Goal: Task Accomplishment & Management: Manage account settings

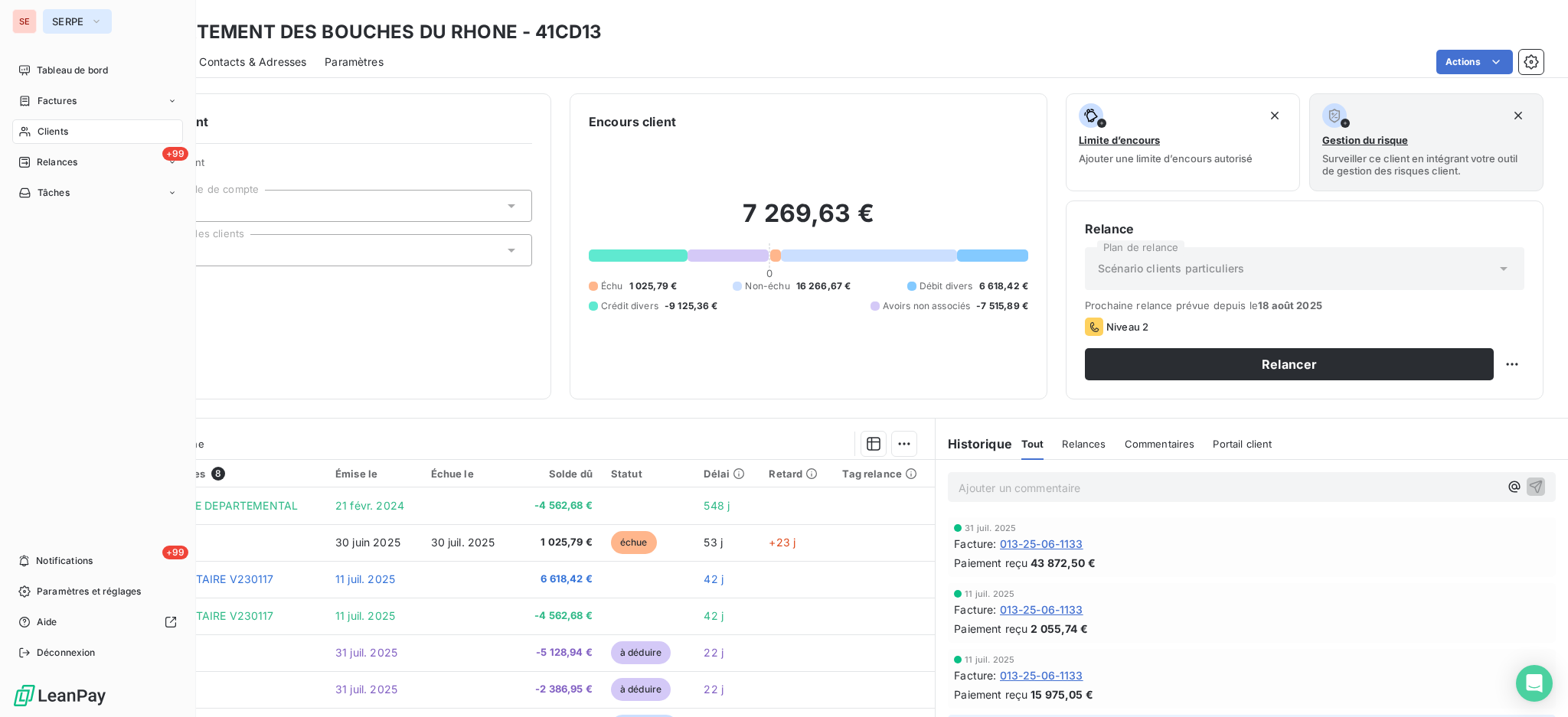
click at [97, 20] on icon "button" at bounding box center [96, 21] width 12 height 16
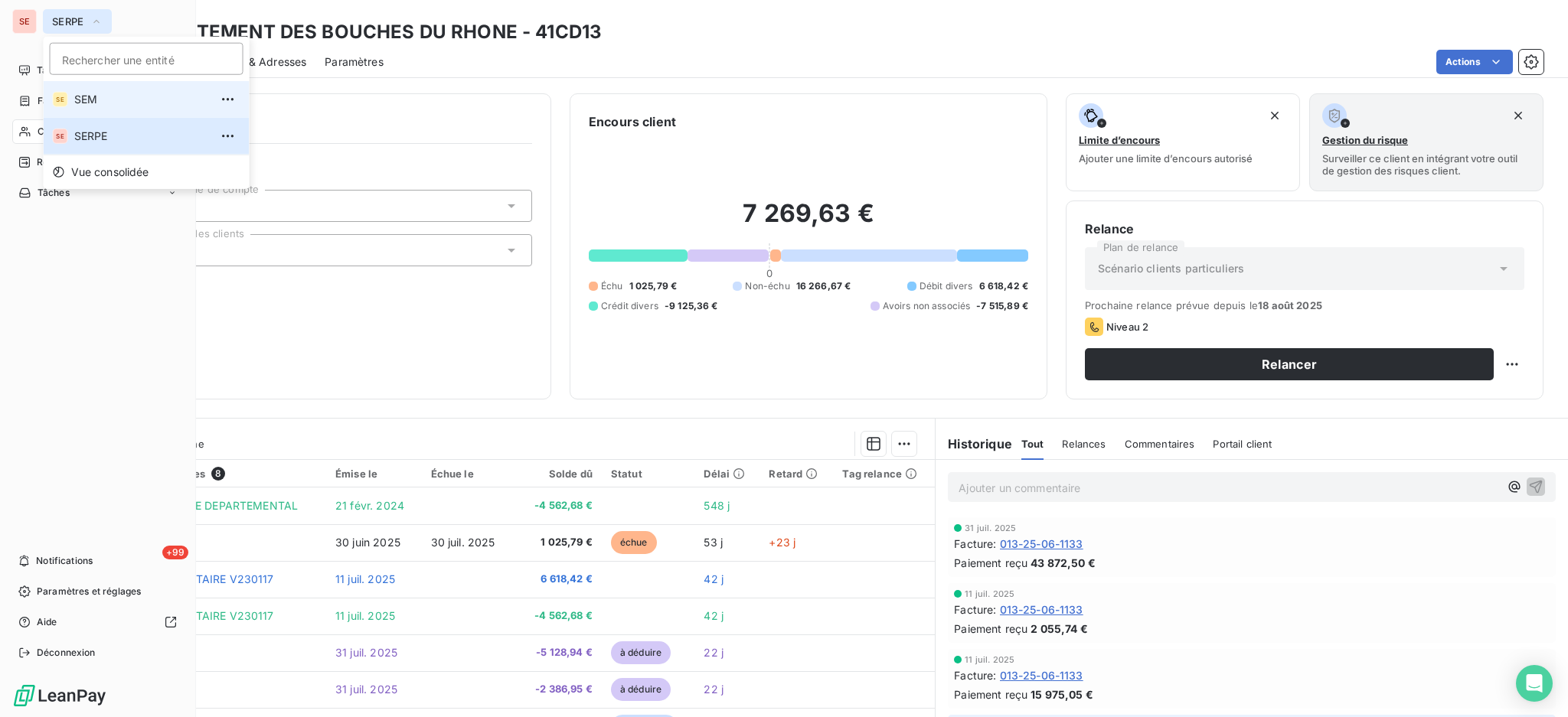
click at [89, 97] on span "SEM" at bounding box center [141, 99] width 136 height 16
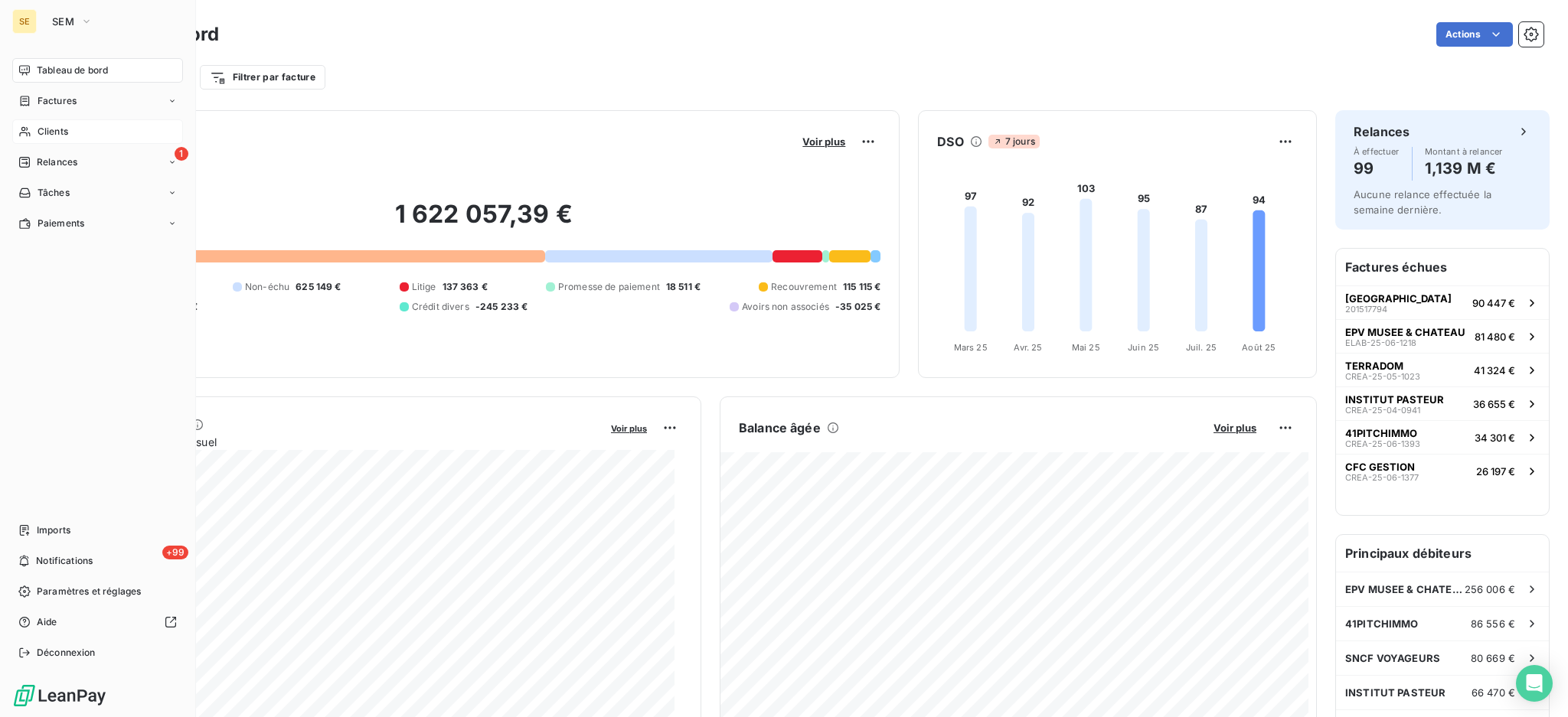
click at [65, 134] on span "Clients" at bounding box center [53, 131] width 31 height 14
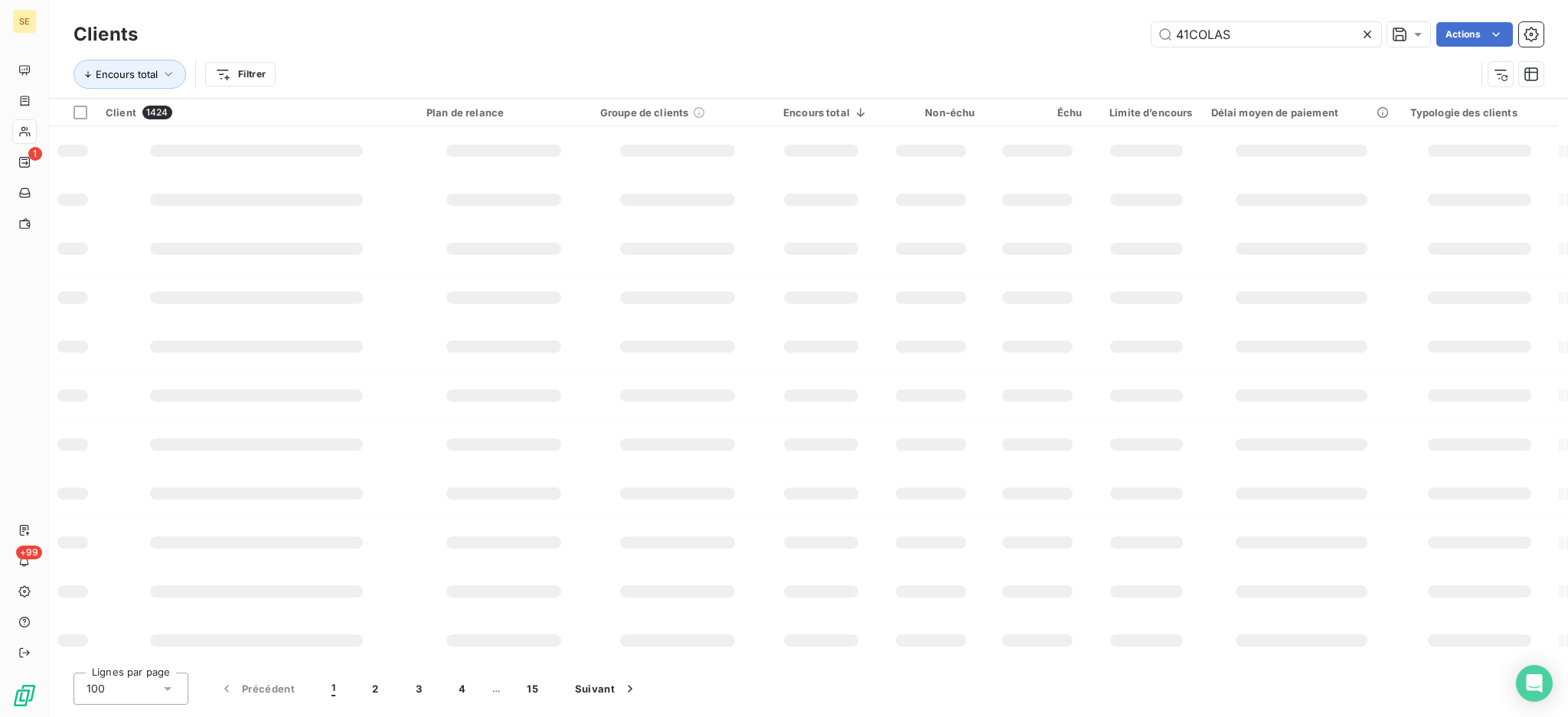
type input "41COLAS"
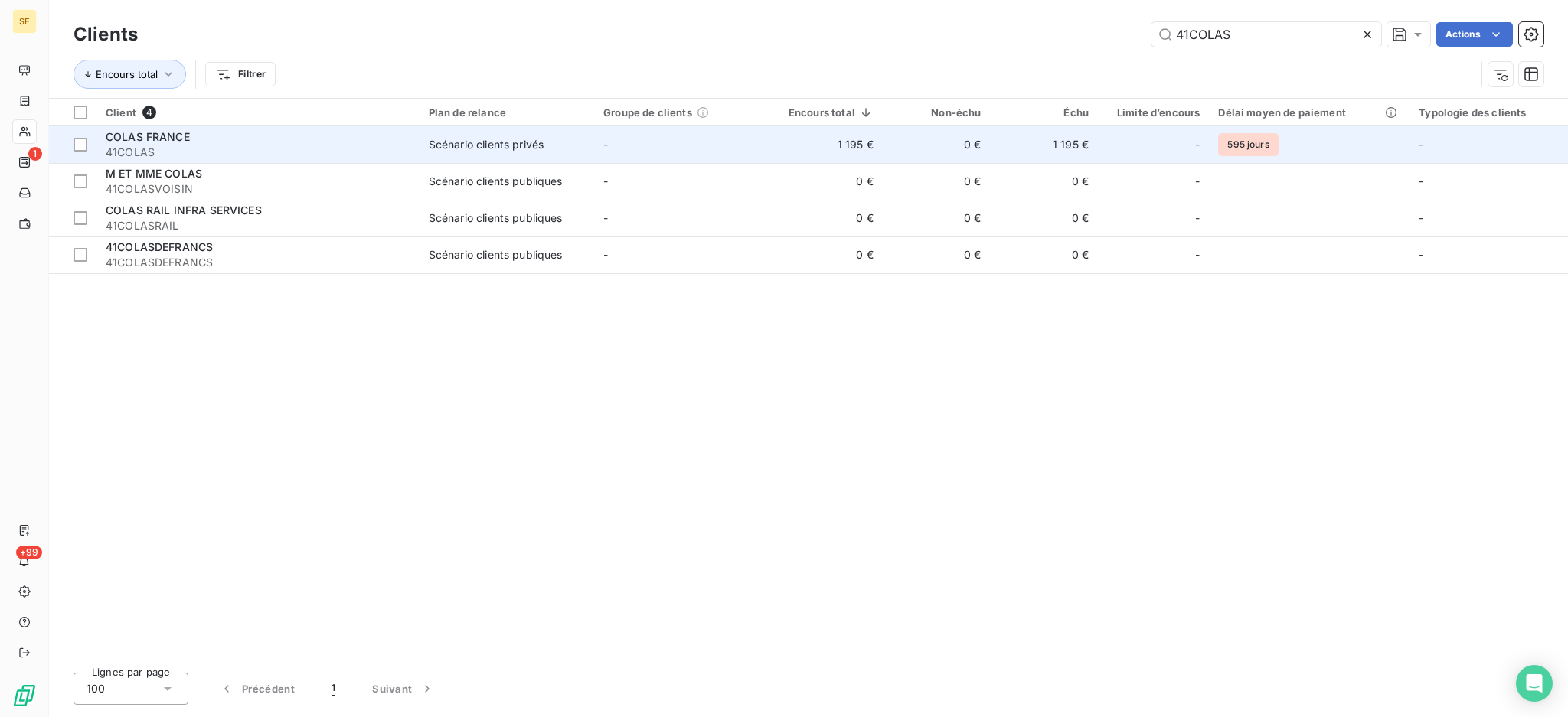
click at [524, 156] on td "Scénario clients privés" at bounding box center [506, 144] width 174 height 36
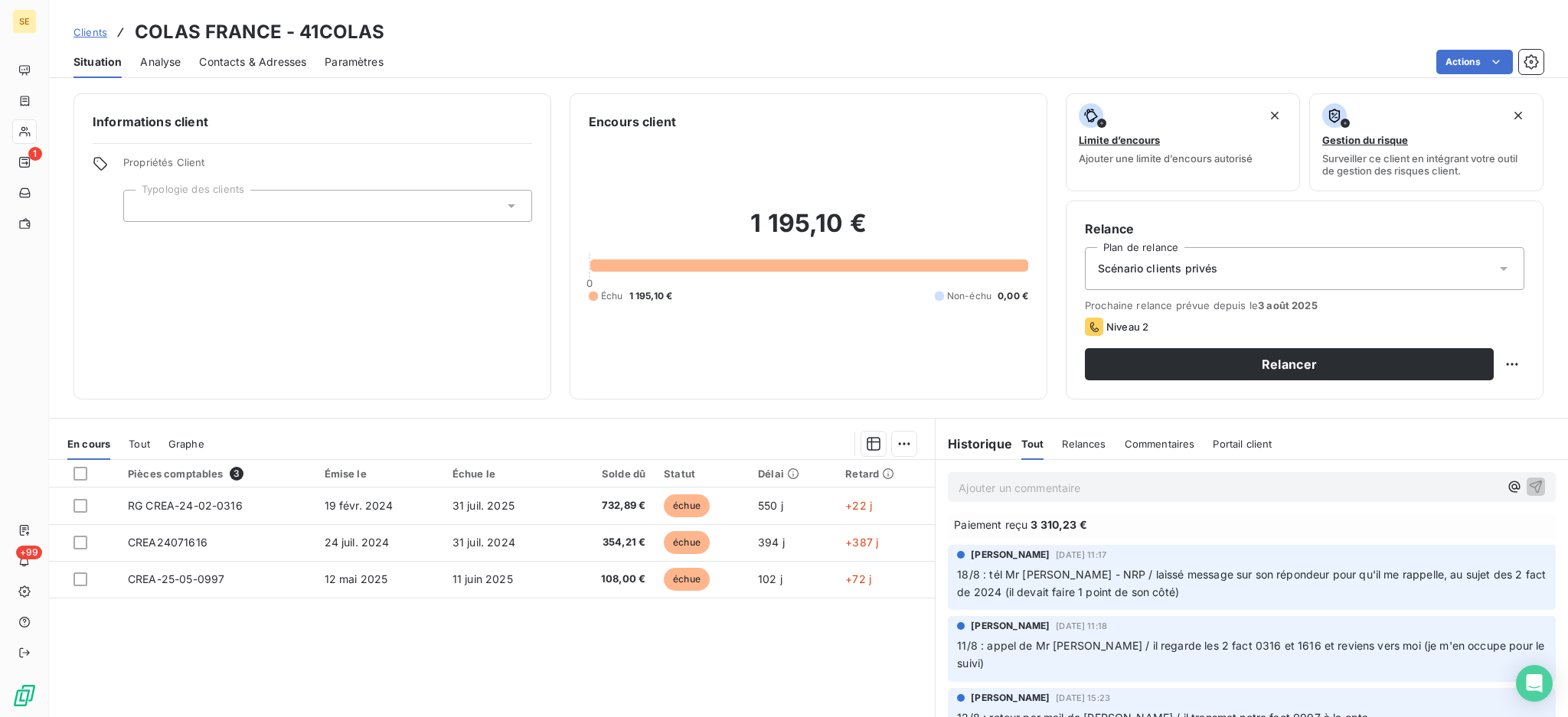
scroll to position [102, 0]
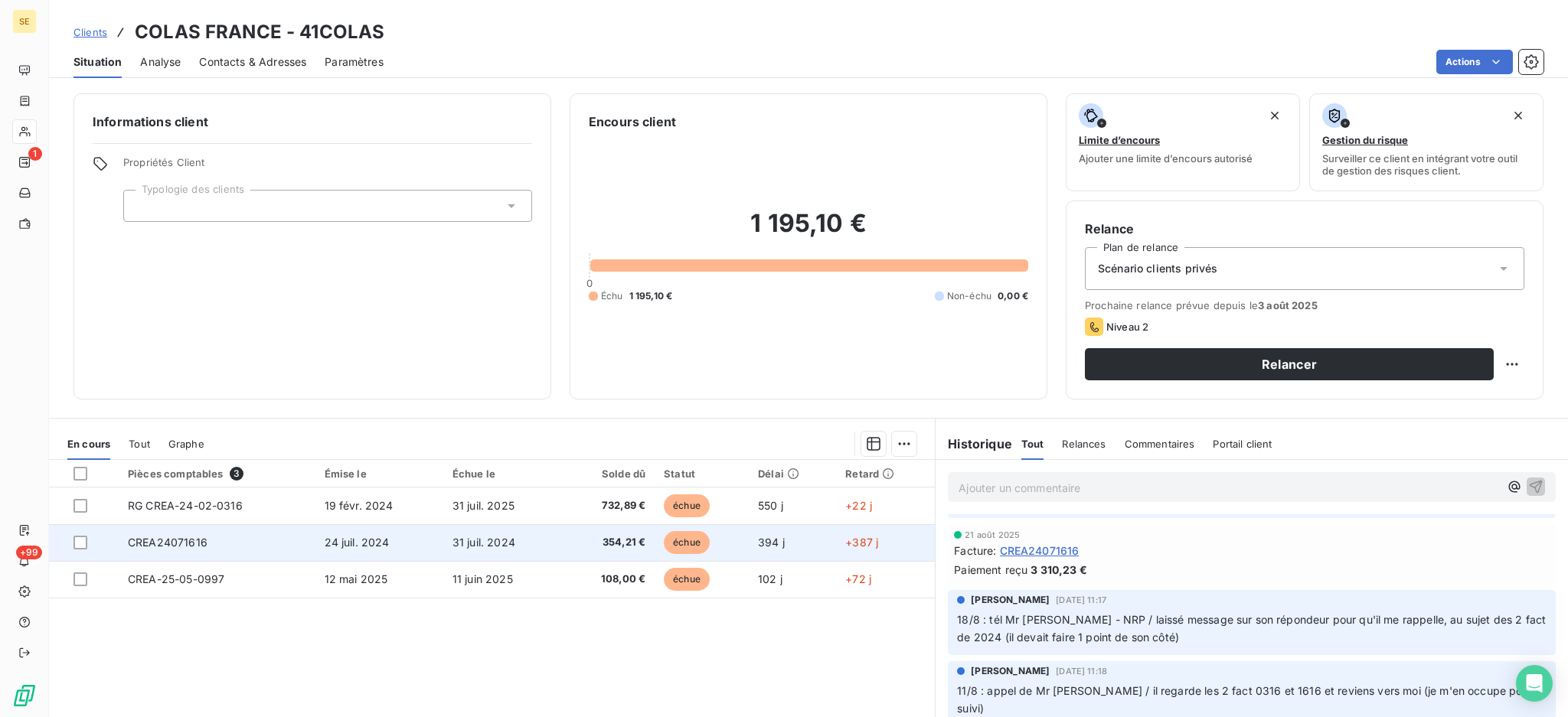
click at [393, 552] on td "24 juil. 2024" at bounding box center [379, 543] width 128 height 36
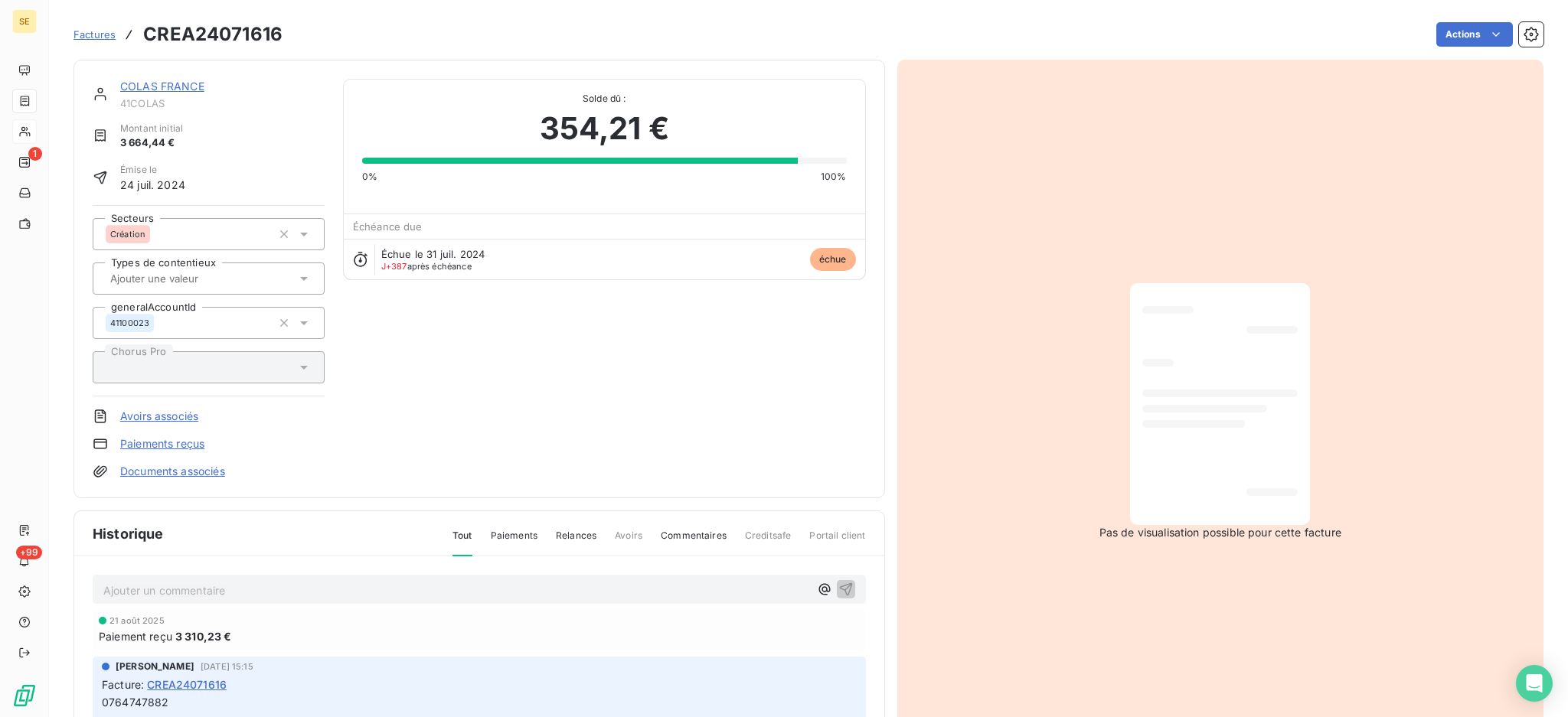
click at [370, 586] on p "Ajouter un commentaire ﻿" at bounding box center [456, 590] width 706 height 19
drag, startPoint x: 235, startPoint y: 591, endPoint x: 106, endPoint y: 583, distance: 129.2
click at [106, 583] on p "SOLDE RGT FACTURE" at bounding box center [456, 589] width 706 height 17
click at [106, 583] on span "SOLDE RGT FACTURE" at bounding box center [160, 589] width 113 height 13
click at [254, 587] on p "SOLDE RGT FACTURE" at bounding box center [456, 589] width 706 height 17
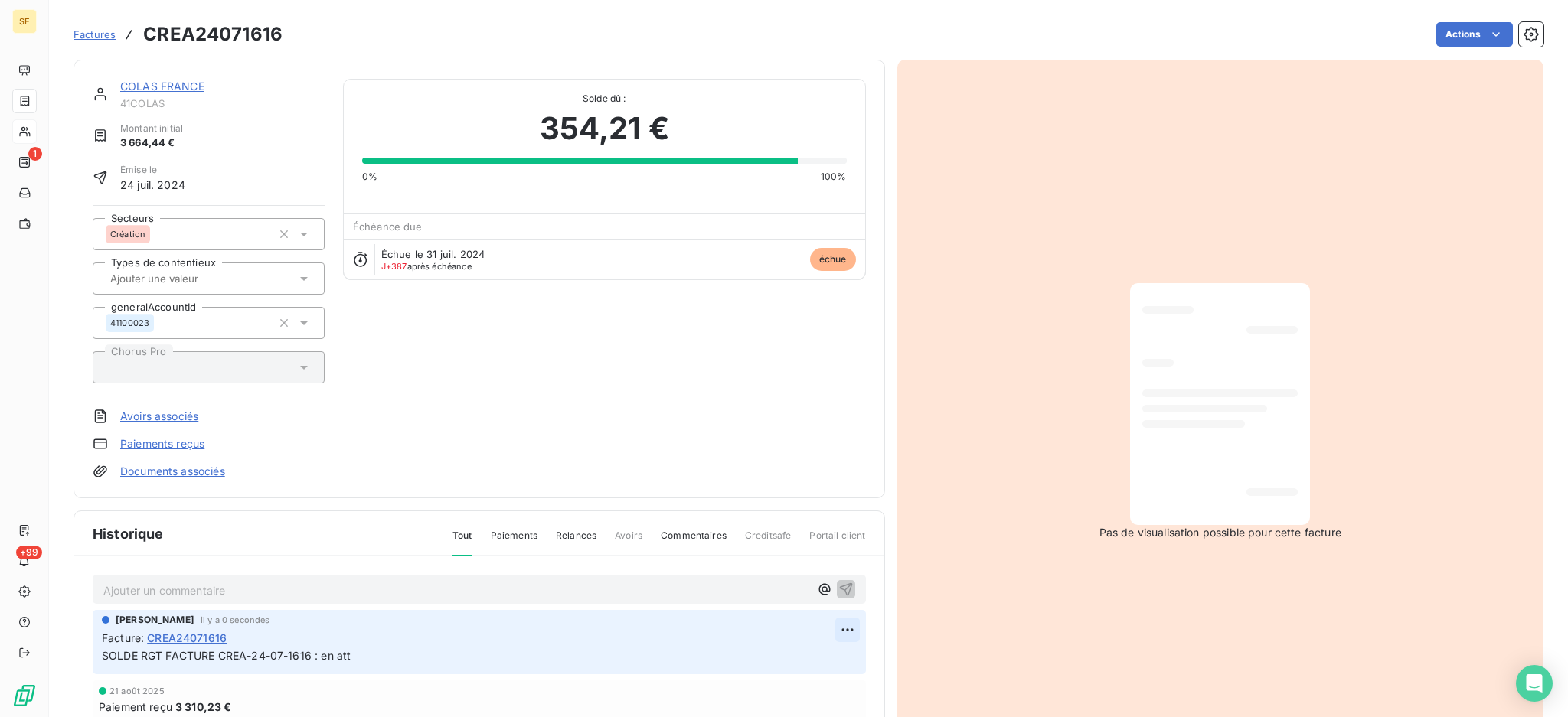
click at [816, 631] on html "SE 1 +99 Factures CREA24071616 Actions COLAS FRANCE 41COLAS Montant initial 3 6…" at bounding box center [784, 358] width 1568 height 717
click at [784, 665] on div "Editer" at bounding box center [787, 662] width 86 height 25
drag, startPoint x: 376, startPoint y: 654, endPoint x: 322, endPoint y: 655, distance: 54.0
click at [322, 655] on p "SOLDE RGT FACTURE CREA-24-07-1616 : en att" at bounding box center [469, 656] width 733 height 17
click at [194, 469] on link "Documents associés" at bounding box center [172, 472] width 105 height 16
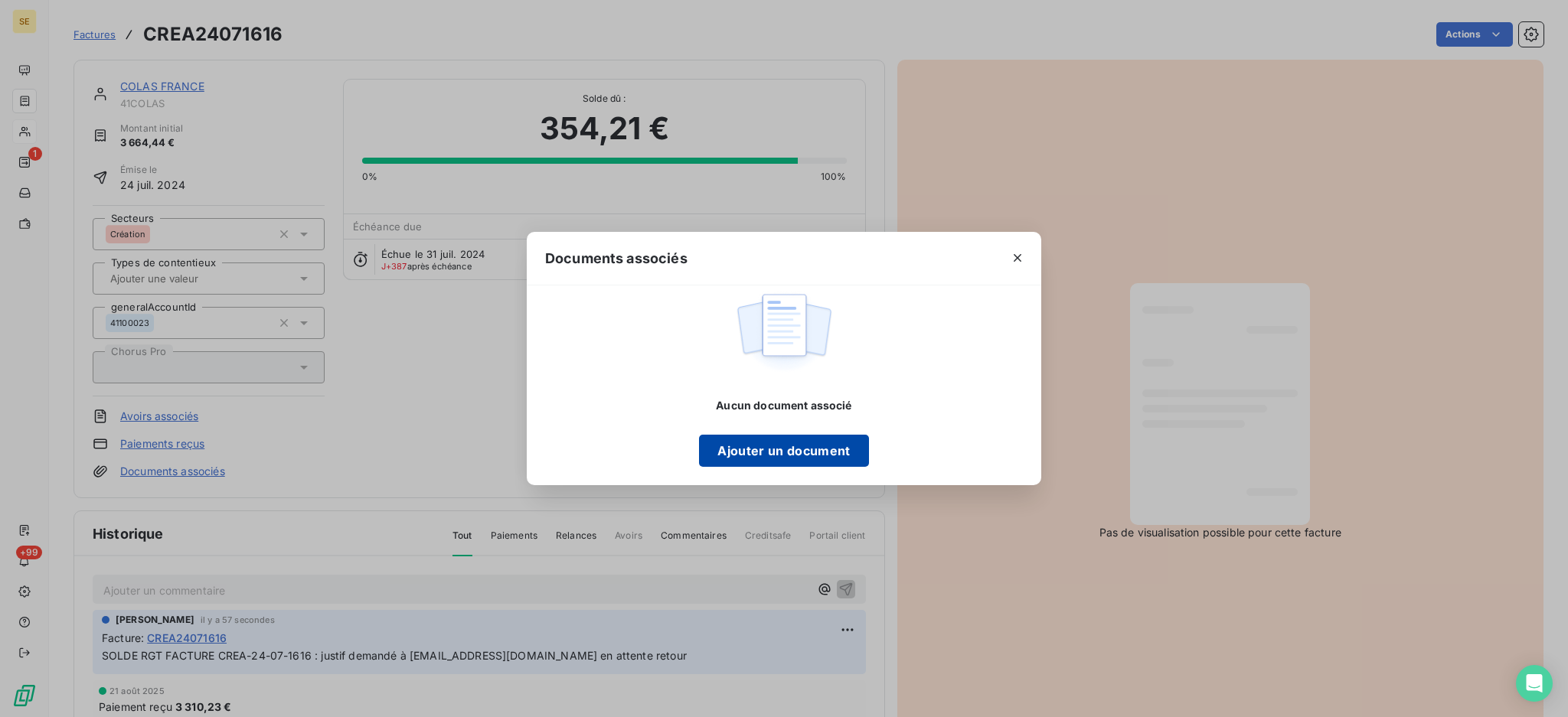
click at [811, 451] on button "Ajouter un document" at bounding box center [783, 451] width 169 height 32
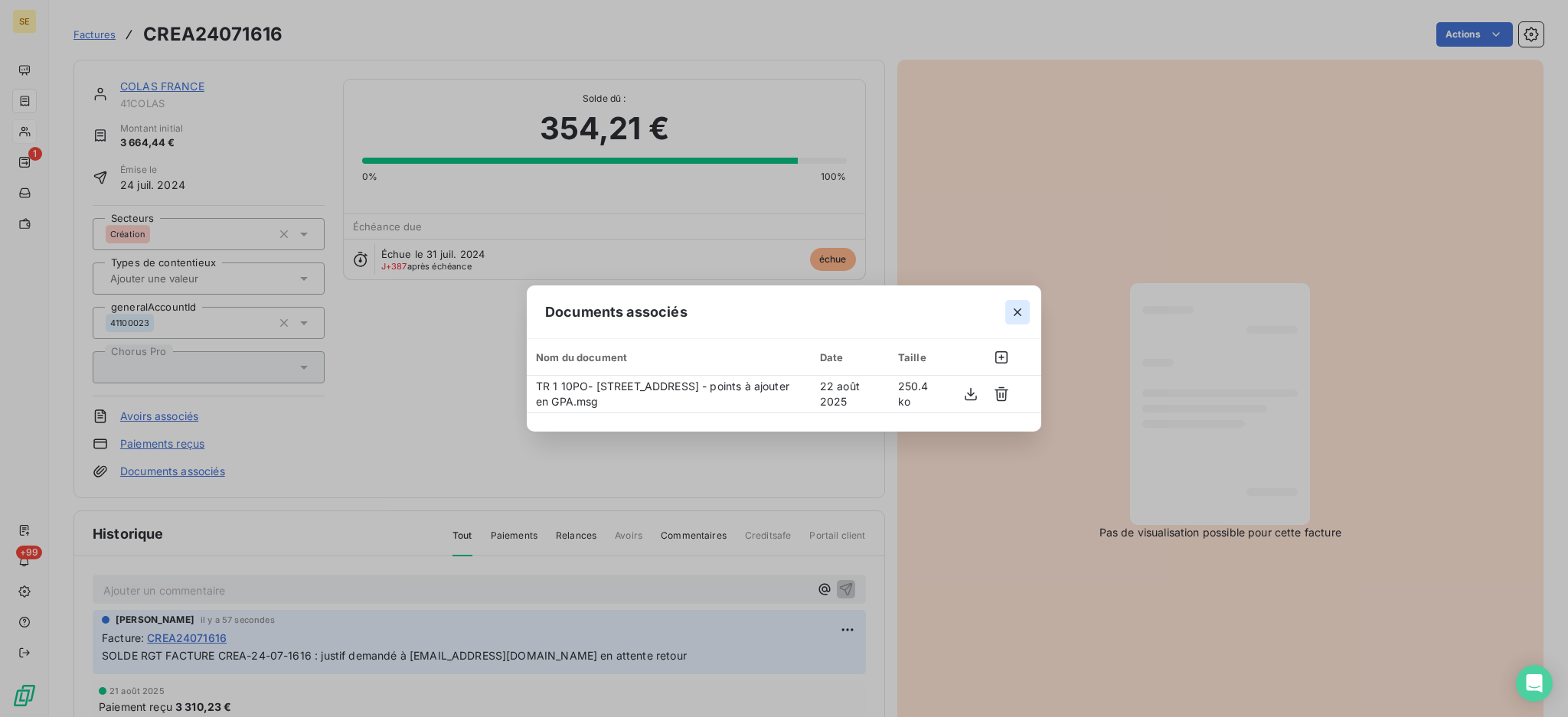
click at [1016, 307] on icon "button" at bounding box center [1017, 312] width 16 height 16
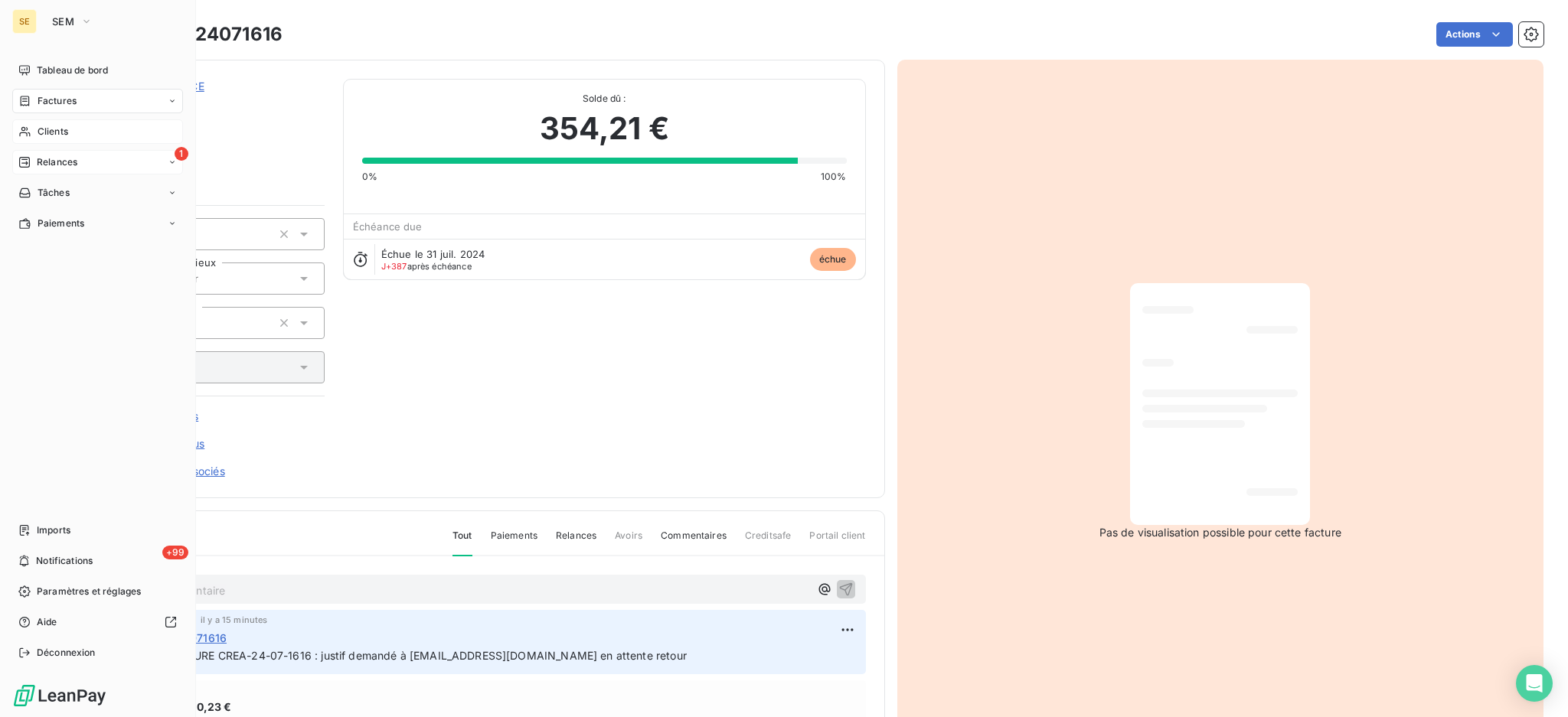
click at [65, 163] on span "Relances" at bounding box center [57, 161] width 40 height 14
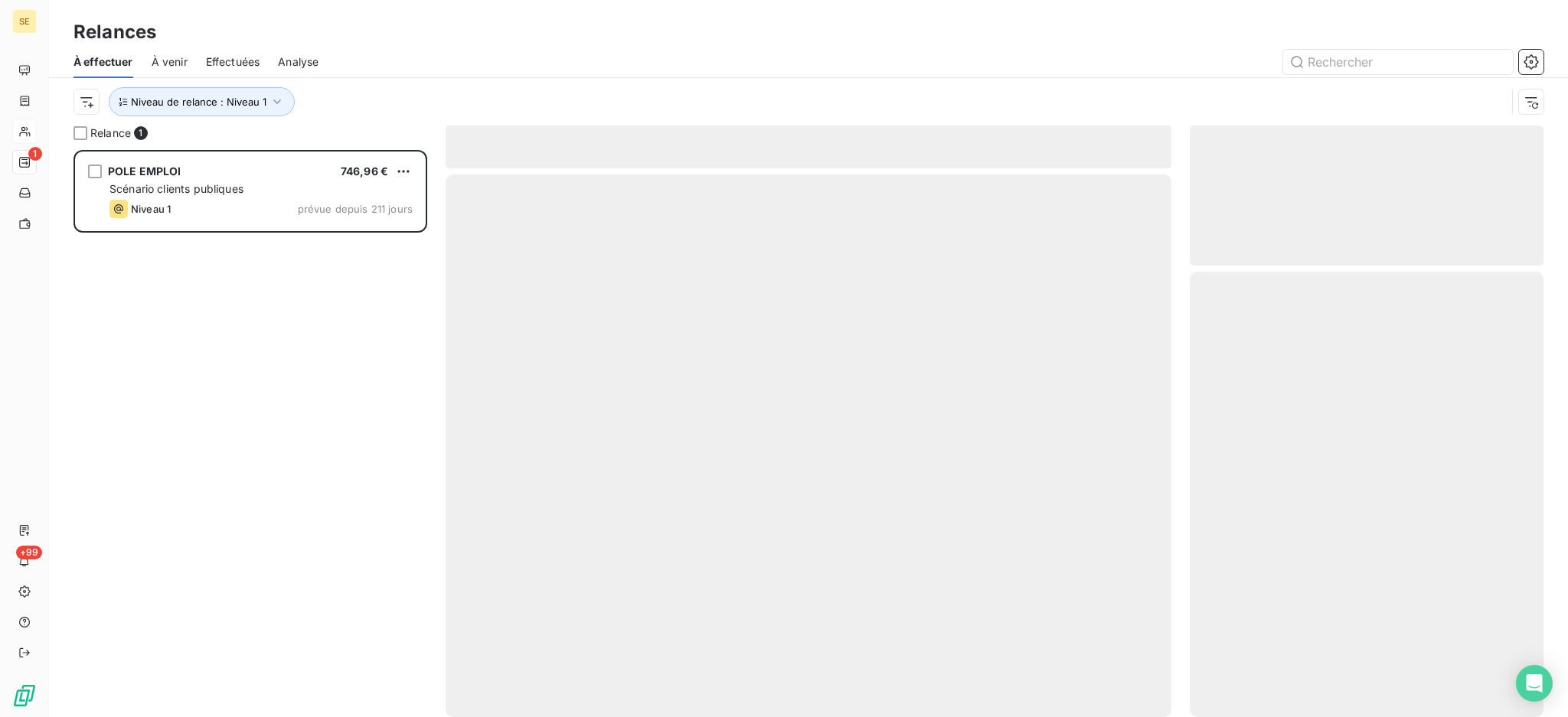
scroll to position [552, 337]
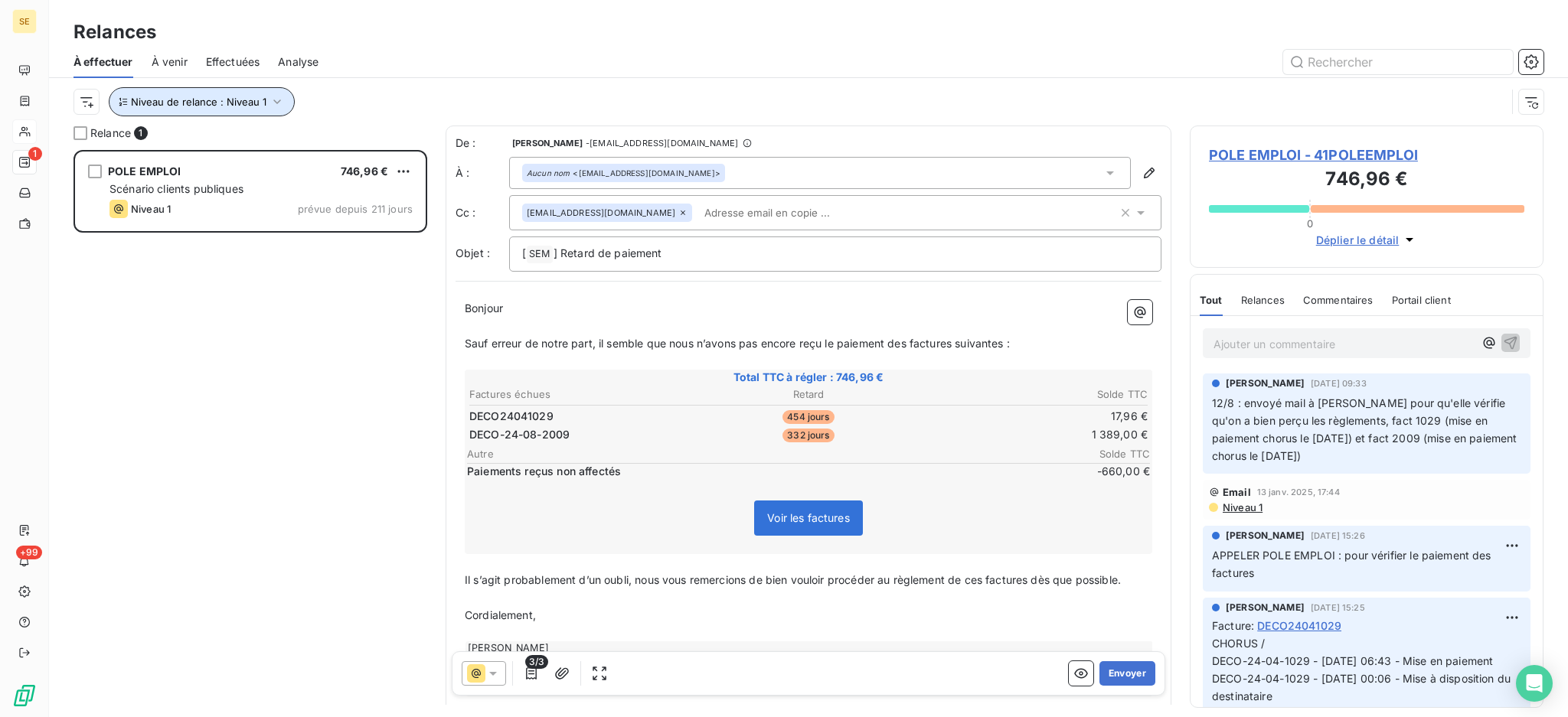
click at [277, 97] on icon "button" at bounding box center [276, 101] width 16 height 16
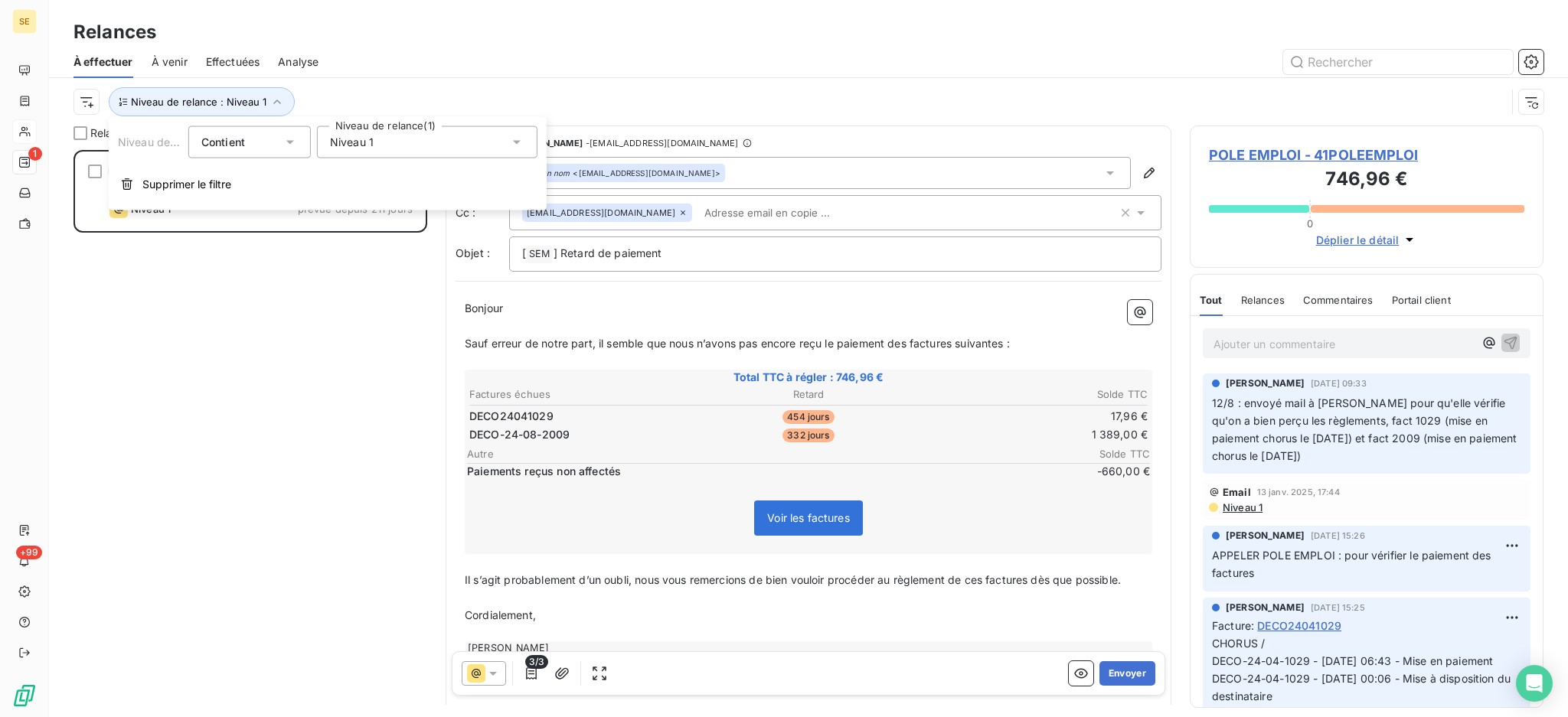
click at [515, 136] on icon at bounding box center [516, 142] width 16 height 16
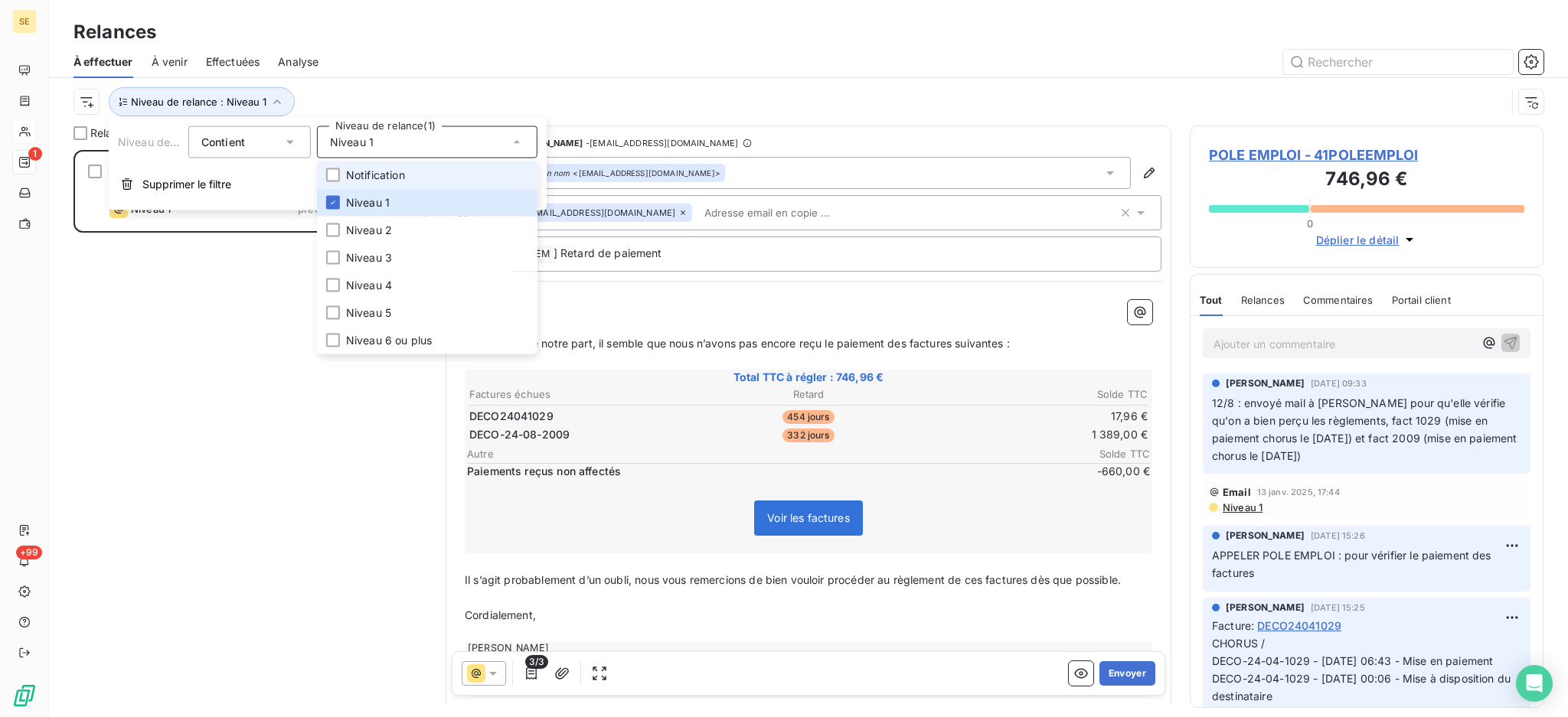
click at [389, 170] on span "Notification" at bounding box center [375, 175] width 59 height 16
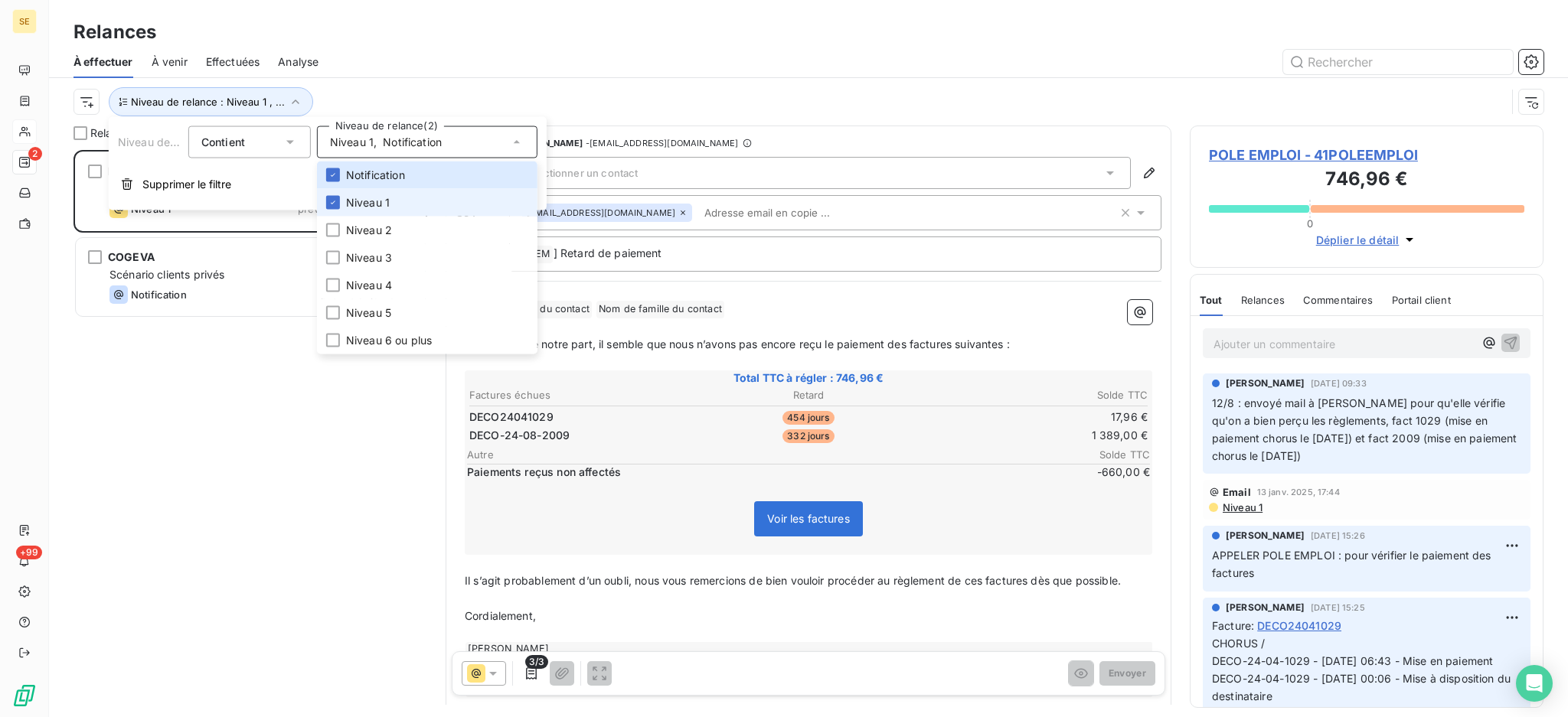
click at [373, 196] on span "Niveau 1" at bounding box center [368, 203] width 44 height 16
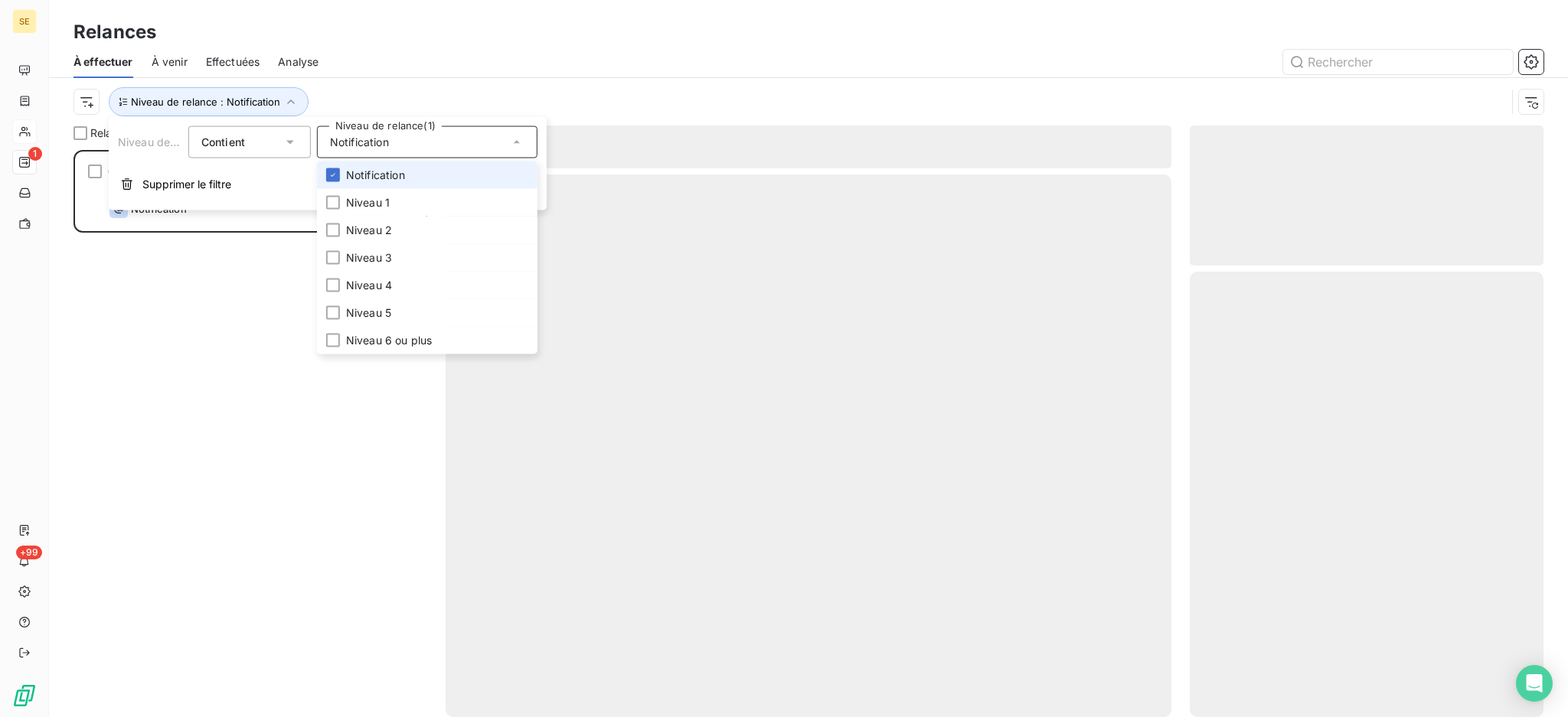
scroll to position [552, 337]
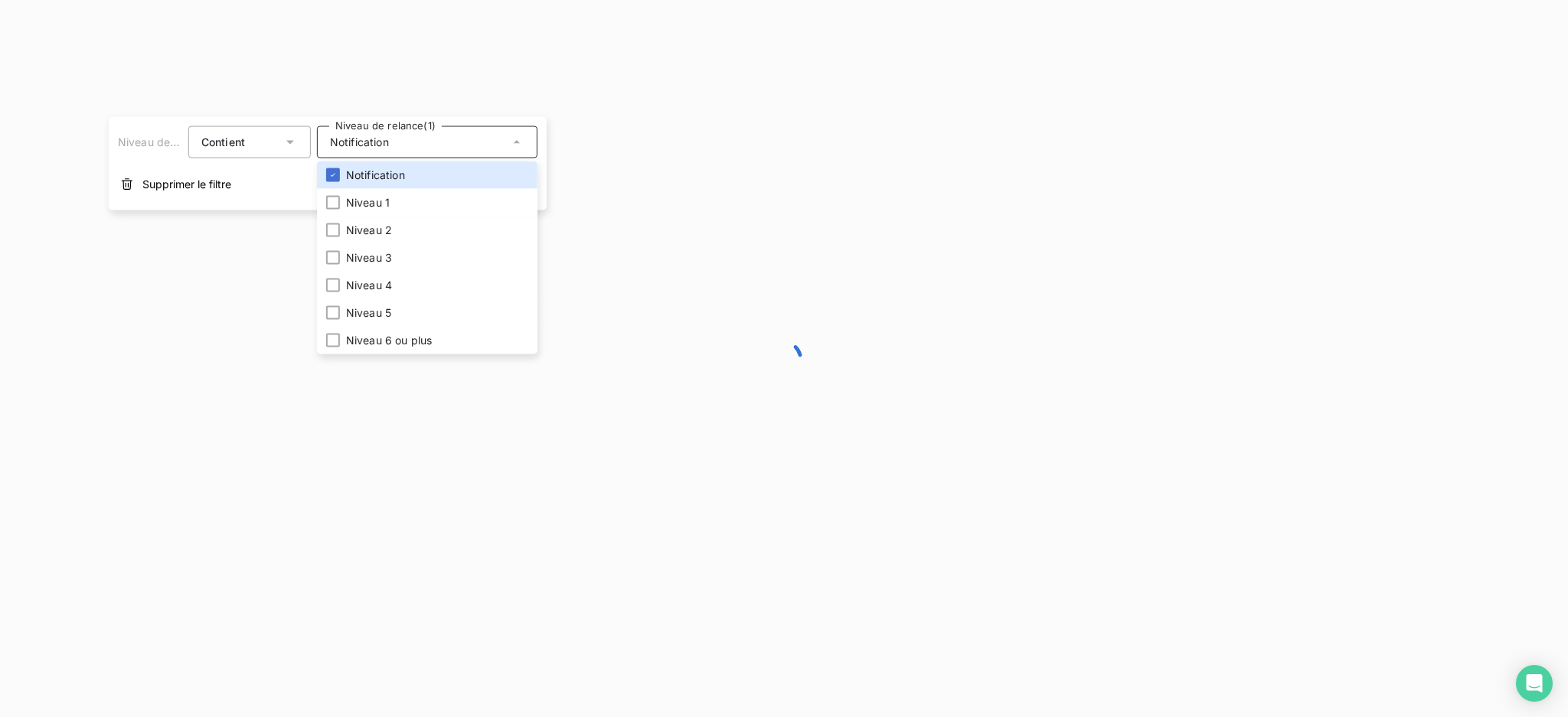
click at [337, 72] on div at bounding box center [784, 358] width 1568 height 717
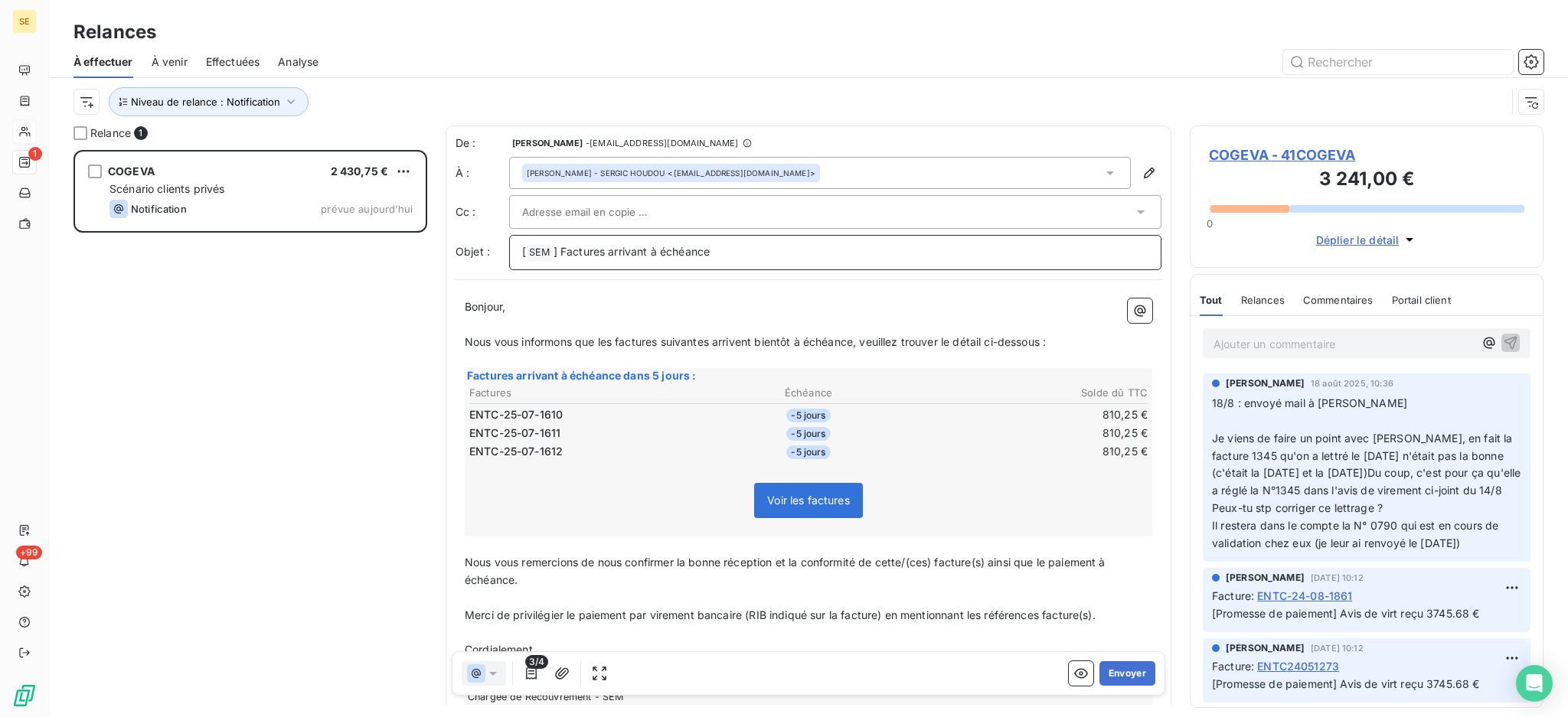
click at [753, 250] on p "[ SEM ﻿ ] Factures arrivant à échéance" at bounding box center [835, 253] width 626 height 18
click at [1113, 675] on button "Envoyer" at bounding box center [1127, 673] width 56 height 25
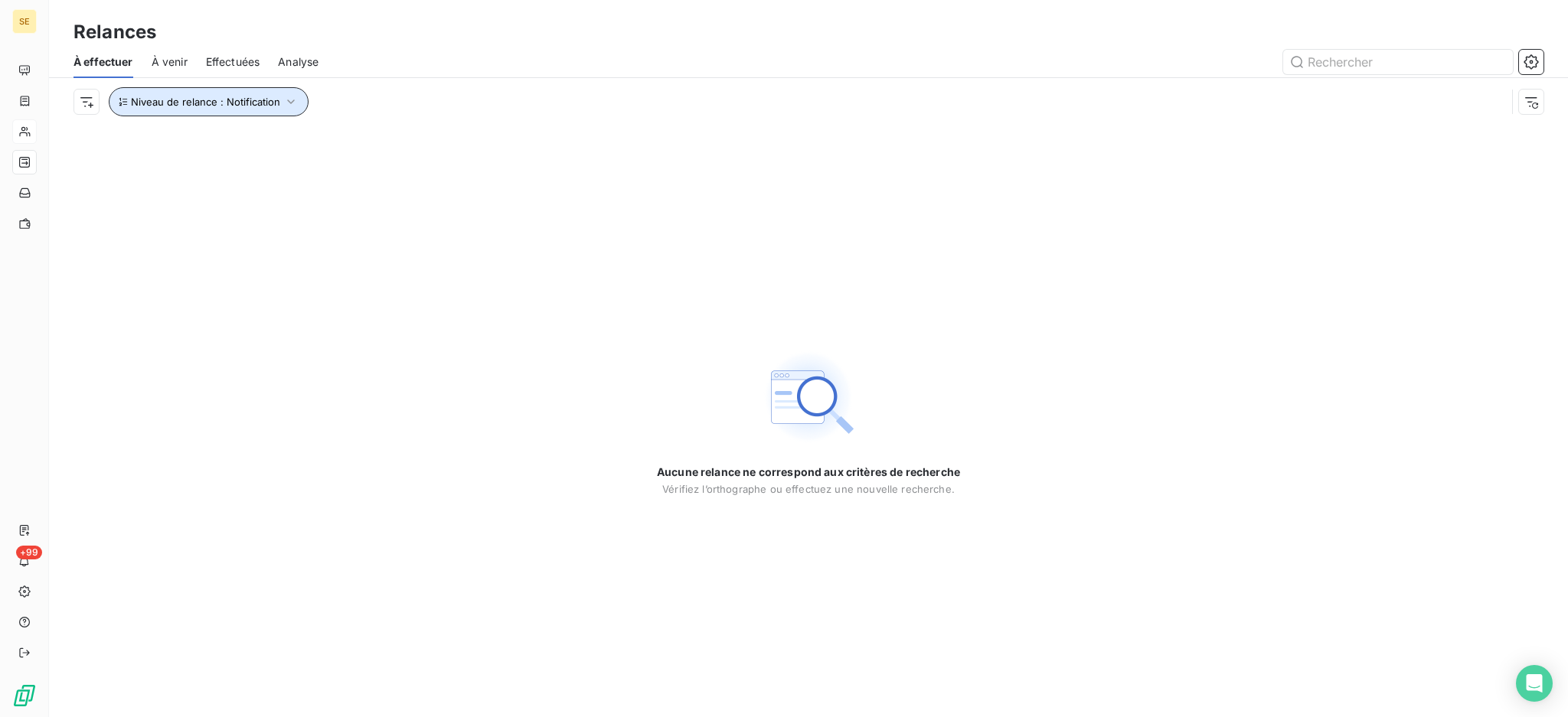
click at [288, 104] on icon "button" at bounding box center [291, 101] width 16 height 16
click at [814, 252] on div "Aucune relance ne correspond aux critères de recherche Vérifiez l’orthographe o…" at bounding box center [808, 421] width 1519 height 592
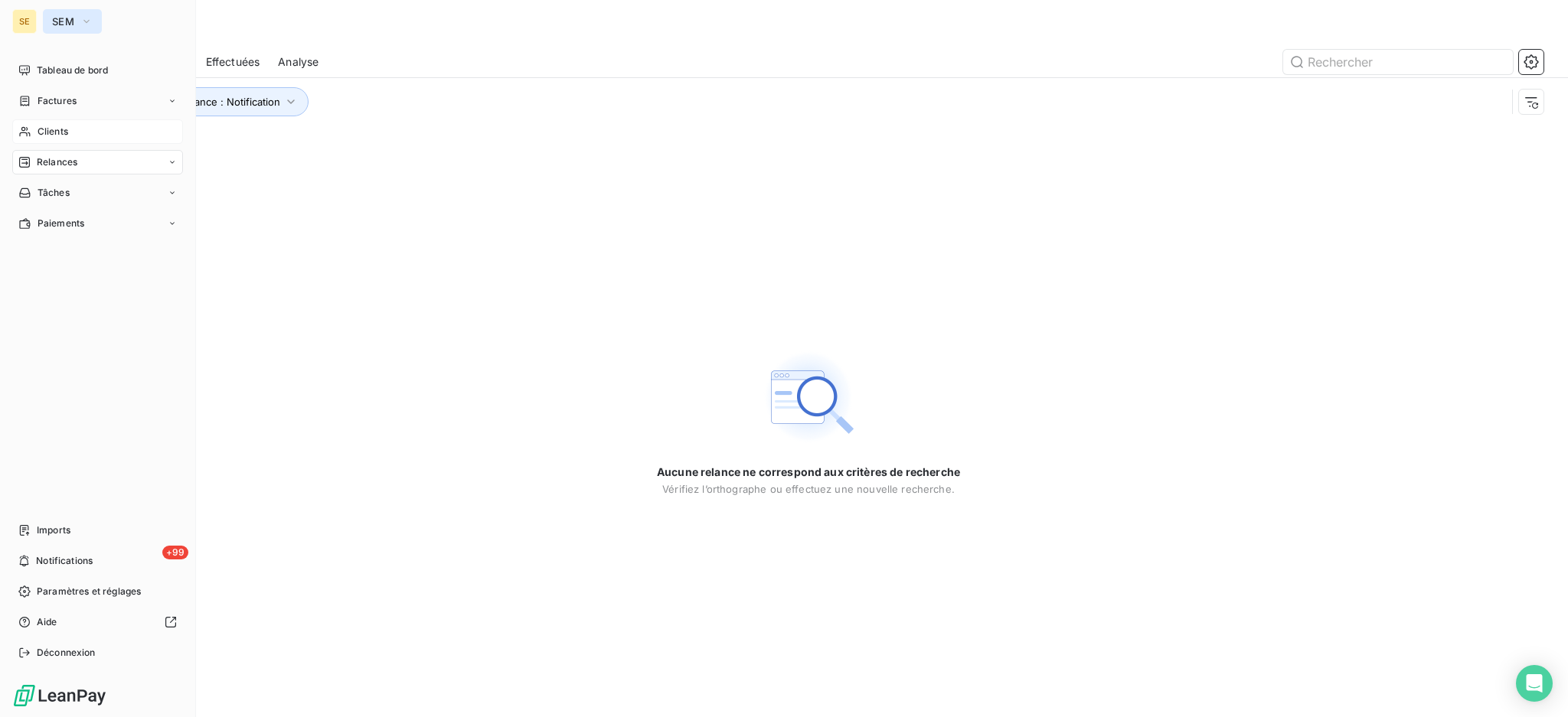
click at [64, 24] on span "SEM" at bounding box center [63, 21] width 22 height 12
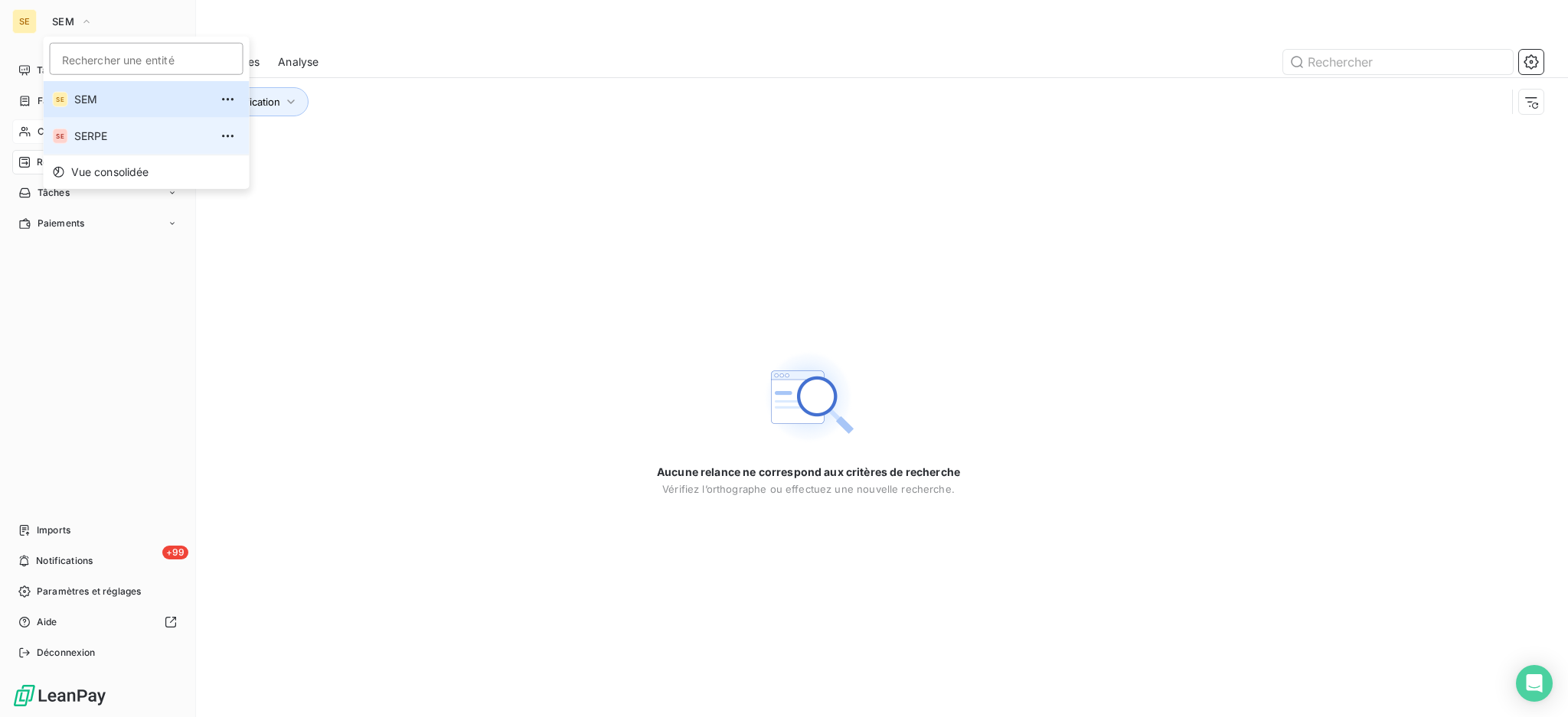
click at [98, 133] on span "SERPE" at bounding box center [141, 136] width 136 height 16
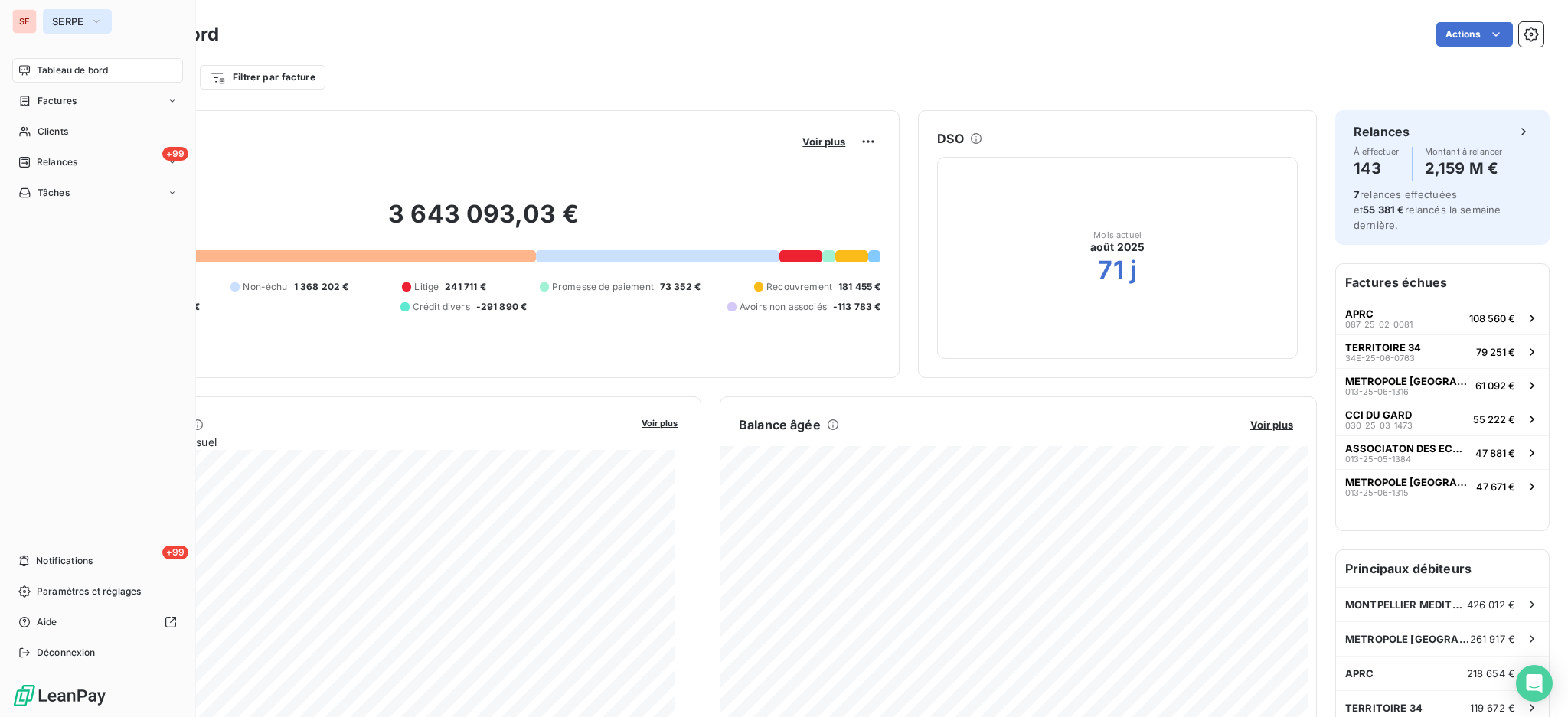
click at [93, 17] on icon "button" at bounding box center [96, 21] width 12 height 16
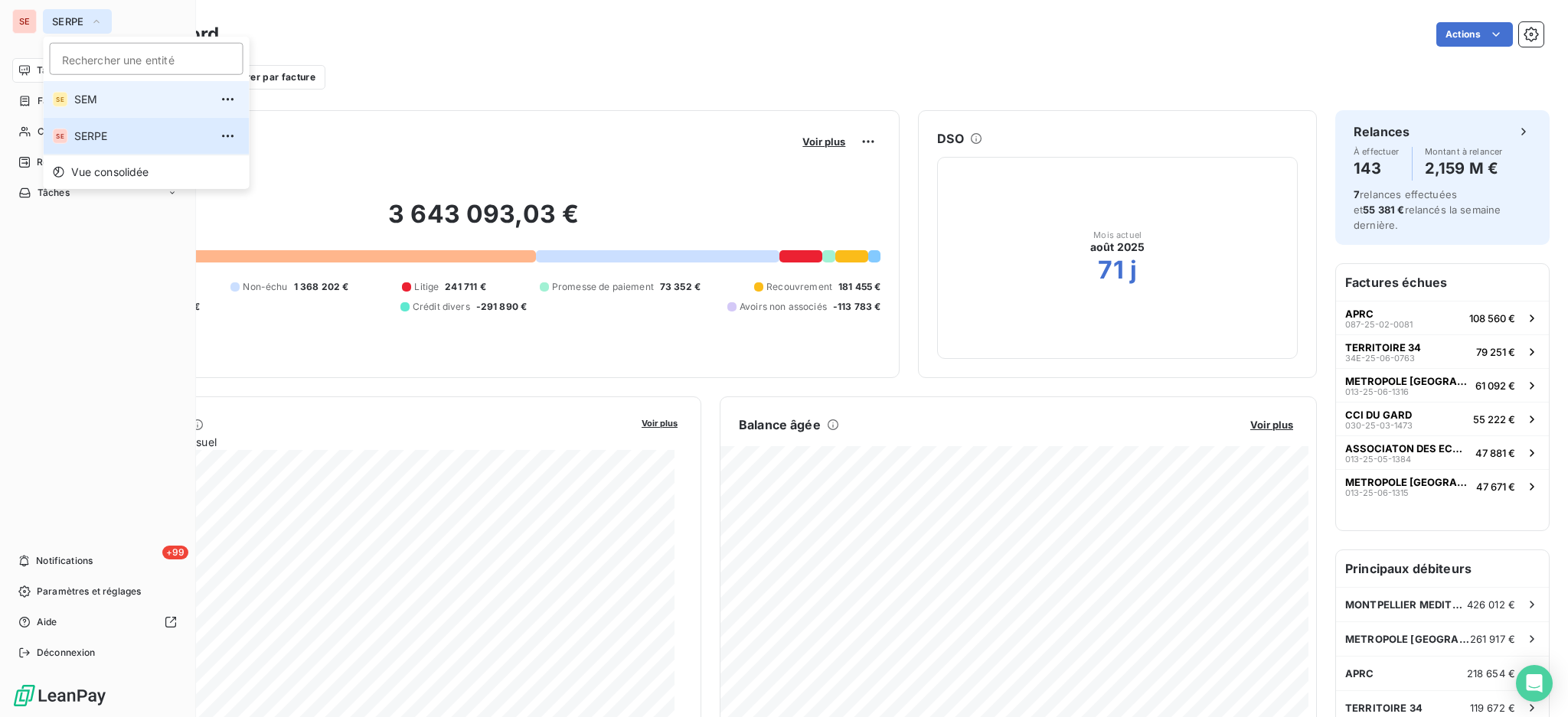
click at [99, 97] on span "SEM" at bounding box center [141, 99] width 136 height 16
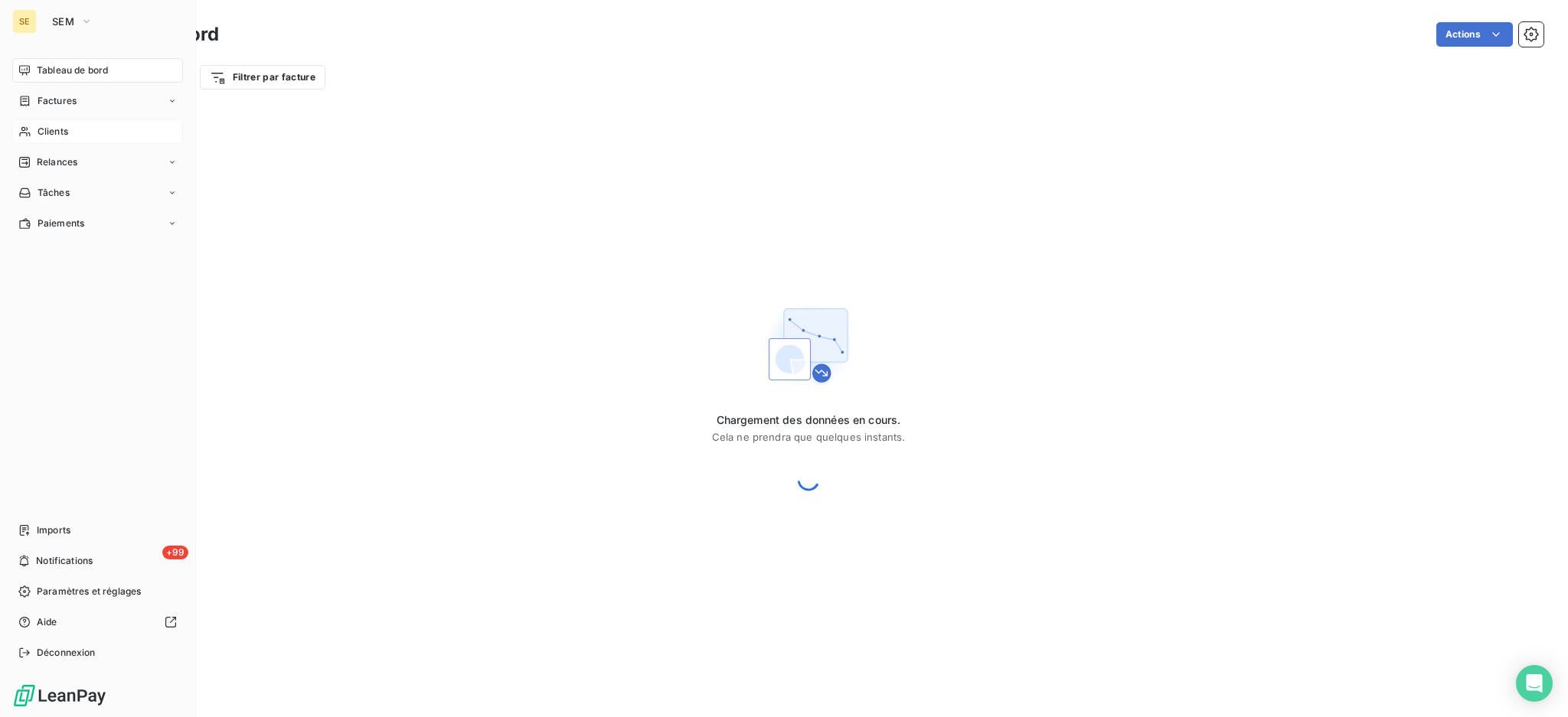
click at [59, 127] on span "Clients" at bounding box center [53, 131] width 31 height 14
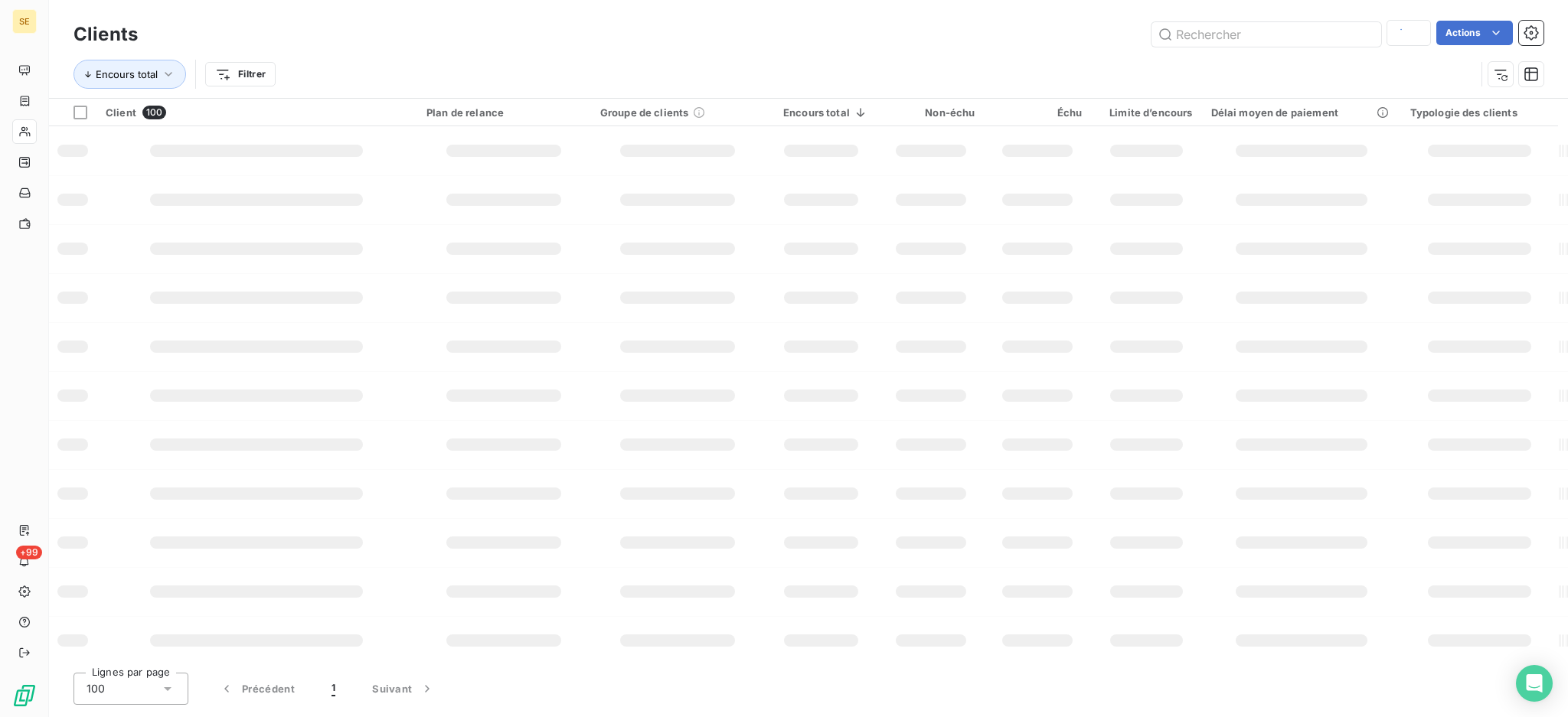
type input "41COLAS"
type input "colas"
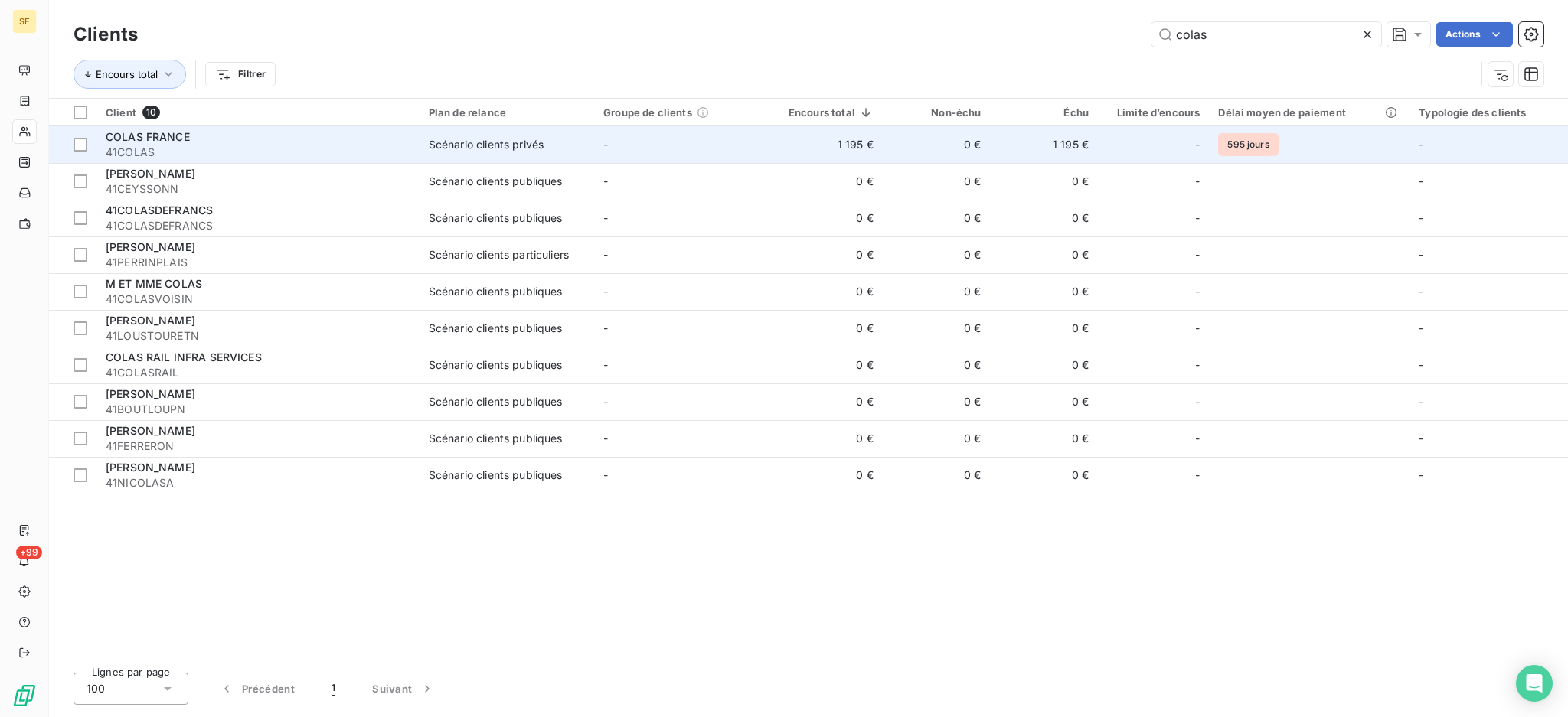
click at [488, 141] on div "Scénario clients privés" at bounding box center [486, 144] width 115 height 16
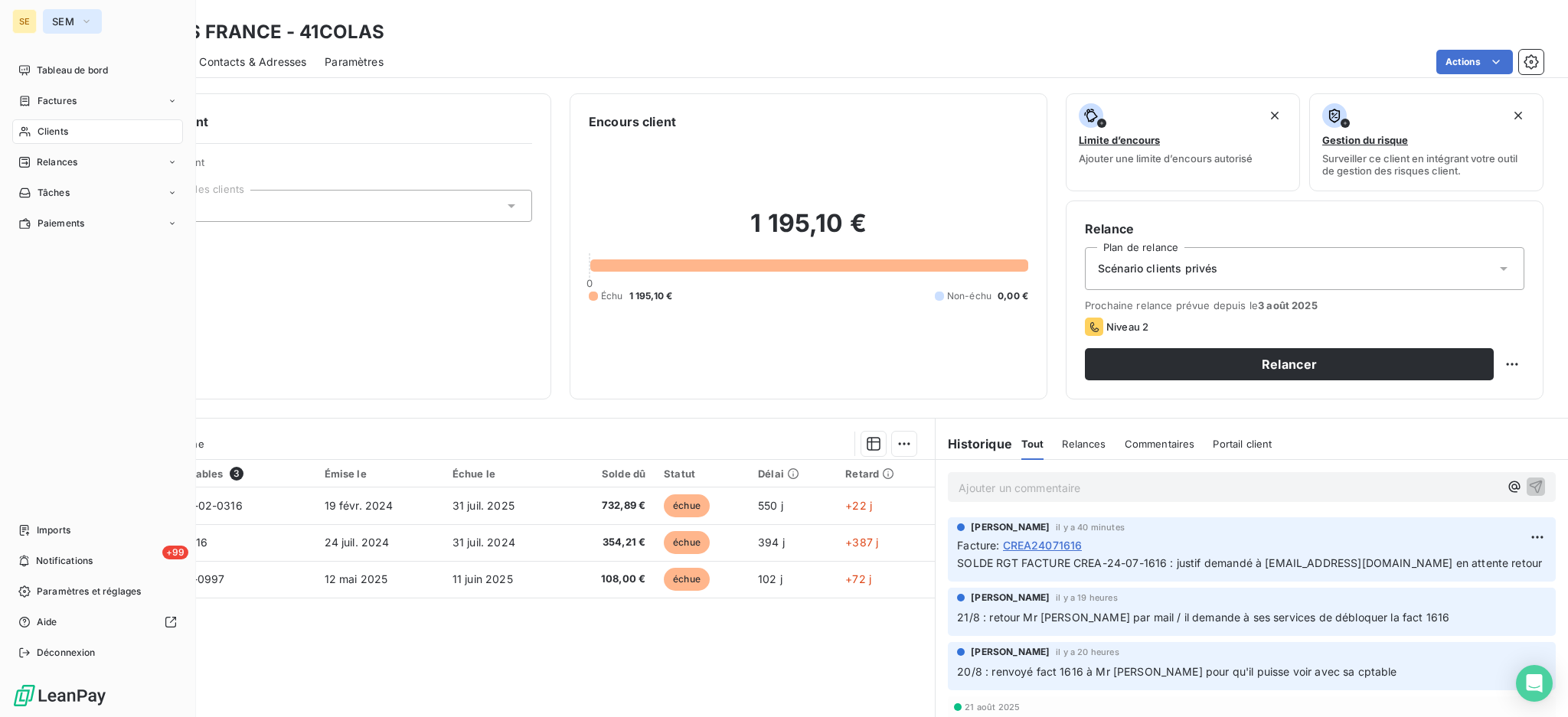
click at [76, 18] on button "SEM" at bounding box center [72, 21] width 59 height 25
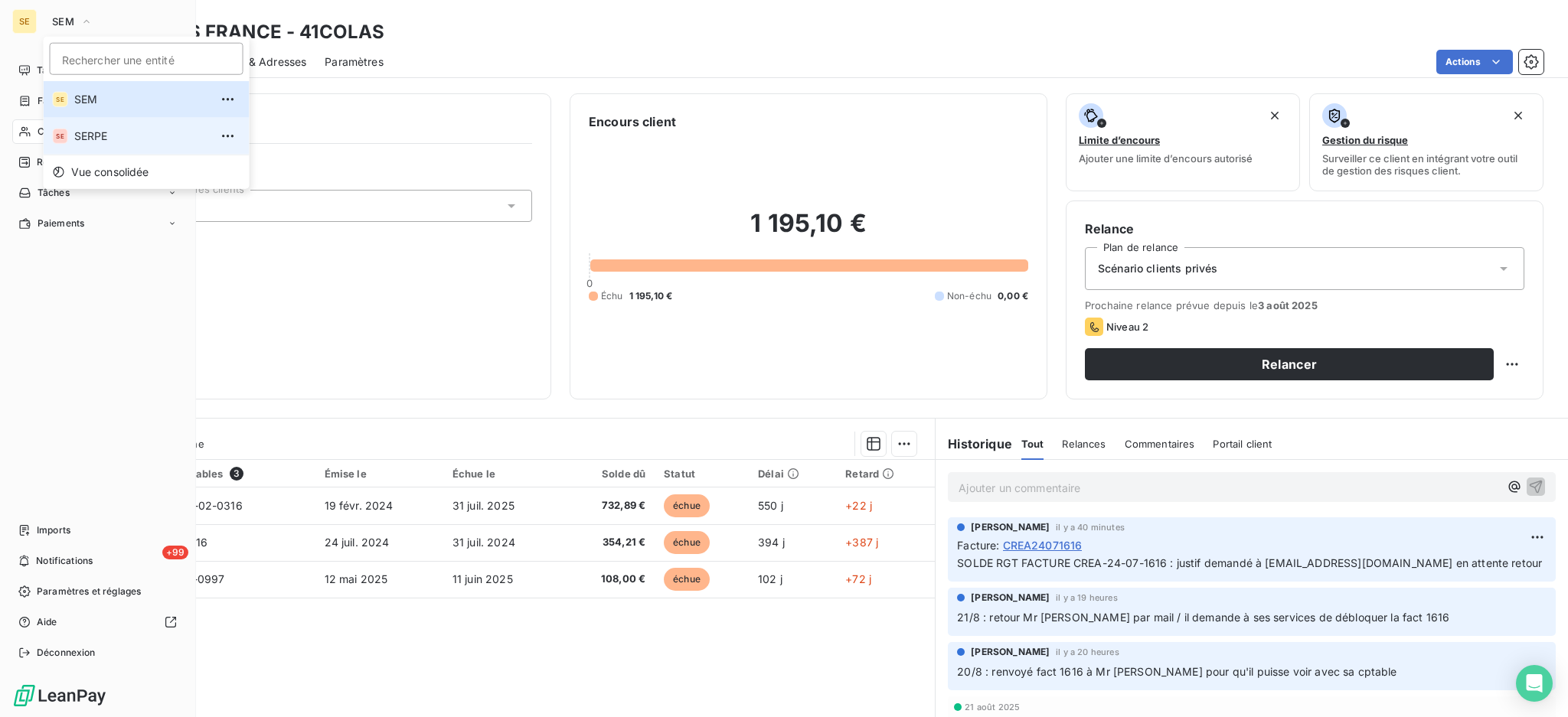
click at [94, 131] on span "SERPE" at bounding box center [141, 136] width 136 height 16
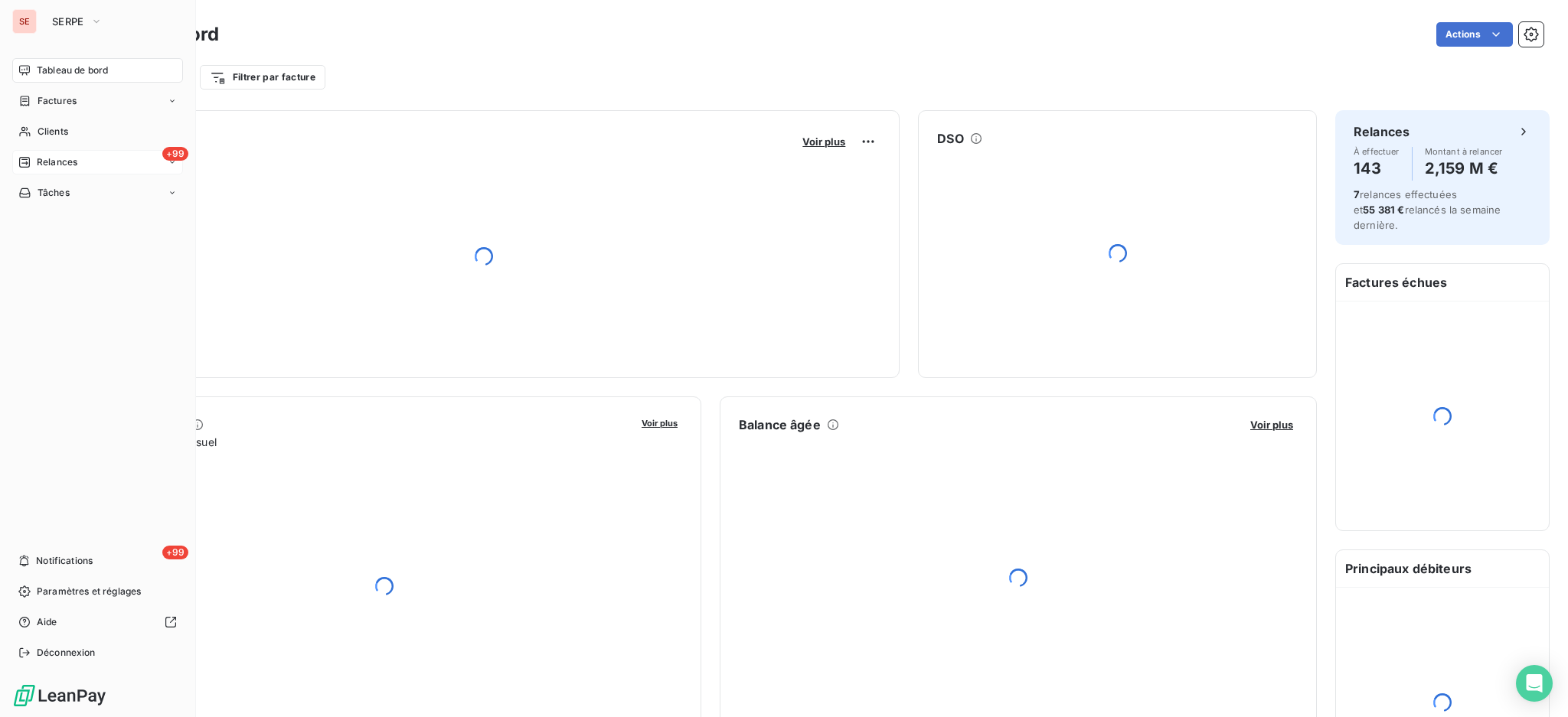
click at [54, 159] on span "Relances" at bounding box center [57, 161] width 40 height 14
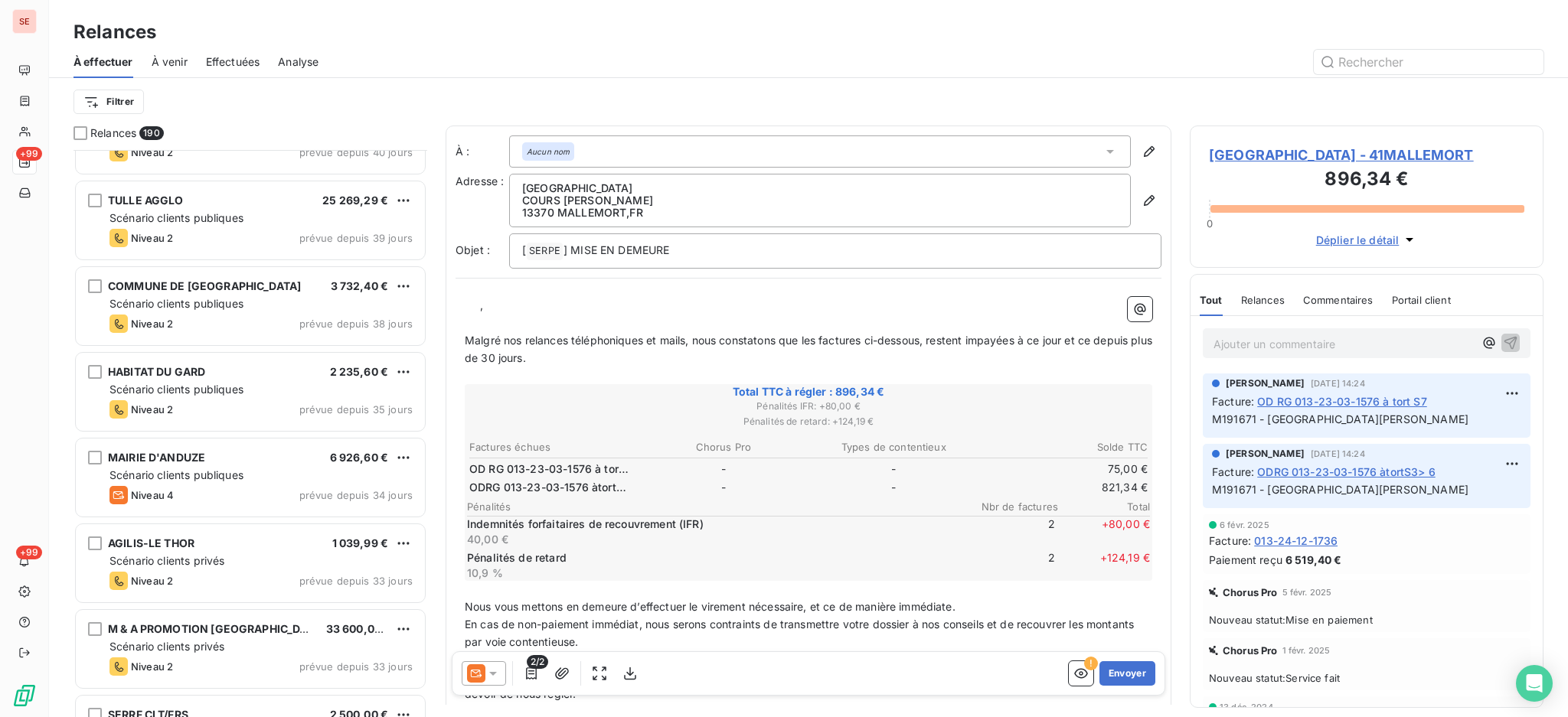
scroll to position [2655, 0]
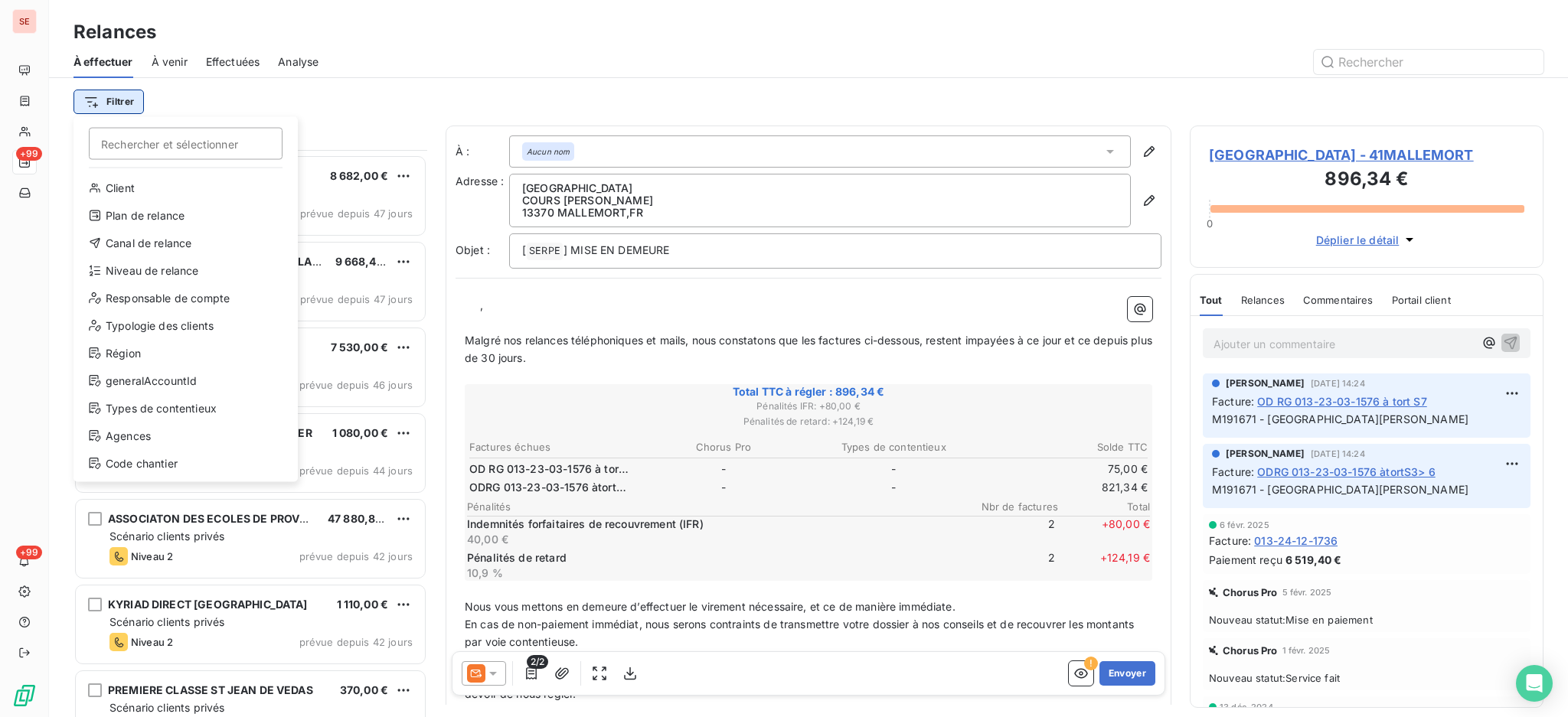
click at [123, 102] on html "SE +99 +99 Relances À effectuer À venir Effectuées Analyse Filtrer Rechercher e…" at bounding box center [784, 358] width 1568 height 717
click at [157, 269] on div "Niveau de relance" at bounding box center [185, 271] width 212 height 25
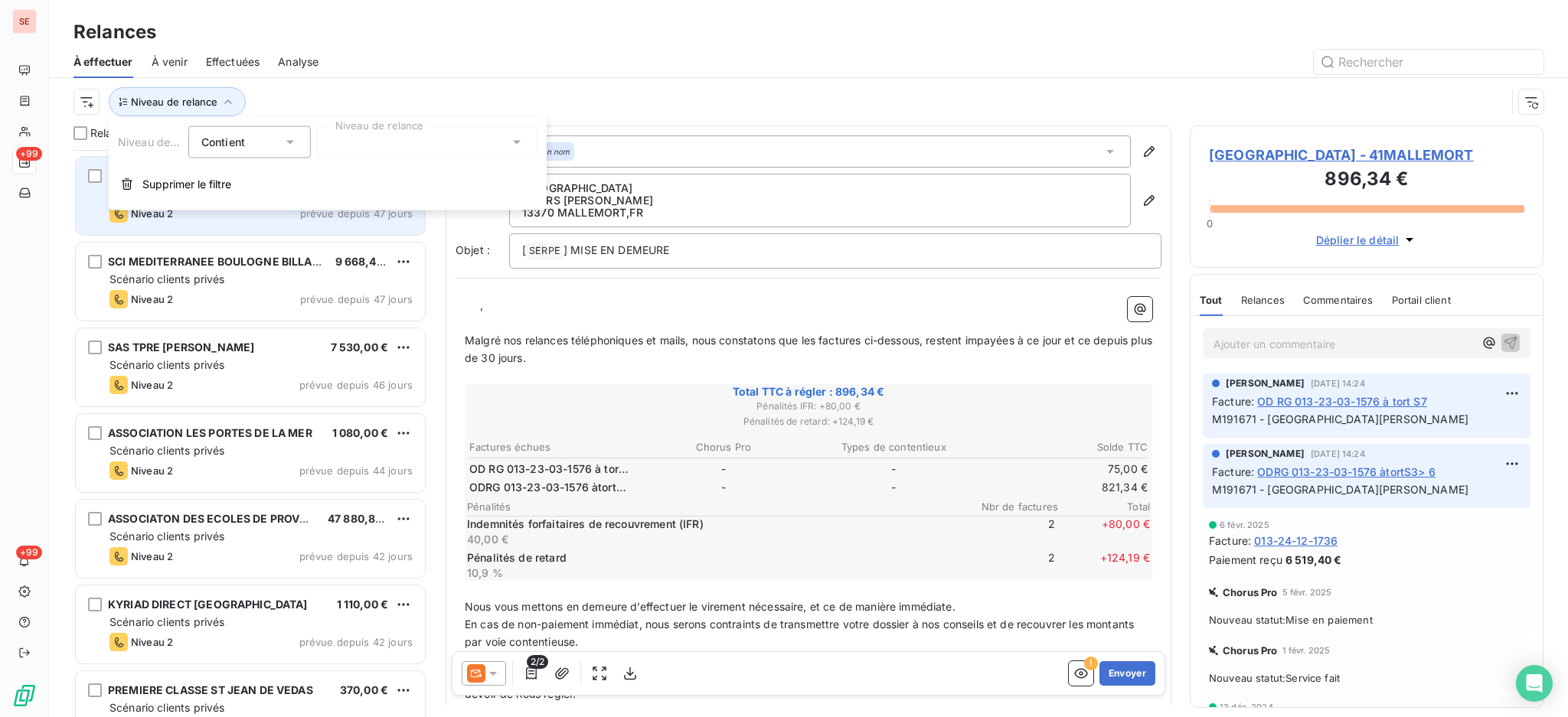
scroll to position [16, 16]
click at [514, 140] on icon at bounding box center [516, 142] width 16 height 16
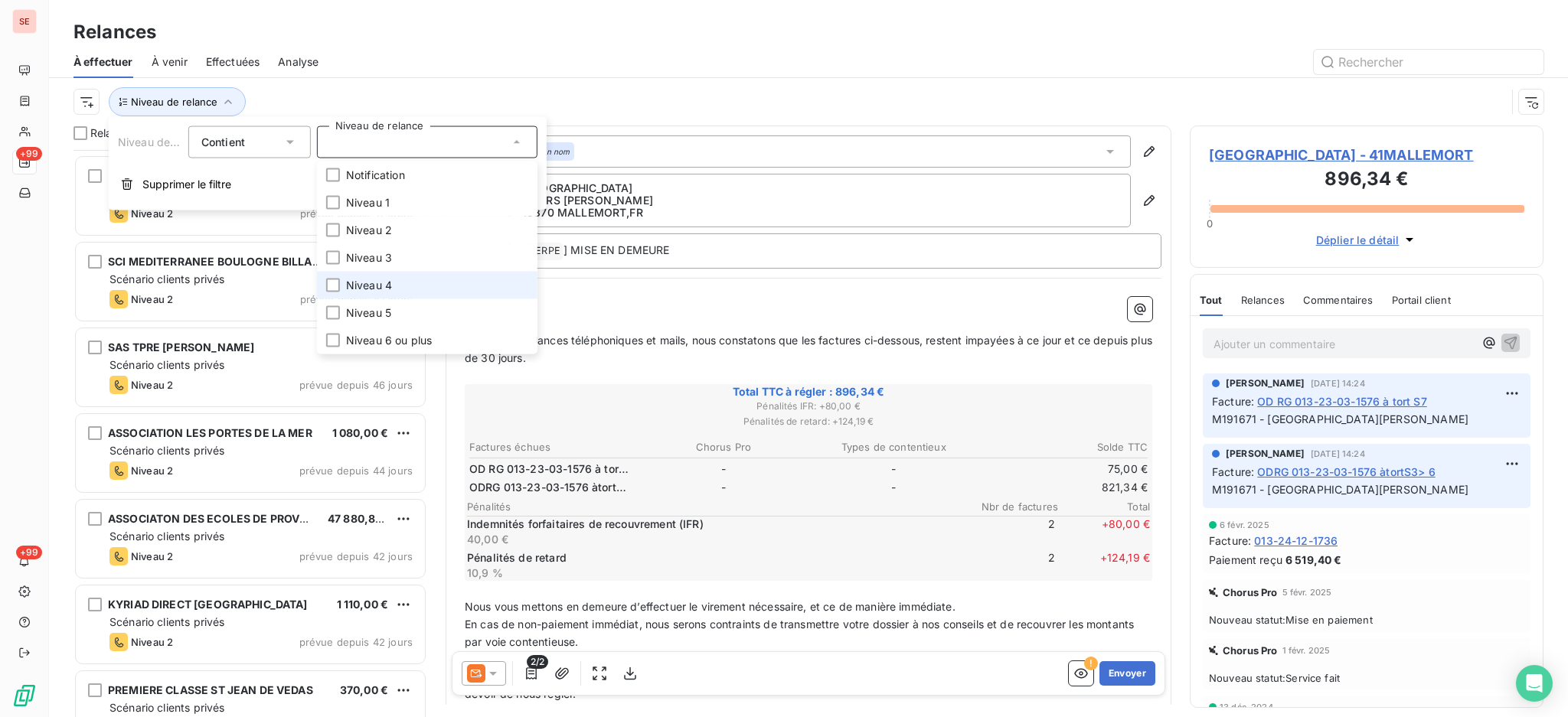
click at [379, 293] on li "Niveau 4" at bounding box center [427, 286] width 221 height 27
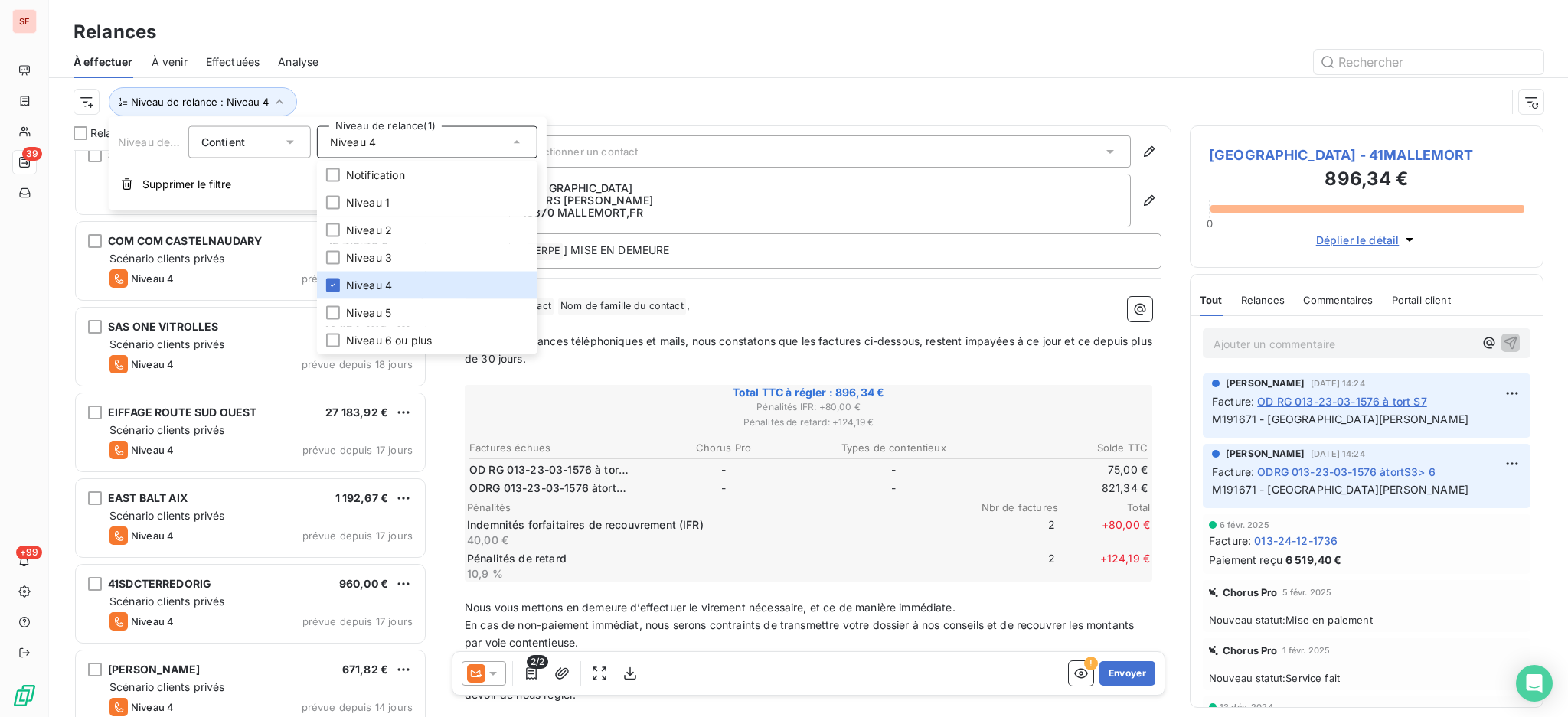
scroll to position [2777, 0]
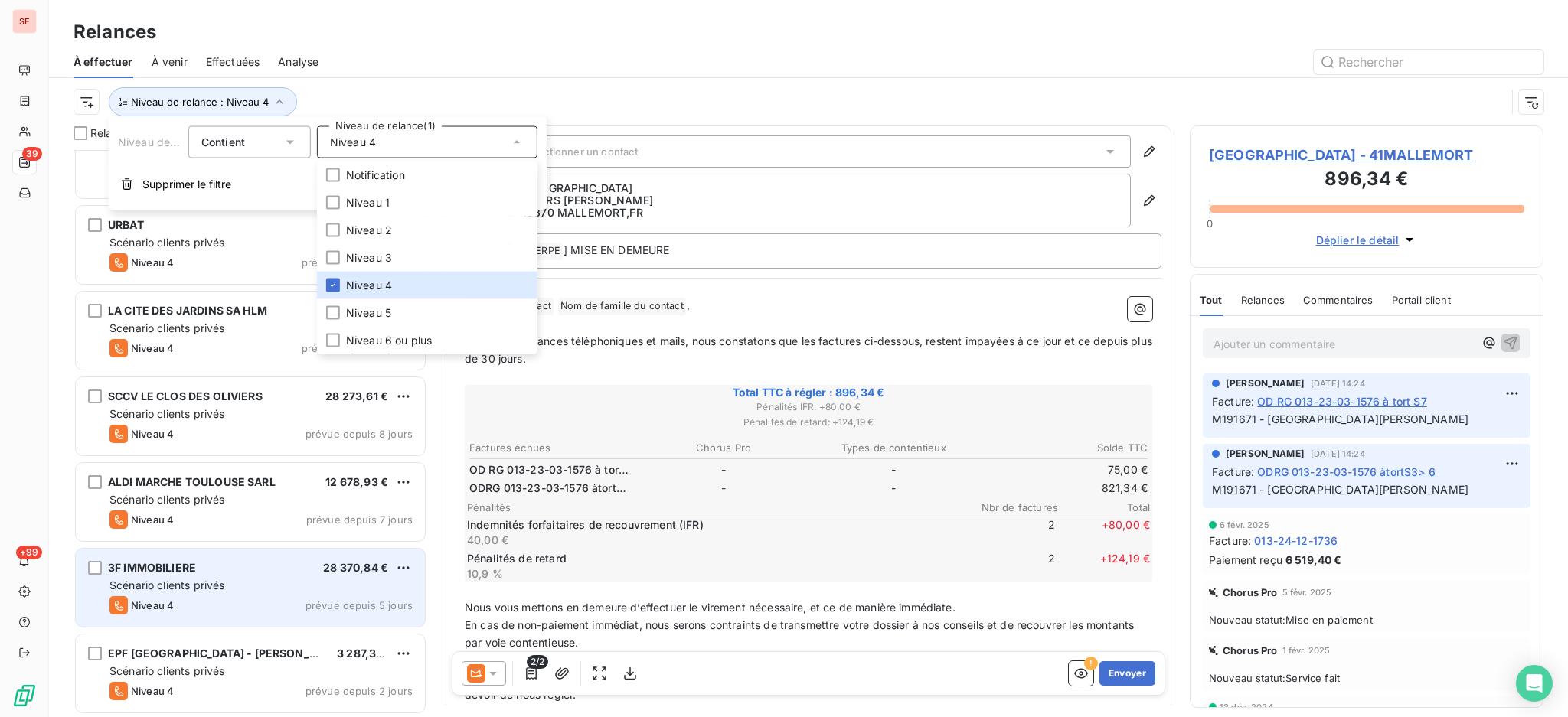
click at [237, 588] on div "Scénario clients privés" at bounding box center [261, 586] width 303 height 16
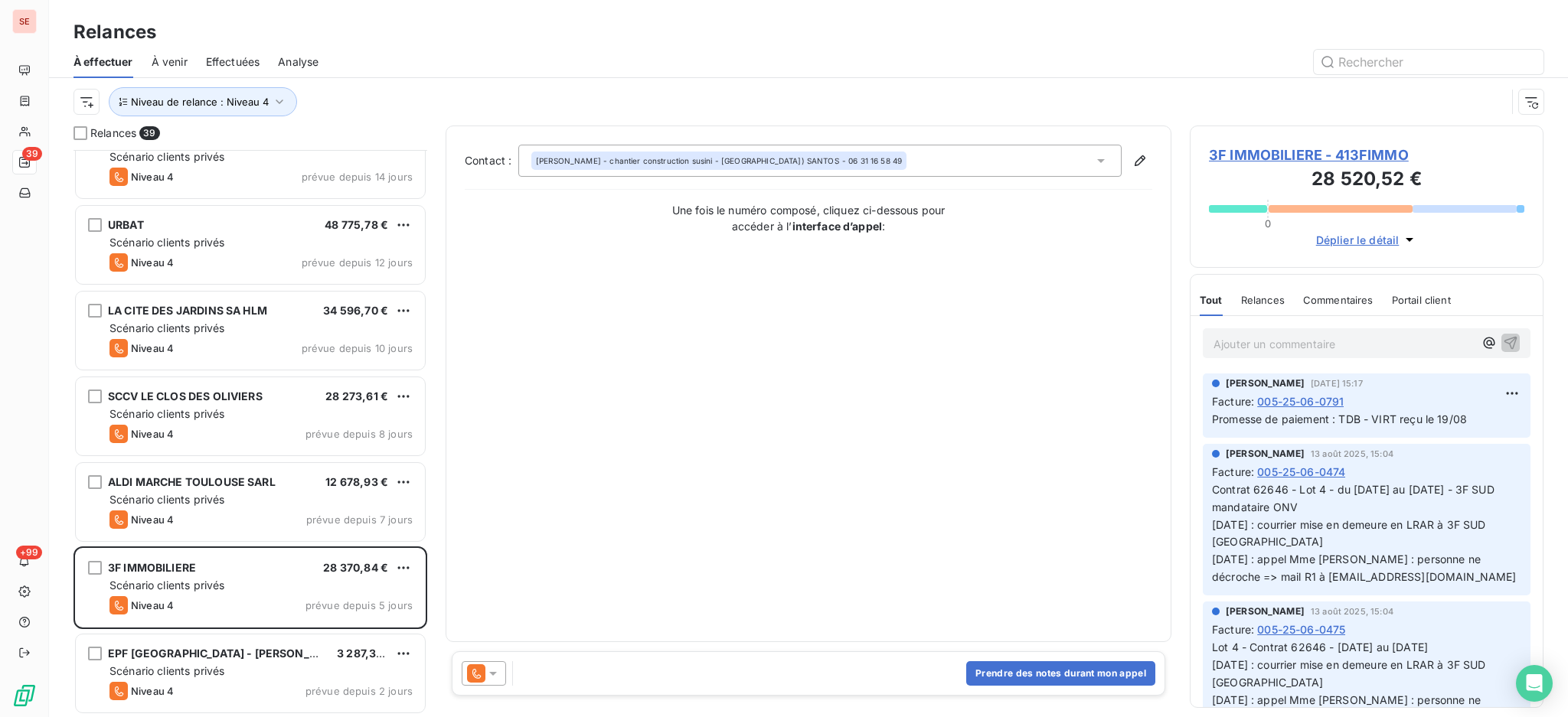
click at [493, 674] on icon at bounding box center [493, 674] width 7 height 4
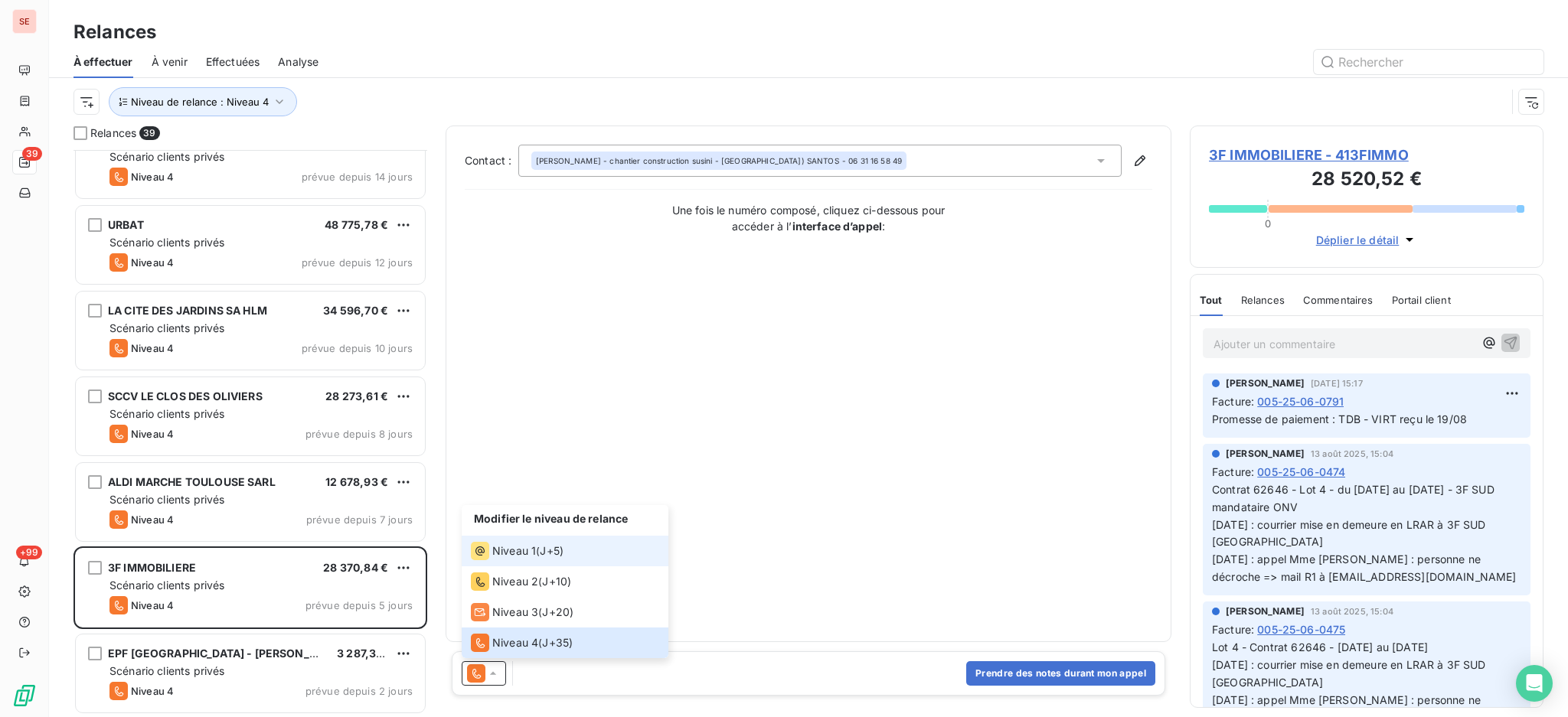
click at [512, 559] on span "Niveau 1" at bounding box center [514, 551] width 44 height 16
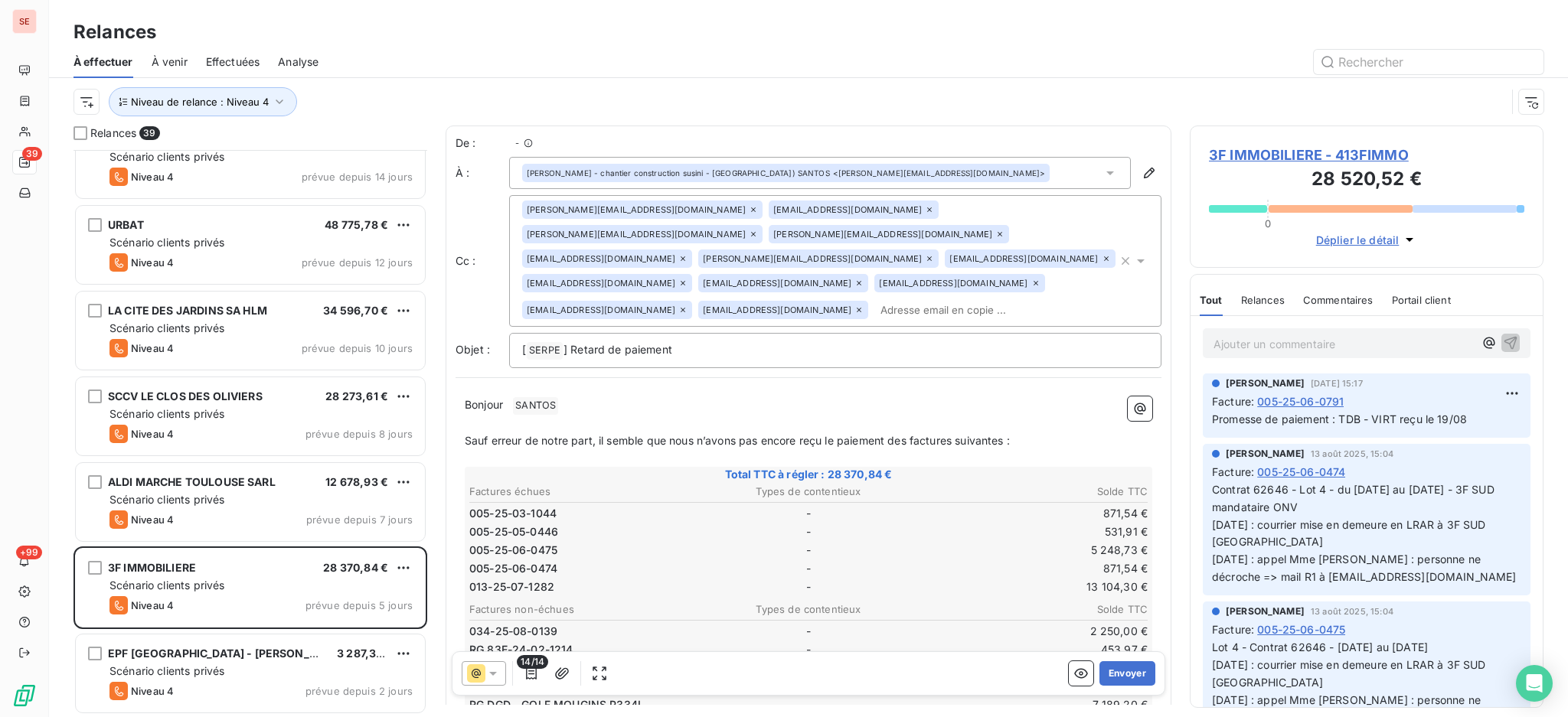
scroll to position [552, 337]
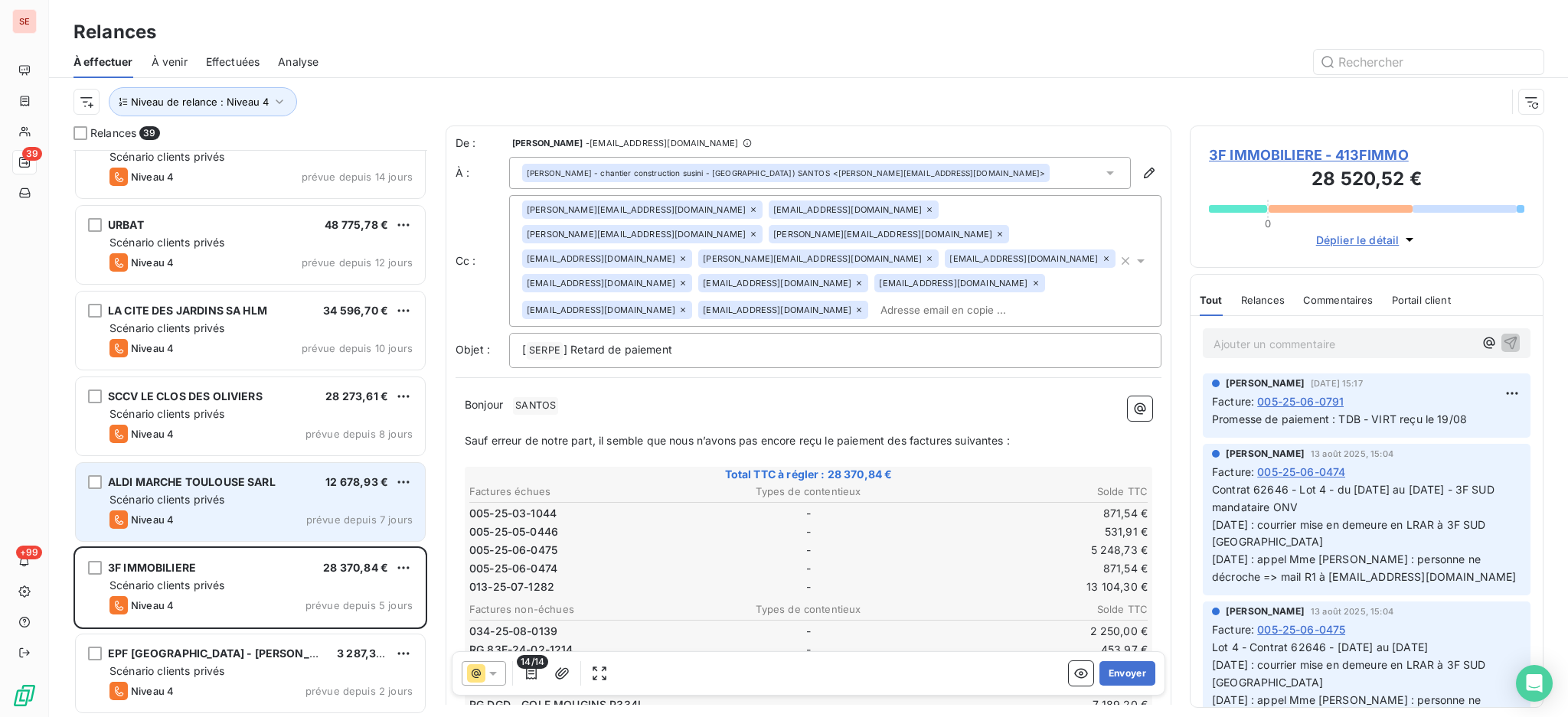
click at [239, 503] on div "Scénario clients privés" at bounding box center [261, 500] width 303 height 16
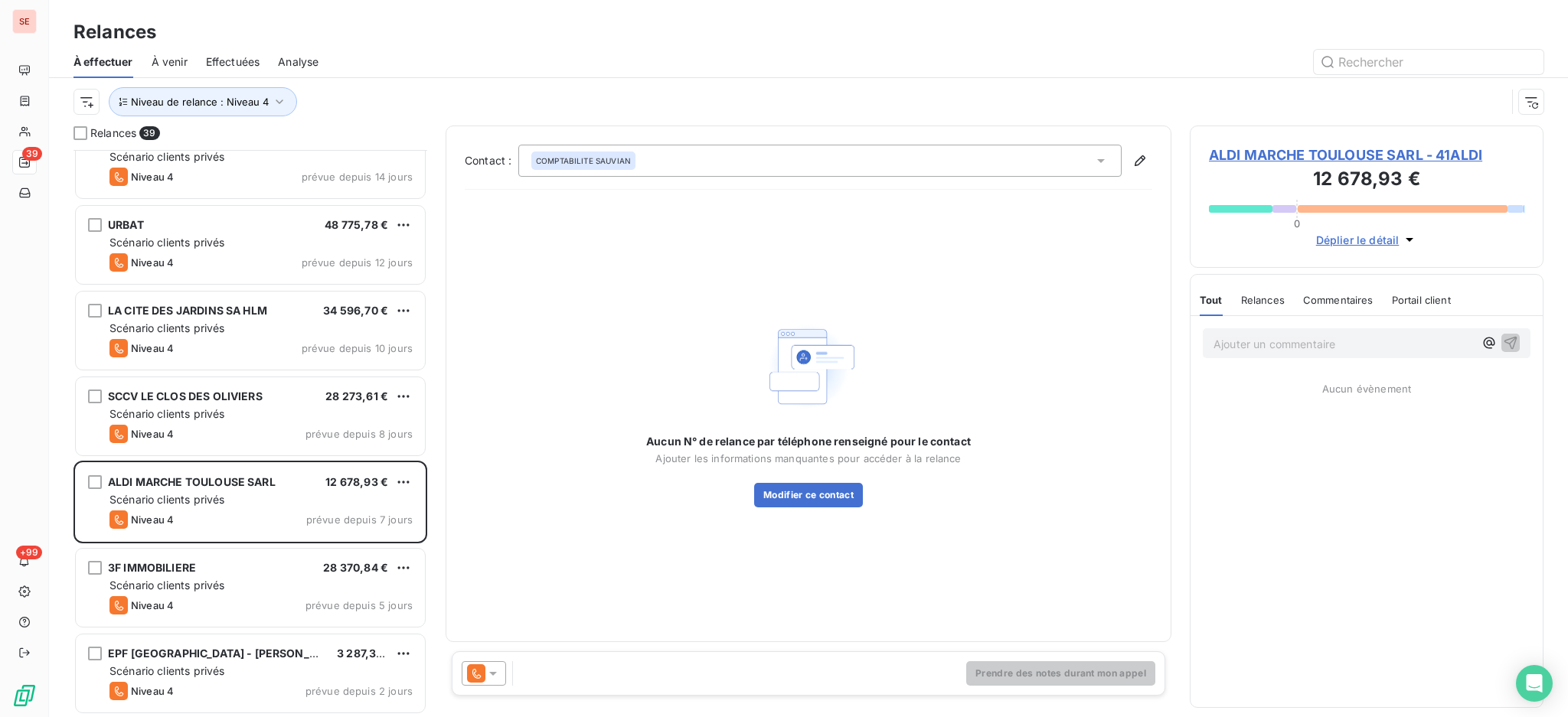
click at [495, 673] on icon at bounding box center [493, 674] width 7 height 4
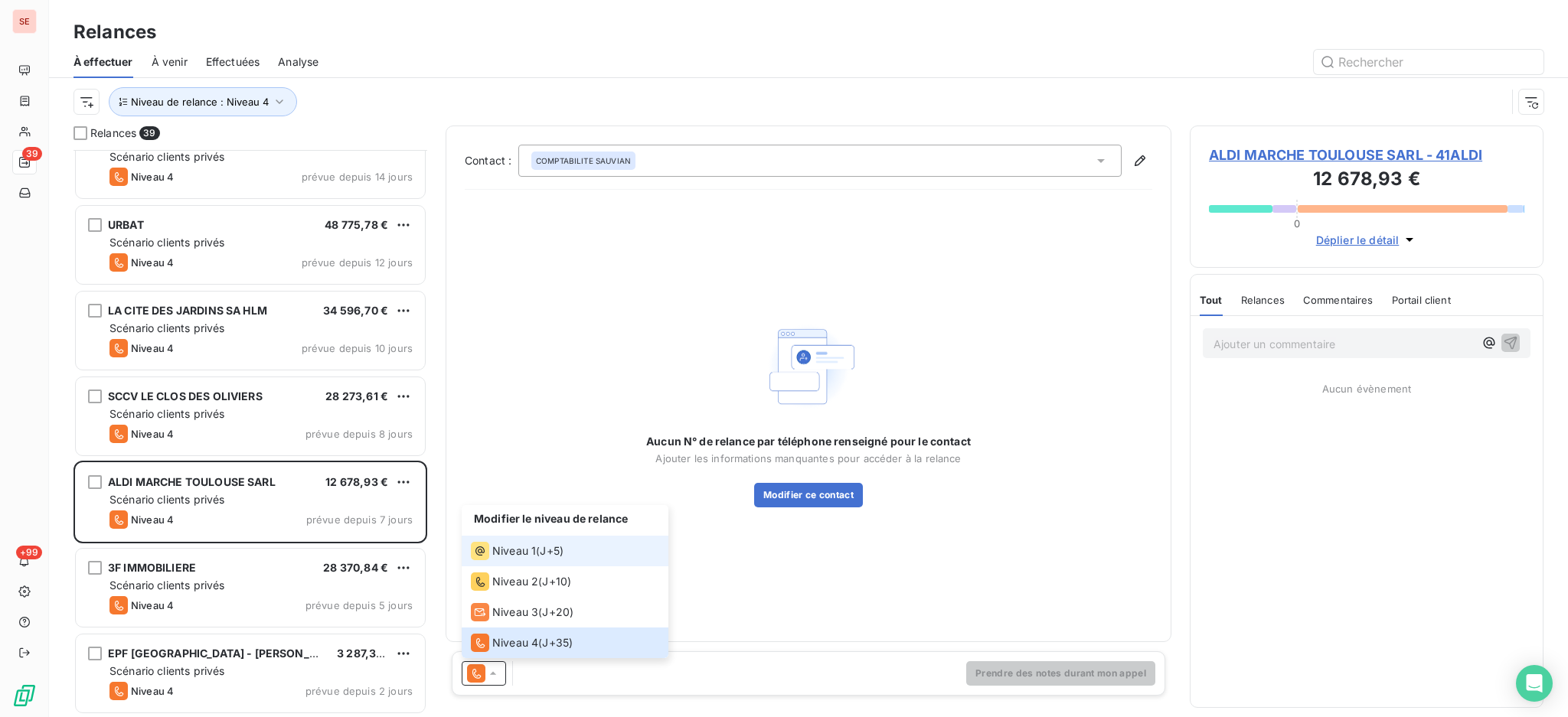
click at [510, 556] on span "Niveau 1" at bounding box center [514, 551] width 44 height 16
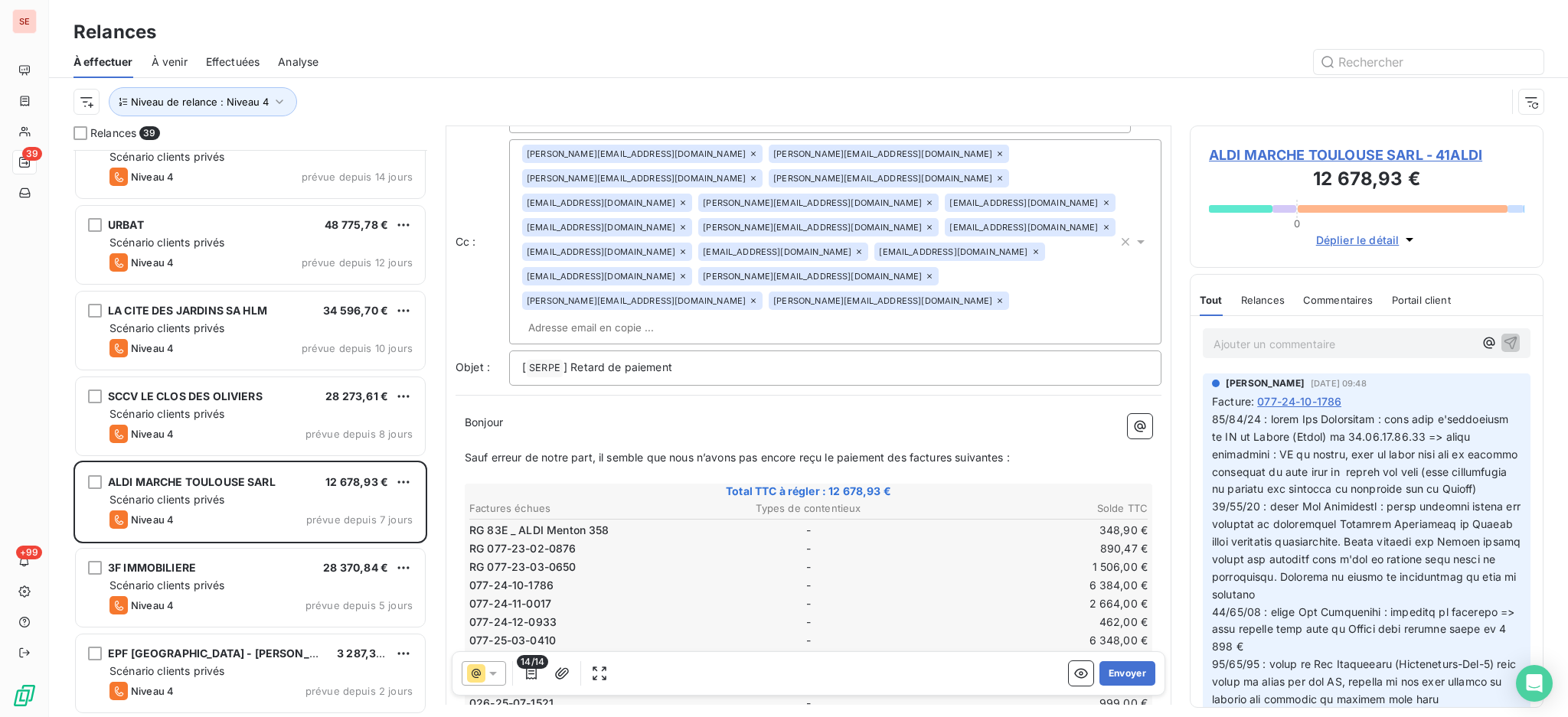
scroll to position [102, 0]
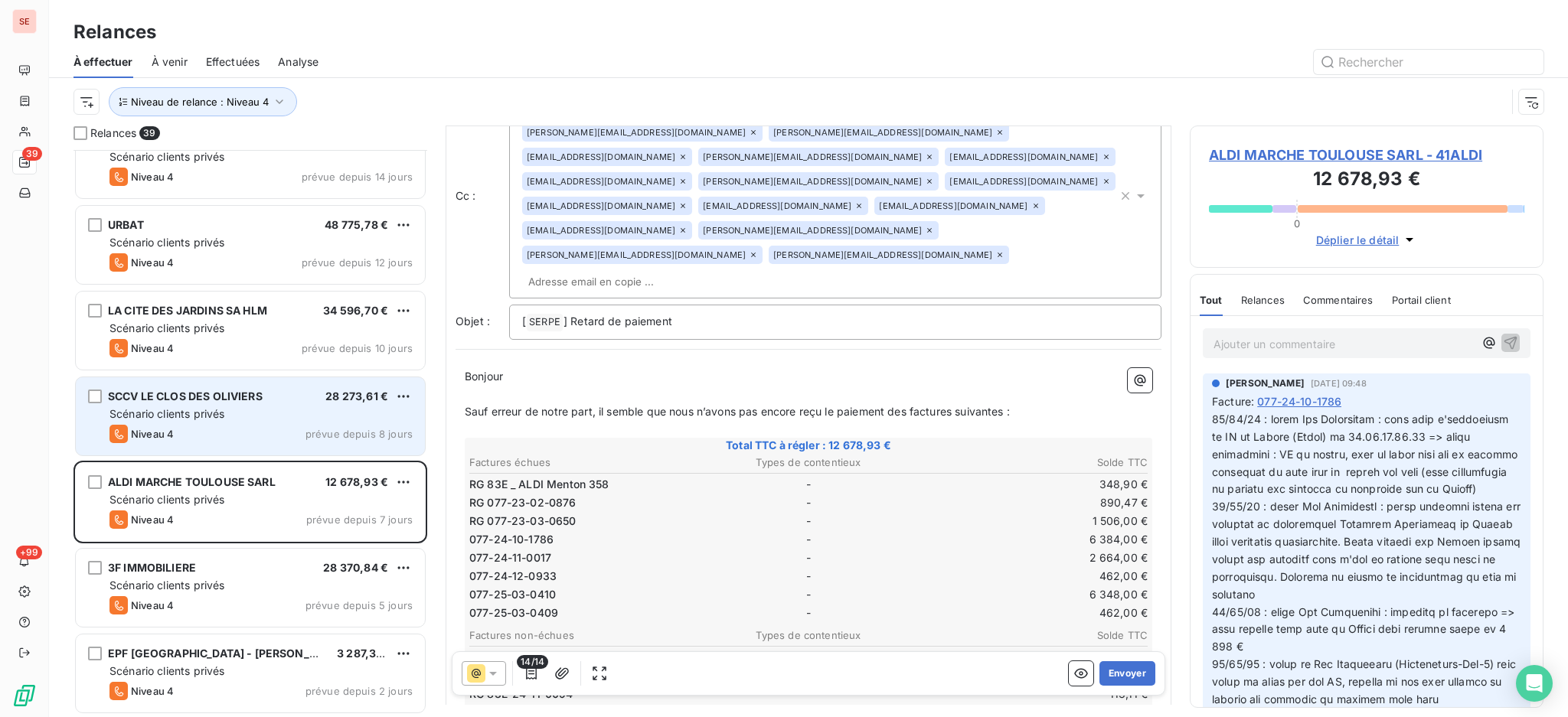
click at [293, 412] on div "Scénario clients privés" at bounding box center [261, 414] width 303 height 16
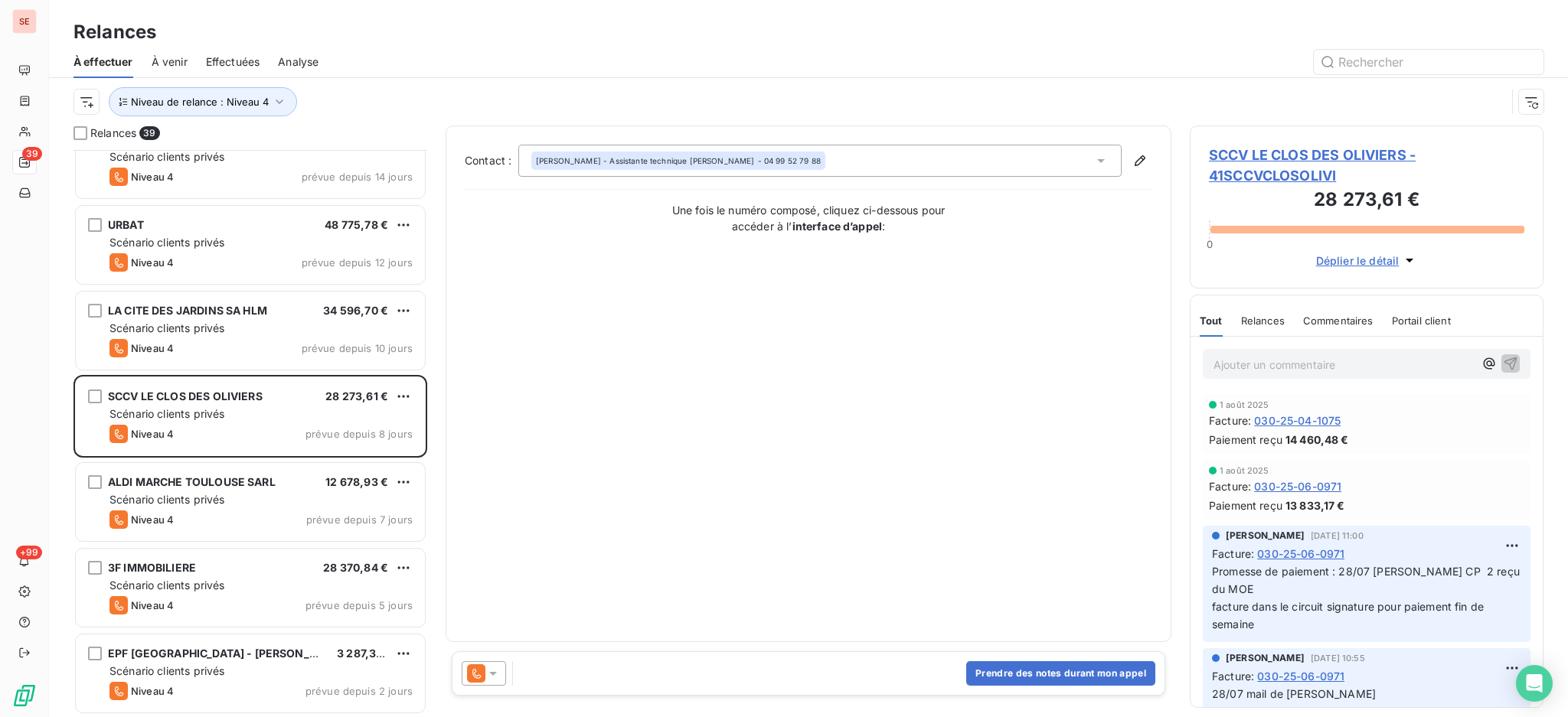
click at [495, 671] on icon at bounding box center [493, 673] width 16 height 16
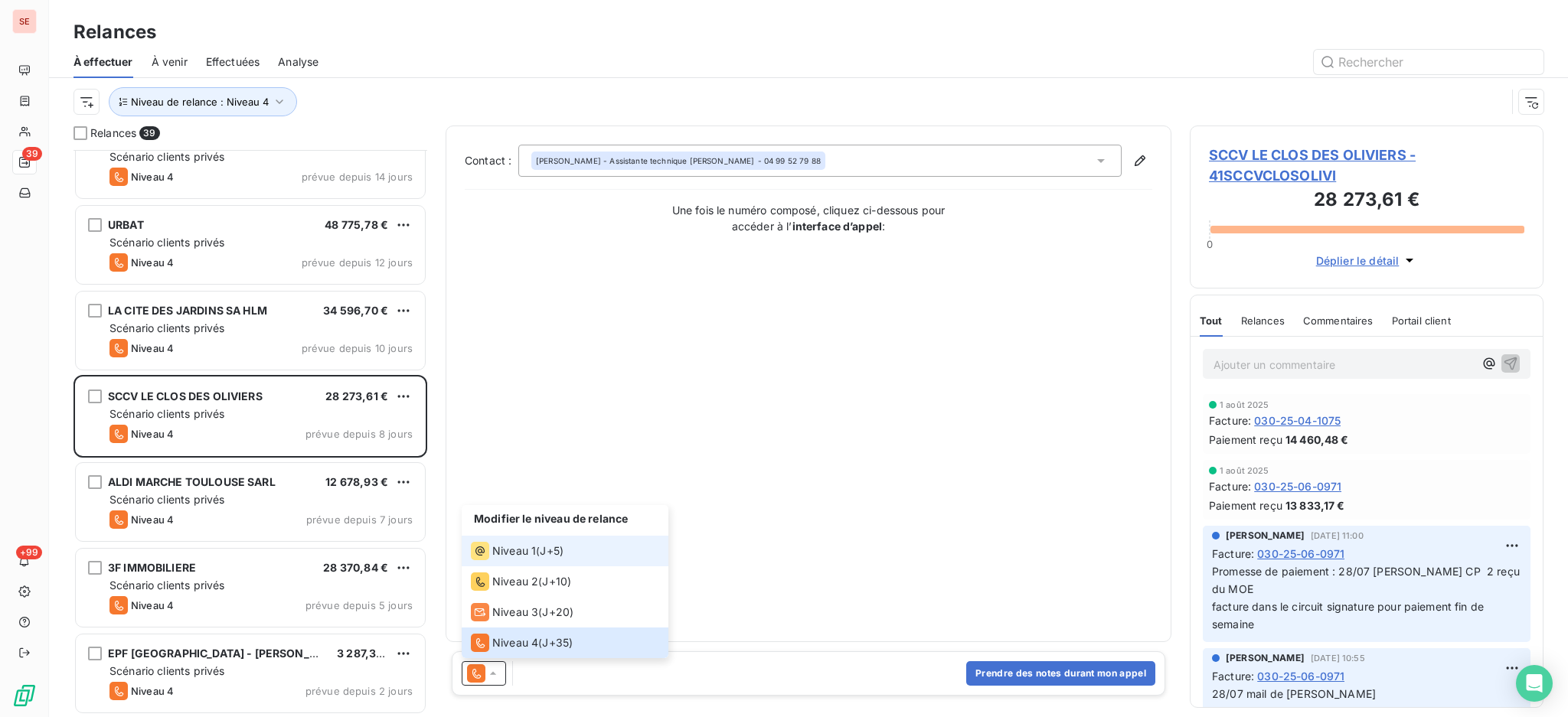
click at [533, 550] on span "Niveau 1" at bounding box center [514, 551] width 44 height 16
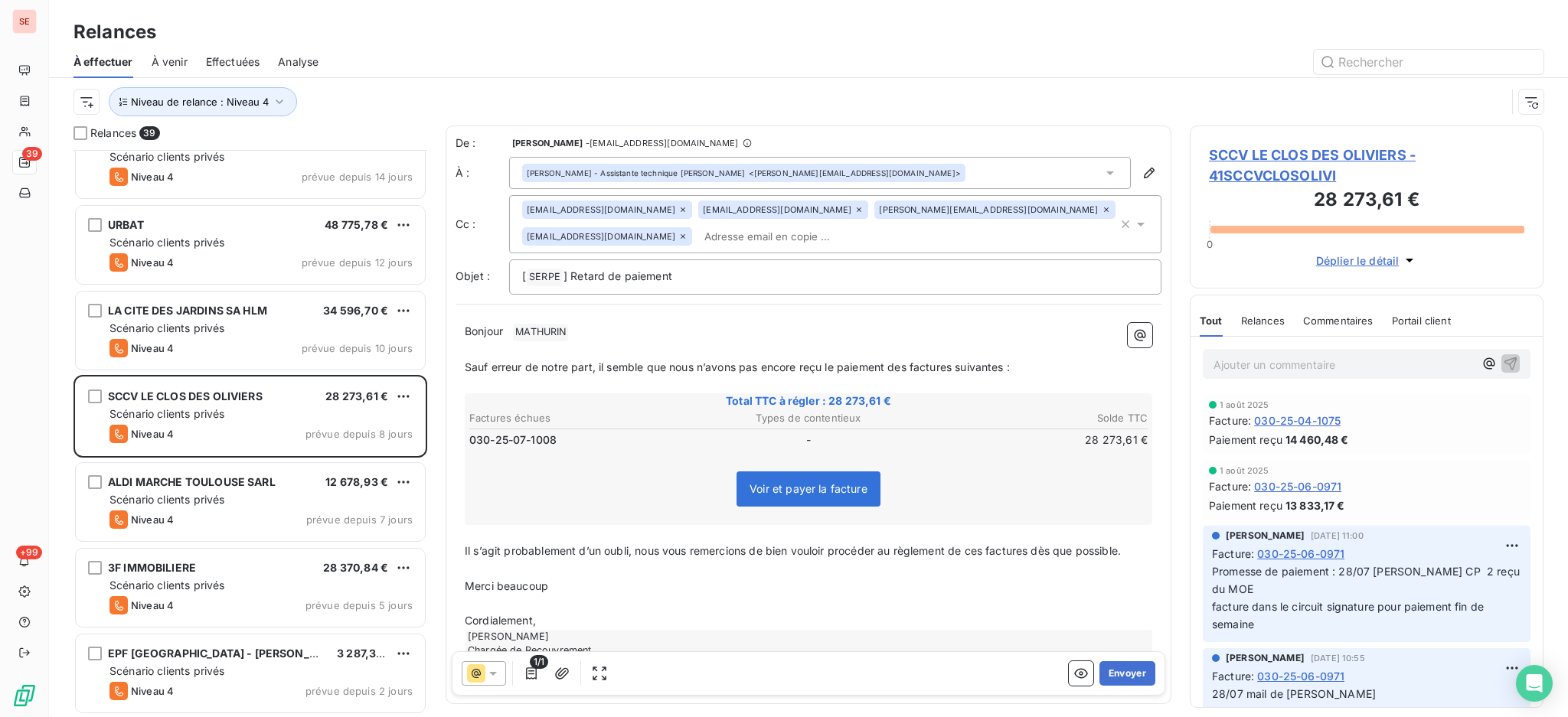
click at [1256, 150] on span "SCCV LE CLOS DES OLIVIERS - 41SCCVCLOSOLIVI" at bounding box center [1366, 165] width 316 height 41
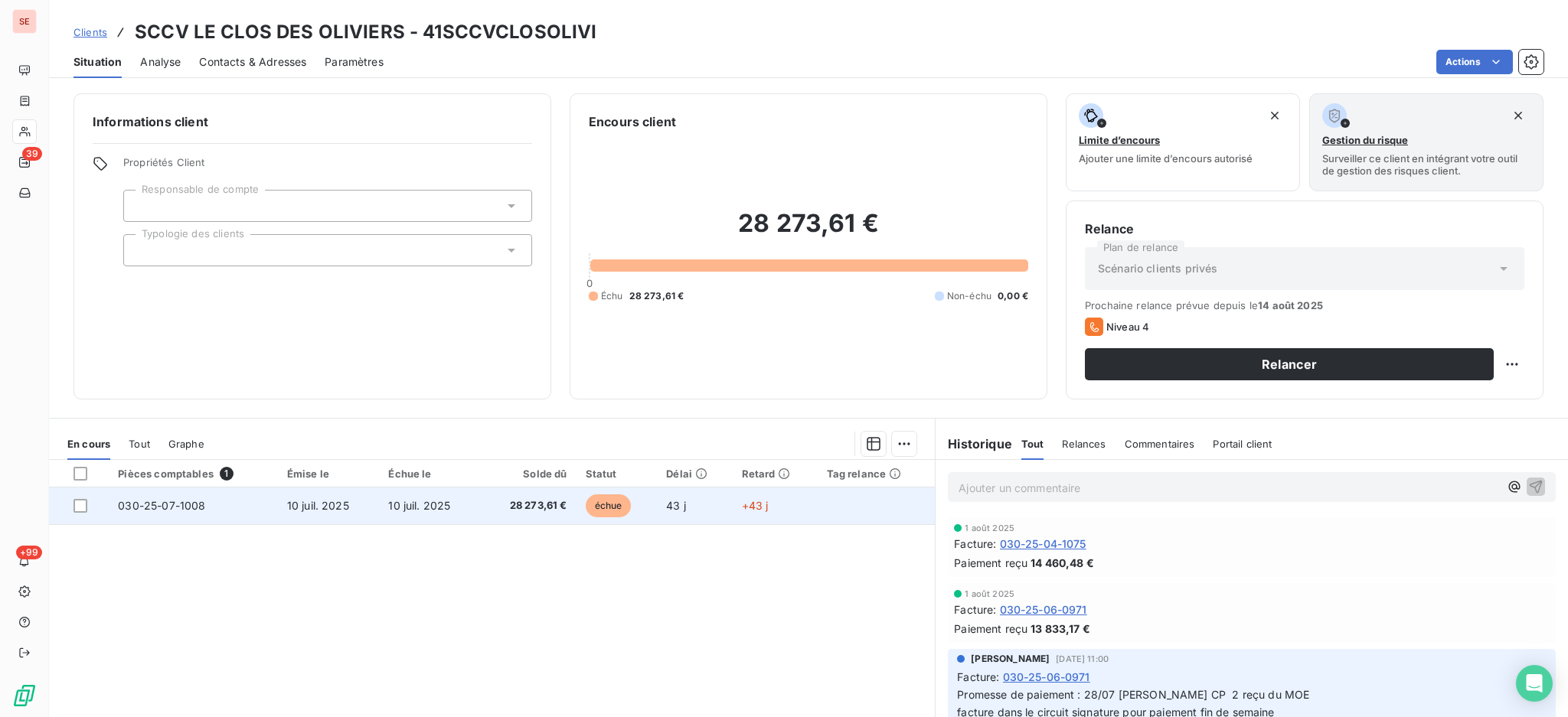
click at [481, 500] on td "28 273,61 €" at bounding box center [528, 506] width 96 height 36
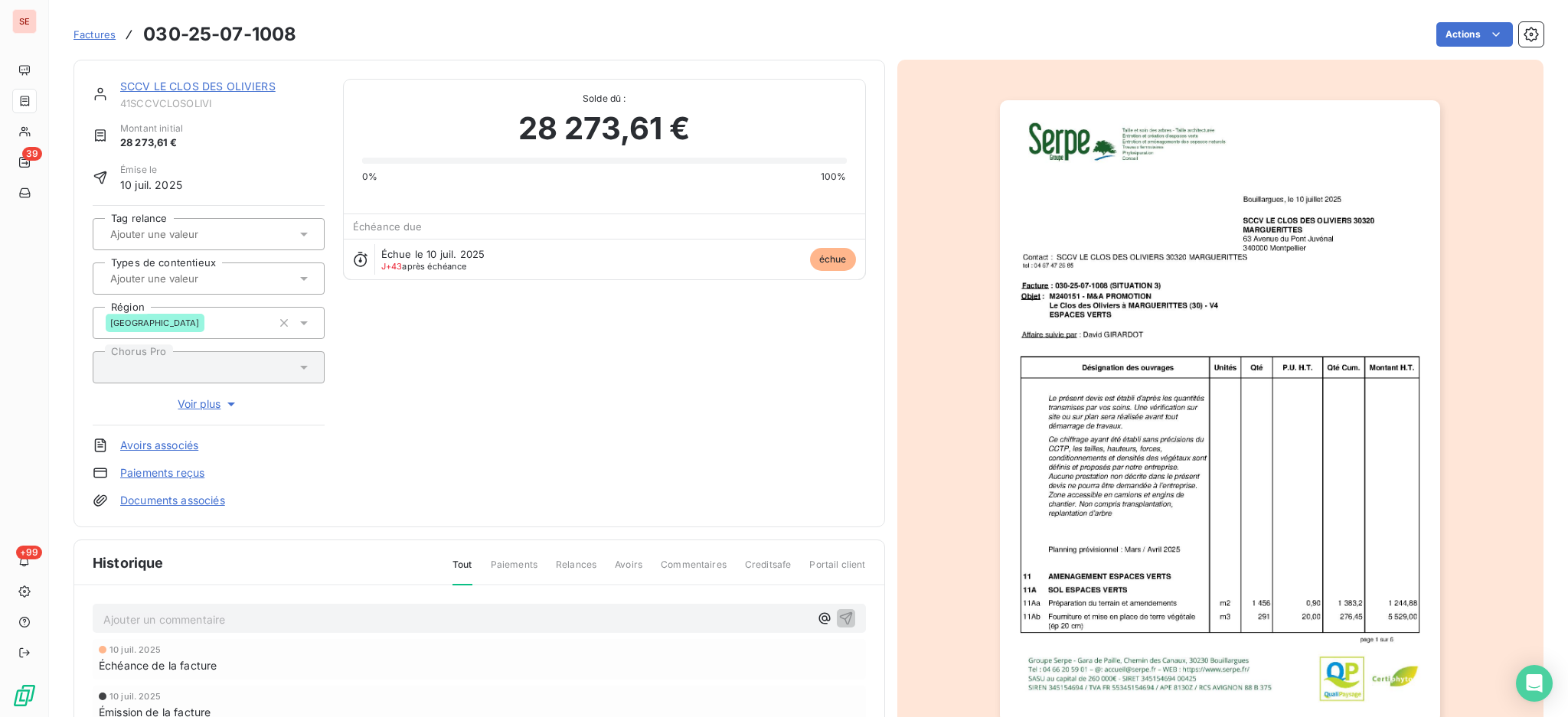
click at [200, 84] on link "SCCV LE CLOS DES OLIVIERS" at bounding box center [198, 86] width 155 height 13
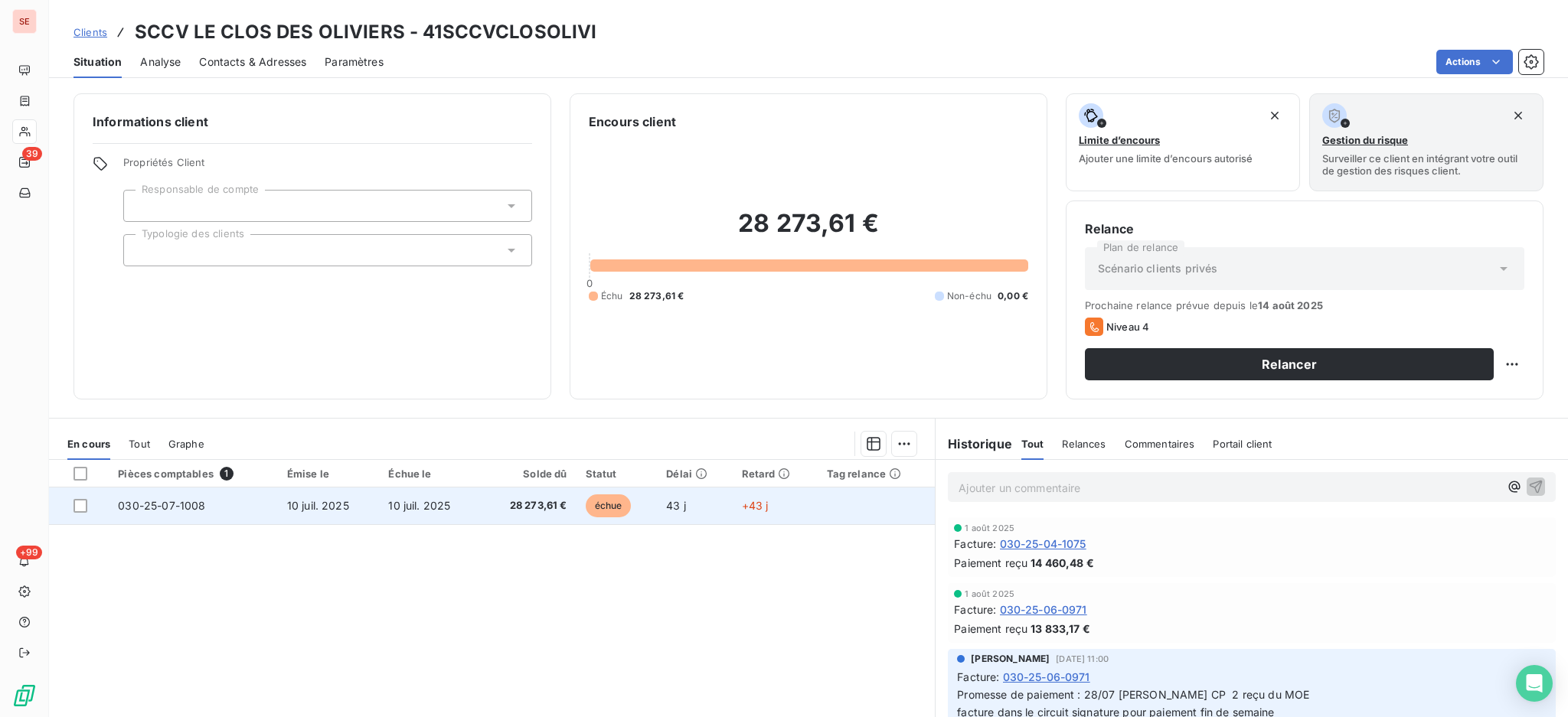
click at [422, 507] on span "10 juil. 2025" at bounding box center [419, 505] width 62 height 13
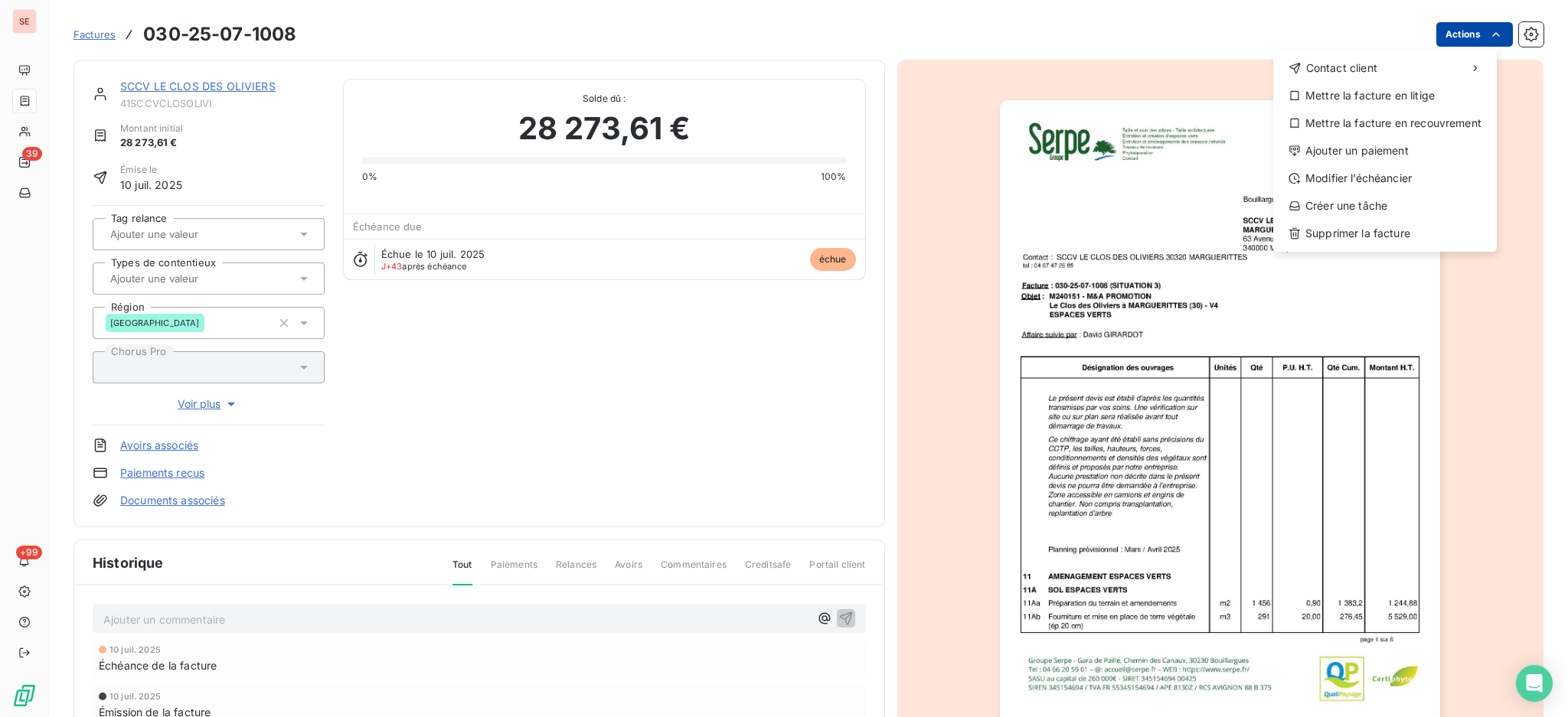
click at [1443, 29] on html "SE 39 +99 Factures [PHONE_NUMBER] Actions Contact client Mettre la facture en l…" at bounding box center [784, 358] width 1568 height 717
click at [1351, 150] on div "Ajouter un paiement" at bounding box center [1385, 151] width 212 height 25
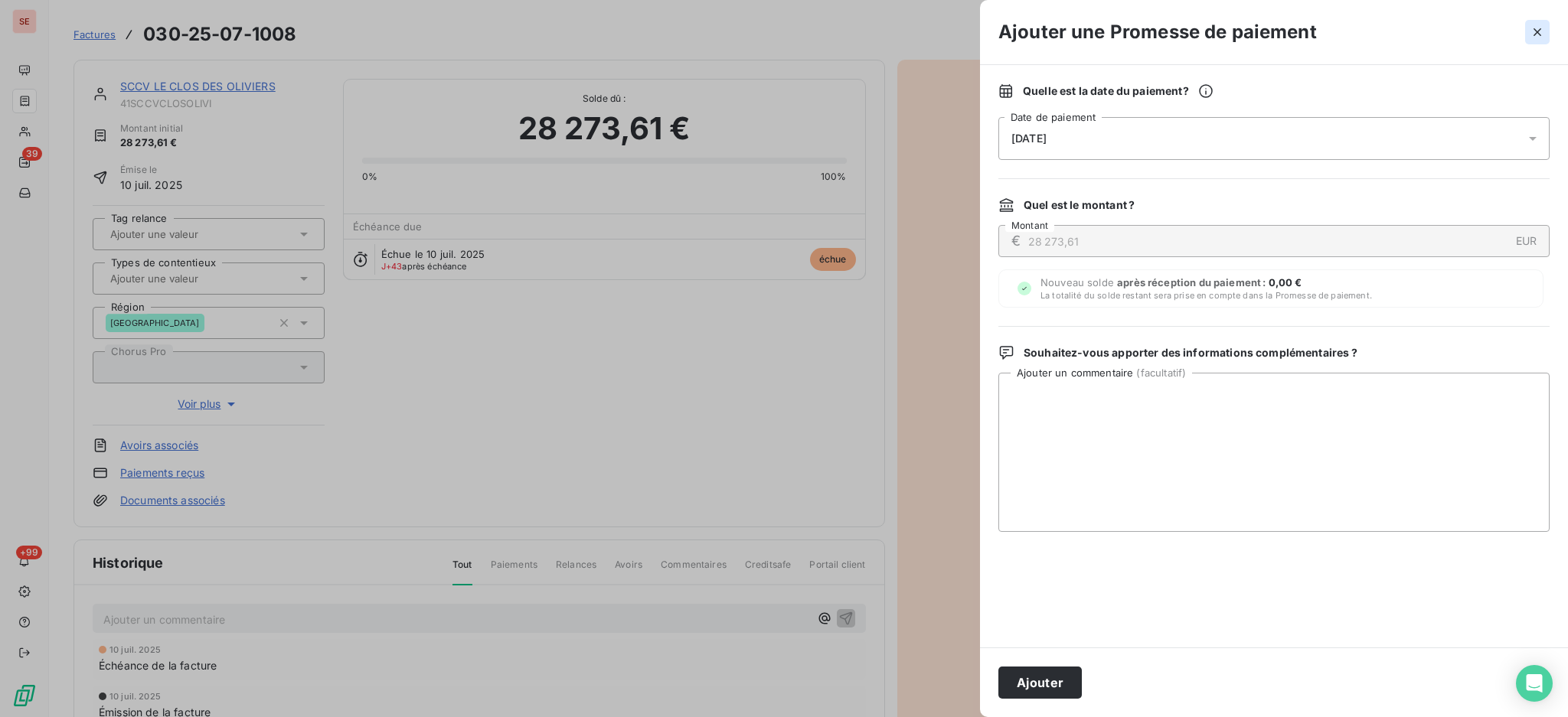
click at [1539, 35] on icon "button" at bounding box center [1537, 32] width 7 height 7
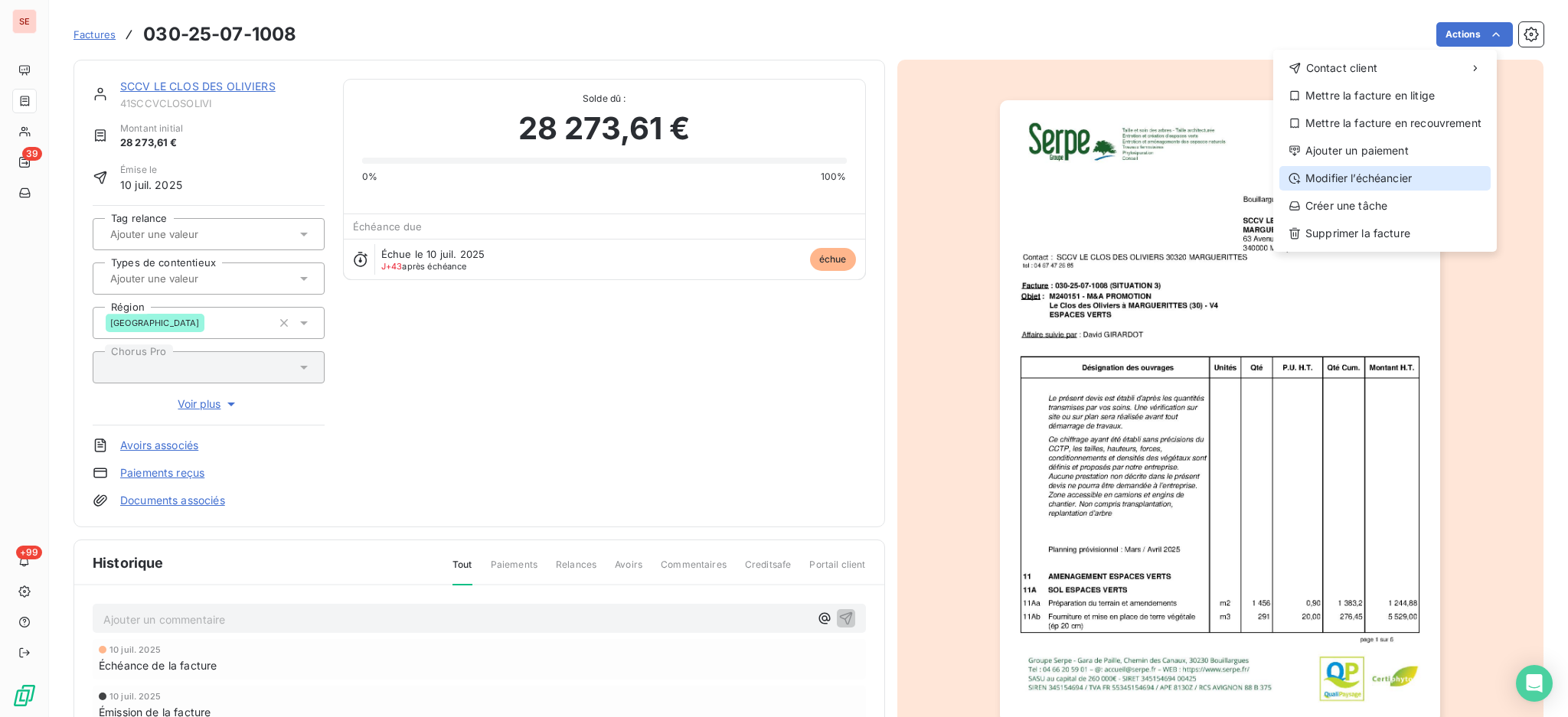
click at [1392, 179] on div "Modifier l’échéancier" at bounding box center [1385, 178] width 212 height 25
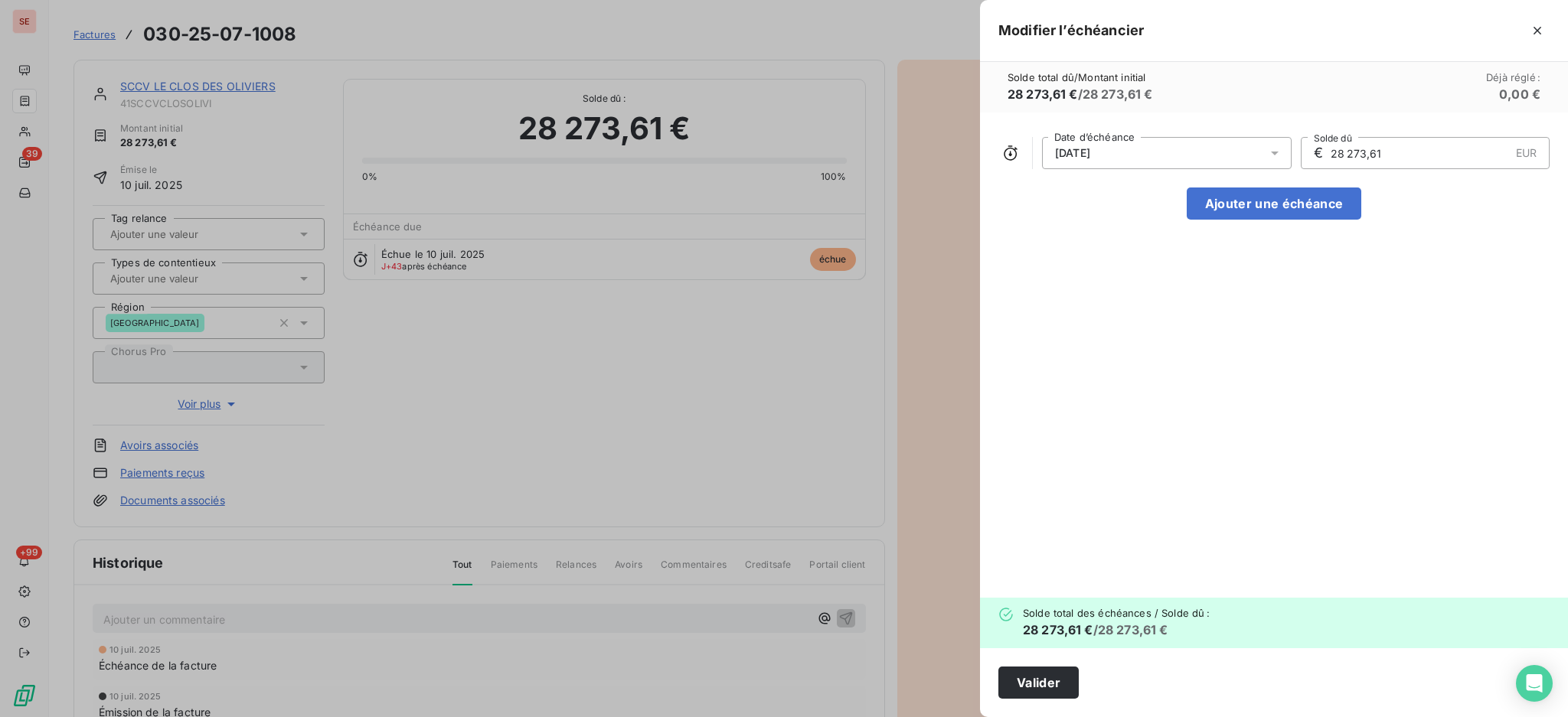
click at [1274, 155] on icon at bounding box center [1274, 153] width 7 height 4
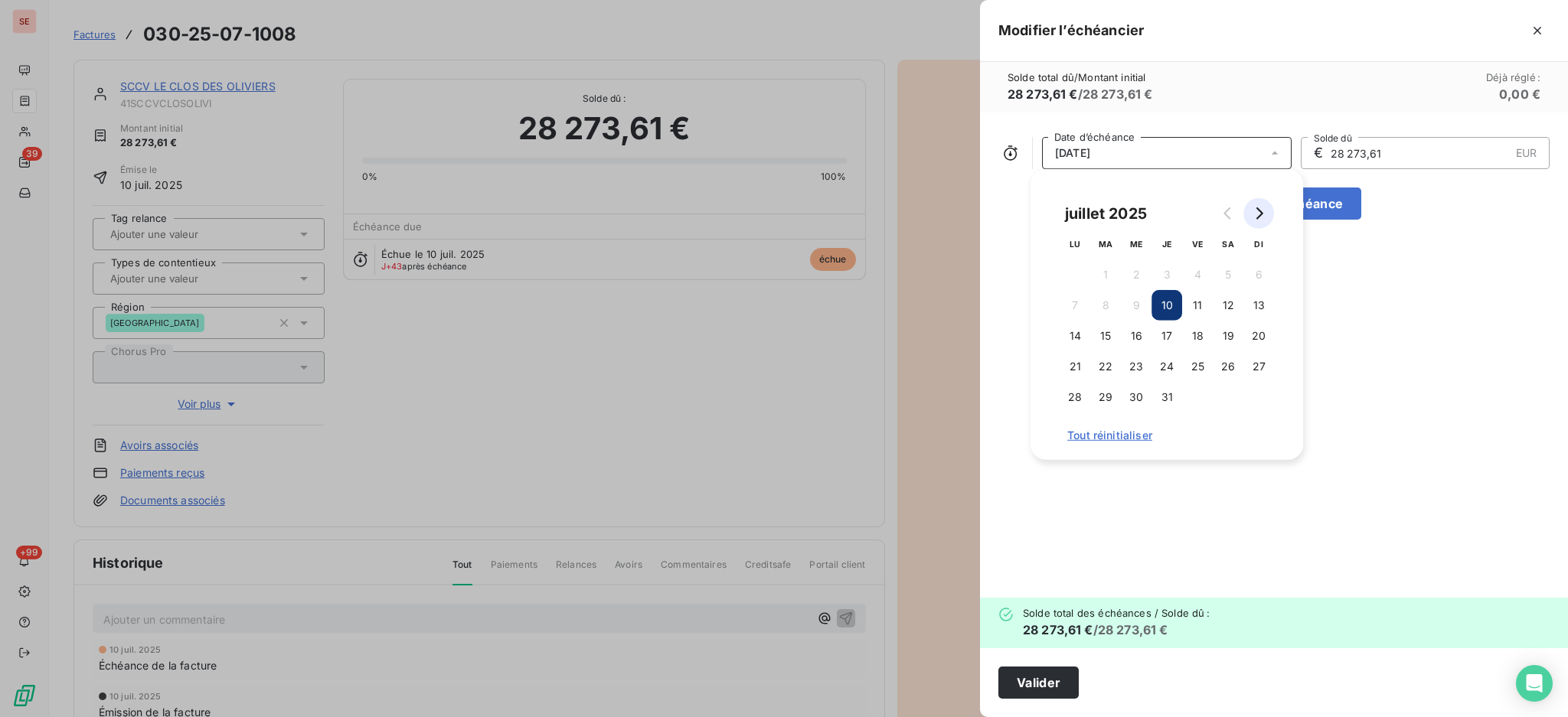
click at [1259, 220] on button "Go to next month" at bounding box center [1259, 213] width 31 height 31
click at [1257, 301] on button "10" at bounding box center [1259, 306] width 31 height 31
click at [1047, 670] on button "Valider" at bounding box center [1038, 682] width 80 height 32
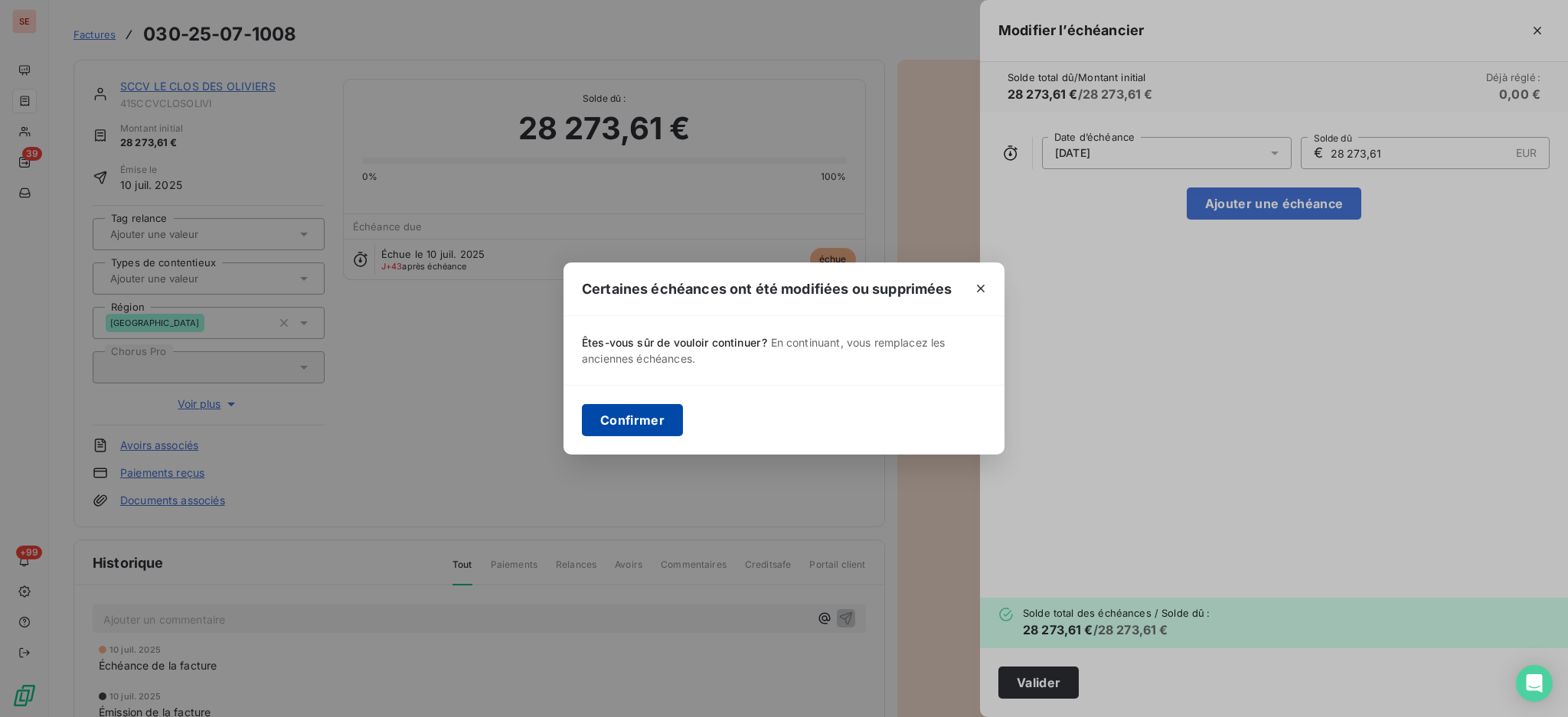
click at [628, 412] on button "Confirmer" at bounding box center [632, 420] width 101 height 32
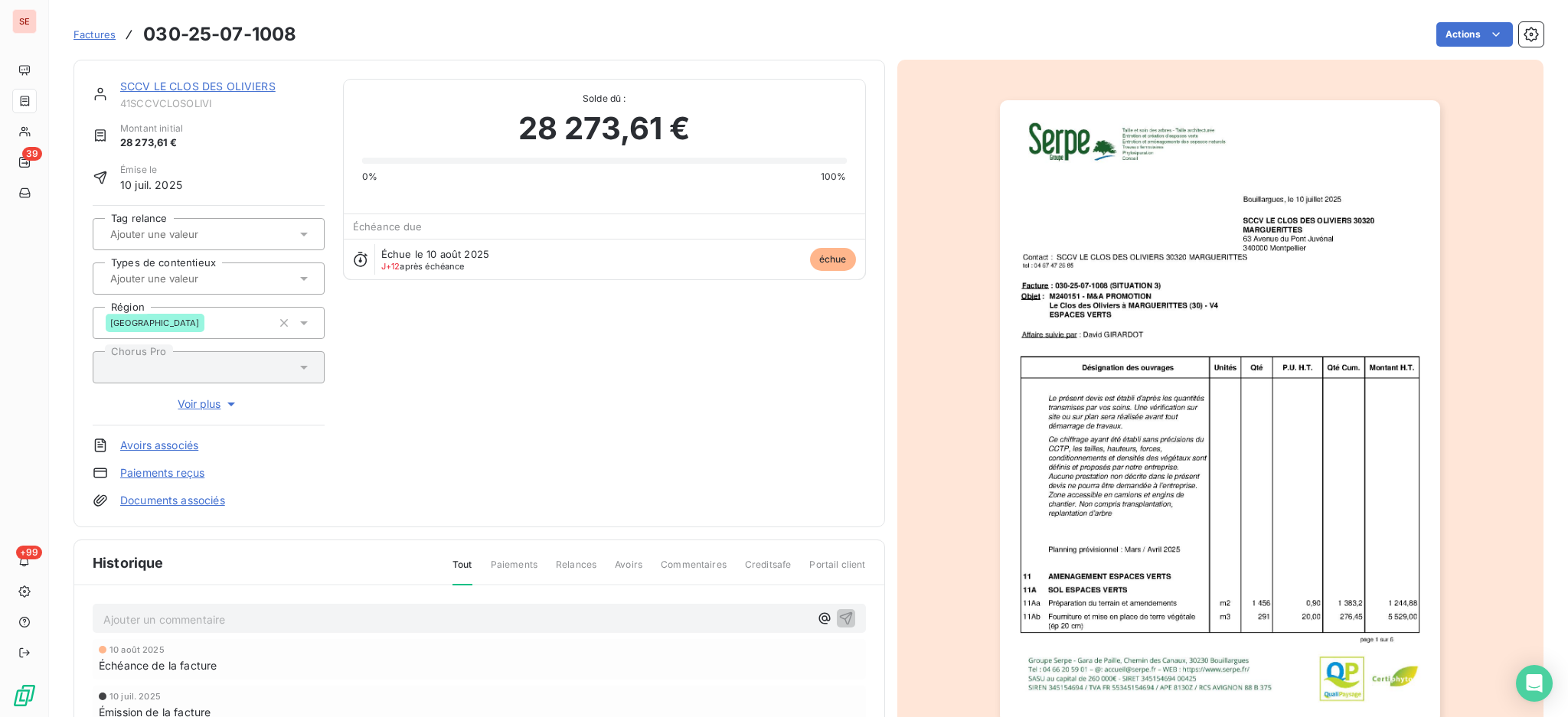
click at [263, 83] on link "SCCV LE CLOS DES OLIVIERS" at bounding box center [198, 86] width 155 height 13
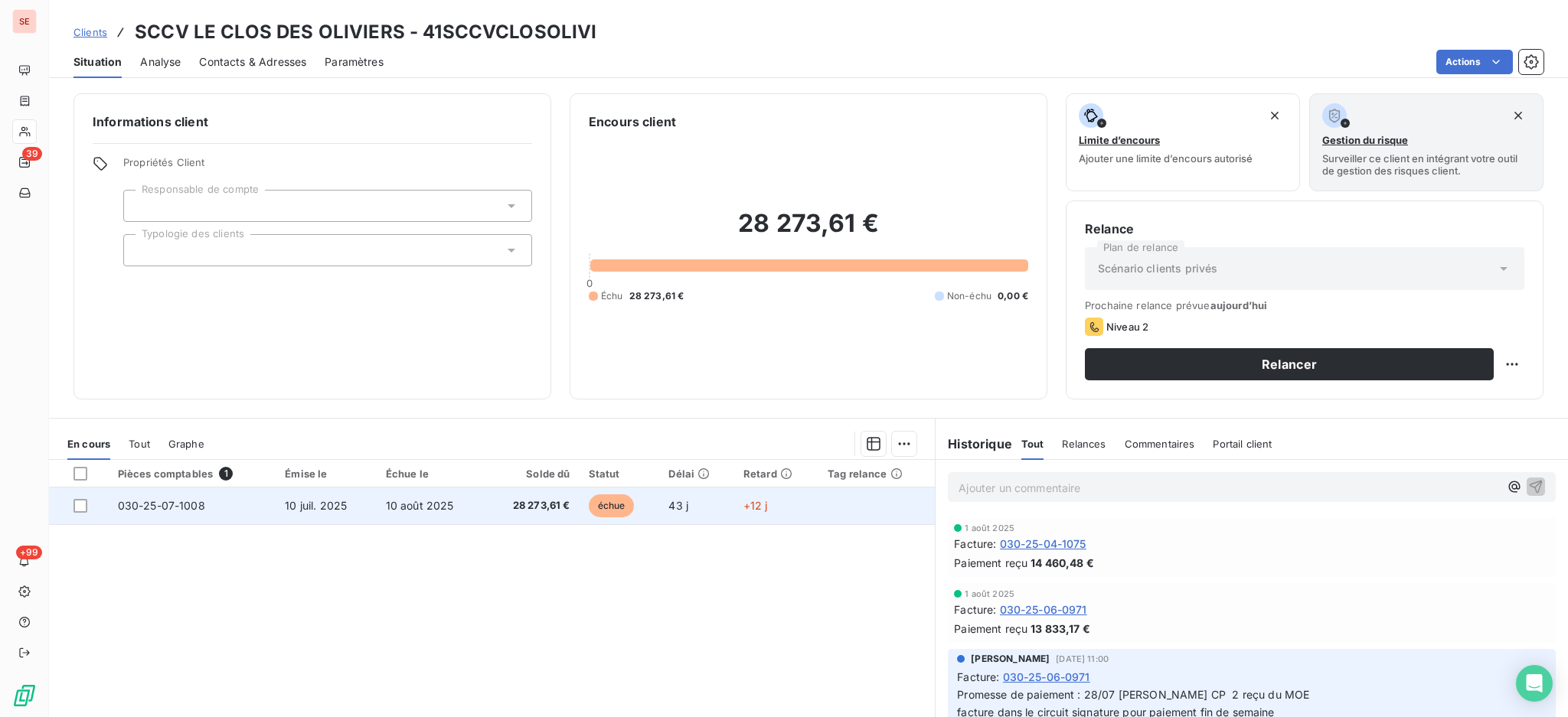
click at [226, 494] on td "030-25-07-1008" at bounding box center [192, 506] width 168 height 36
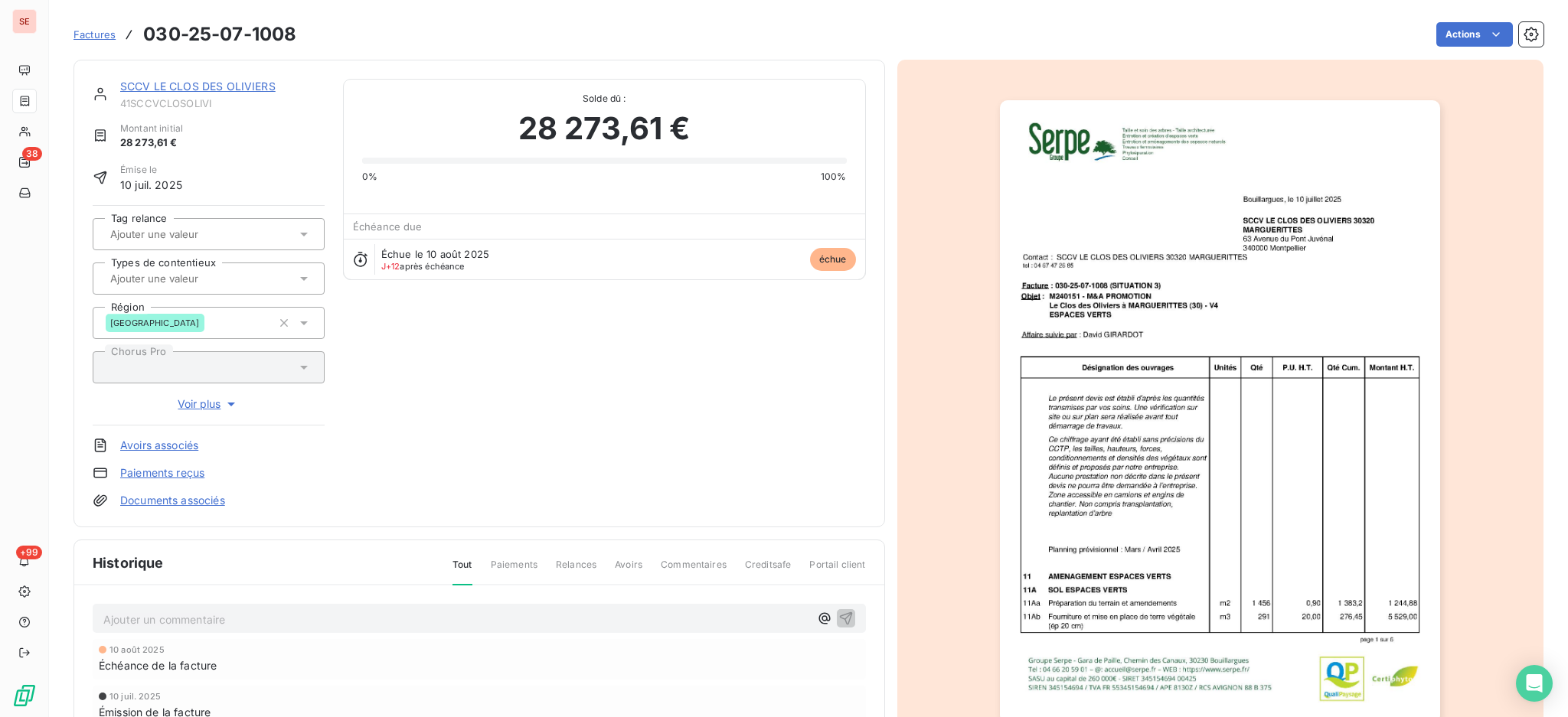
click at [188, 500] on link "Documents associés" at bounding box center [172, 500] width 105 height 16
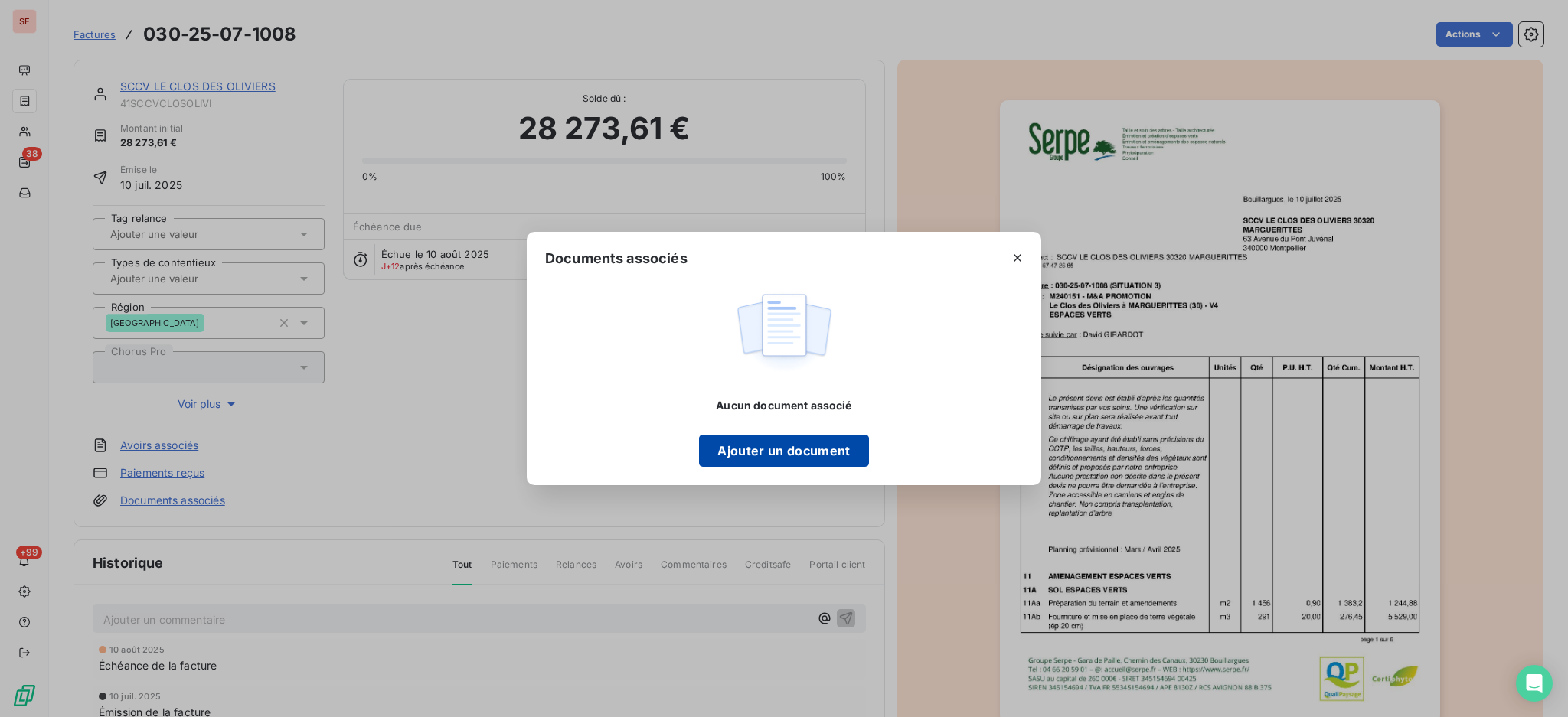
click at [803, 445] on button "Ajouter un document" at bounding box center [783, 451] width 169 height 32
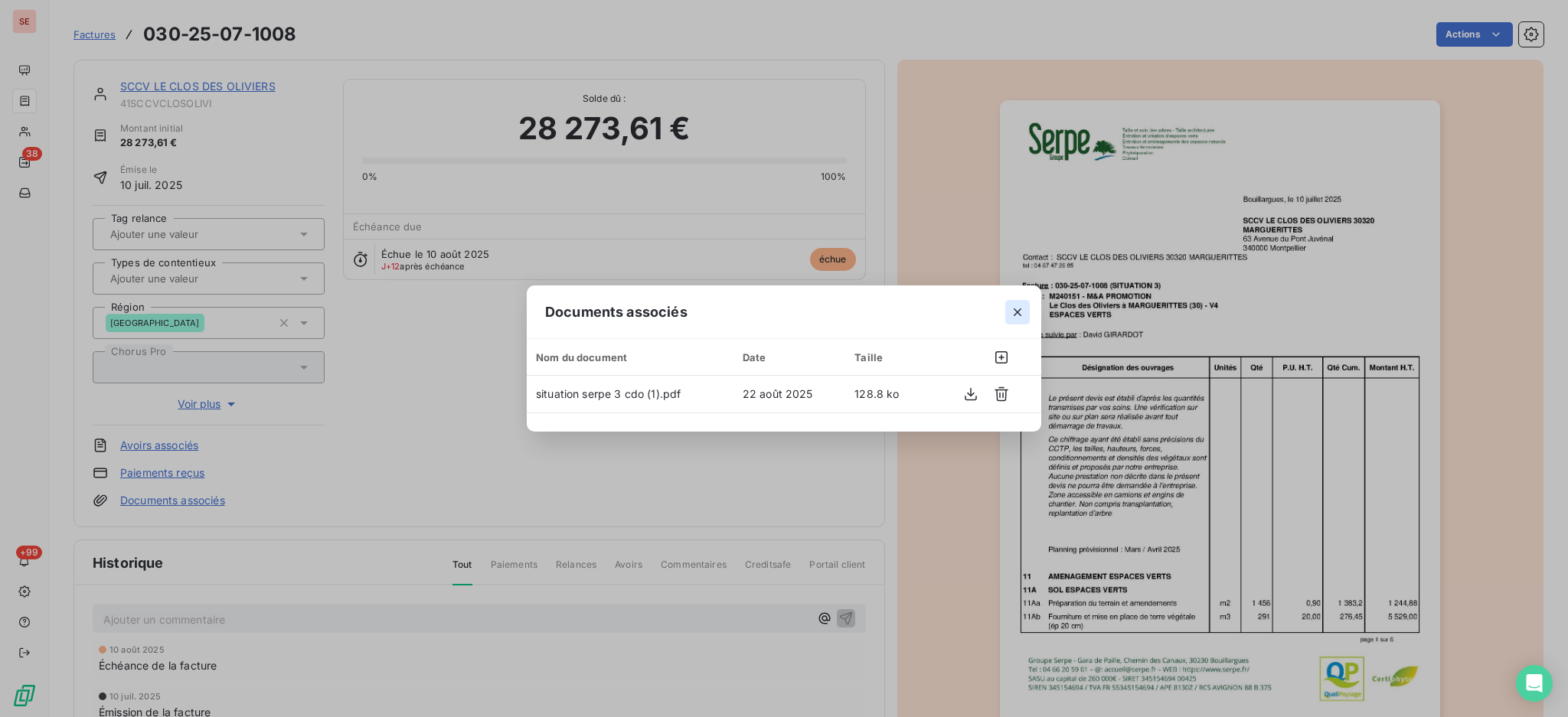
click at [1013, 314] on icon "button" at bounding box center [1017, 312] width 16 height 16
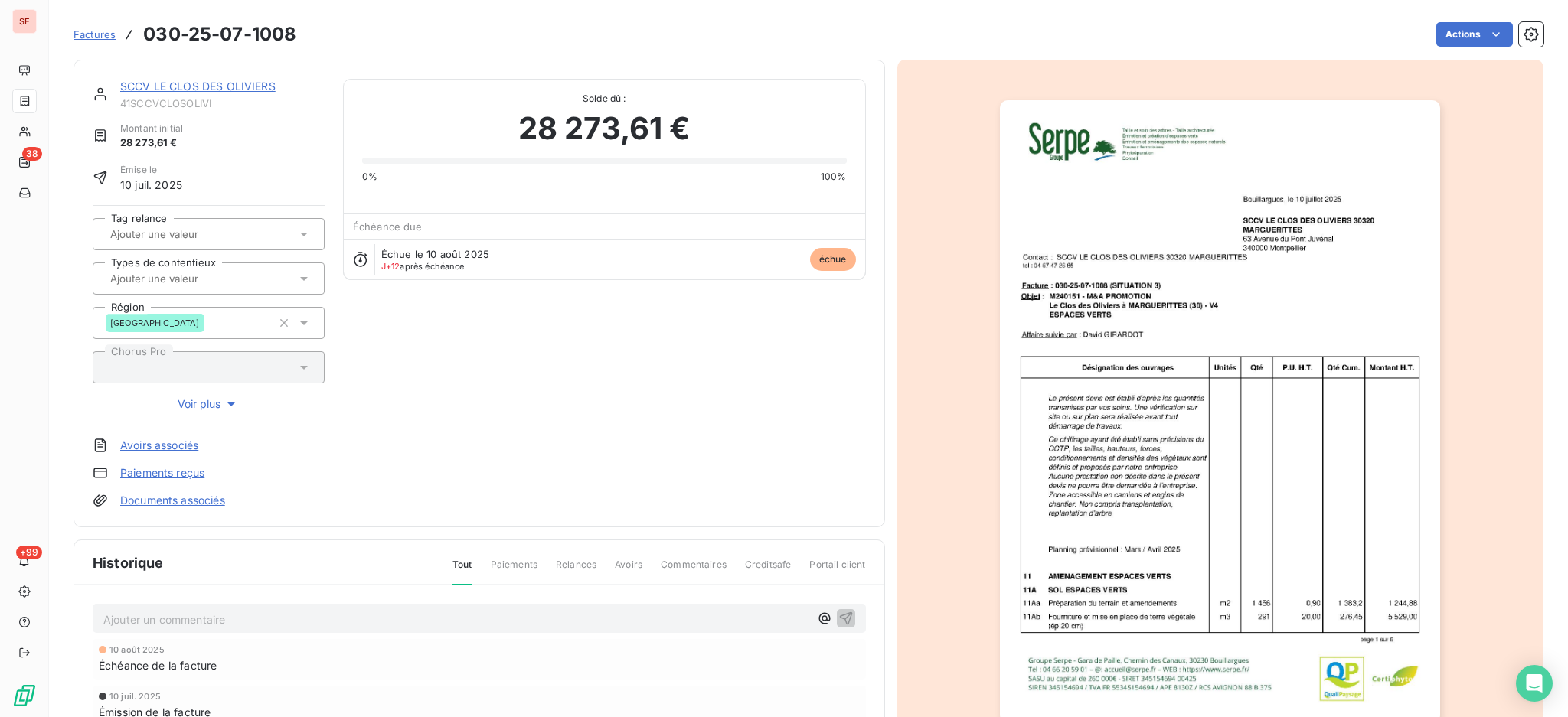
click at [412, 610] on p "Ajouter un commentaire ﻿" at bounding box center [456, 619] width 706 height 19
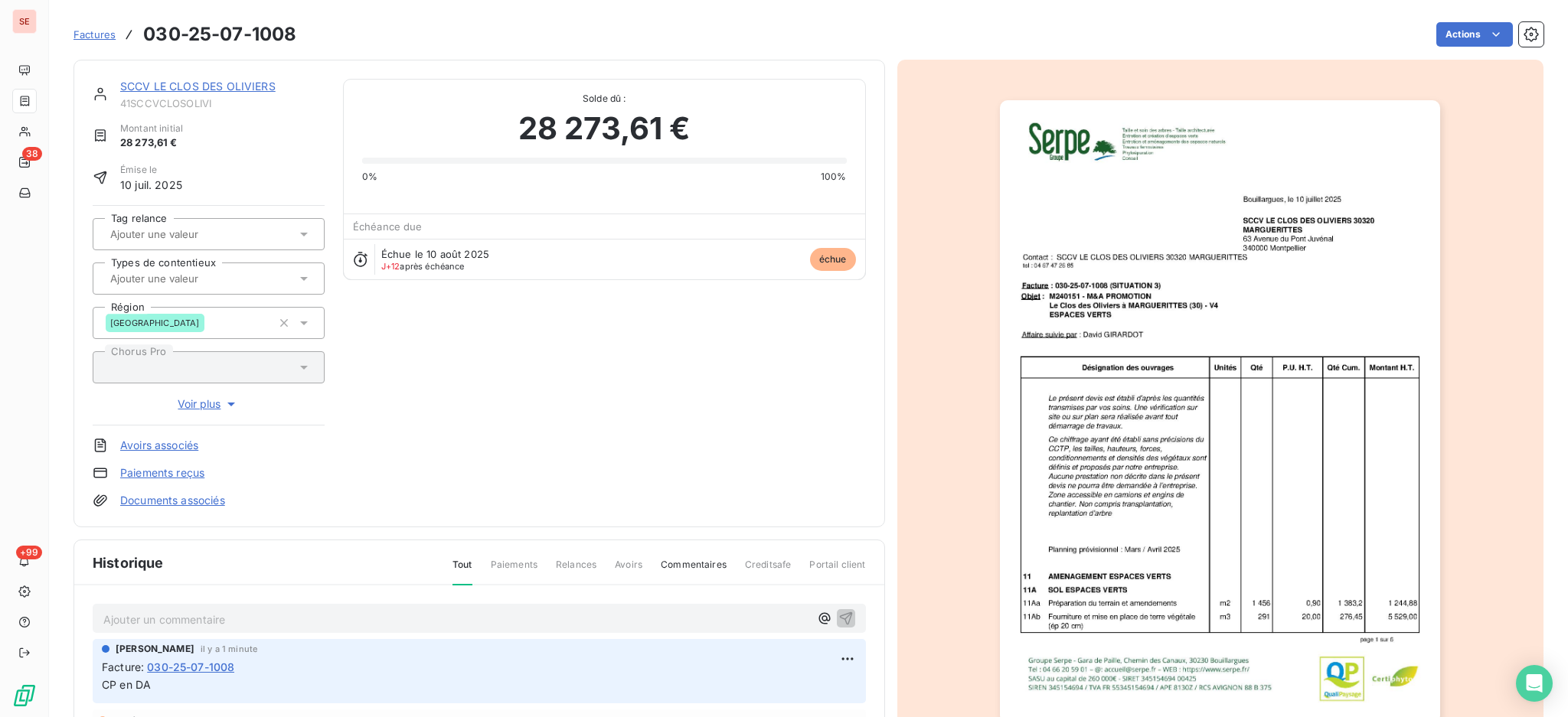
click at [245, 88] on link "SCCV LE CLOS DES OLIVIERS" at bounding box center [198, 86] width 155 height 13
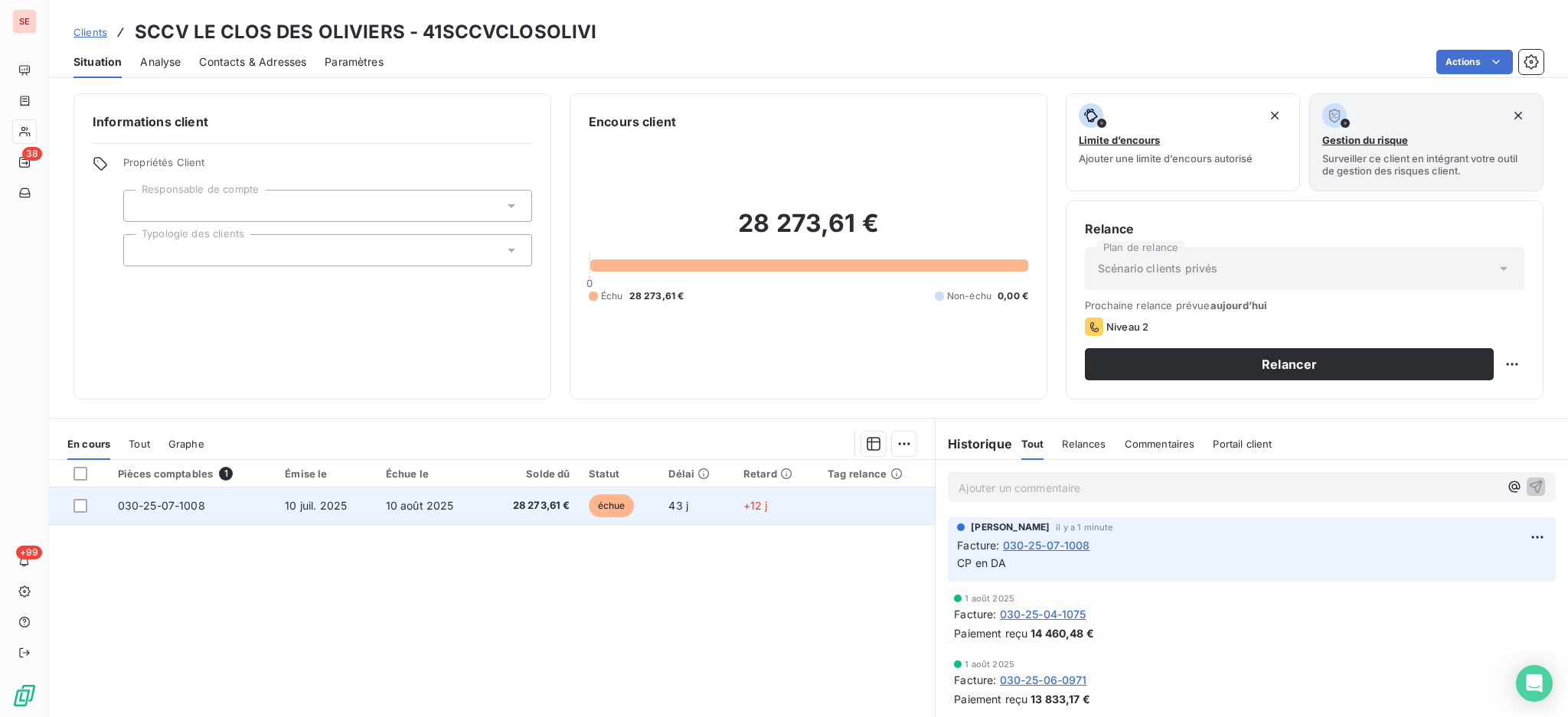
click at [547, 512] on span "28 273,61 €" at bounding box center [532, 505] width 77 height 16
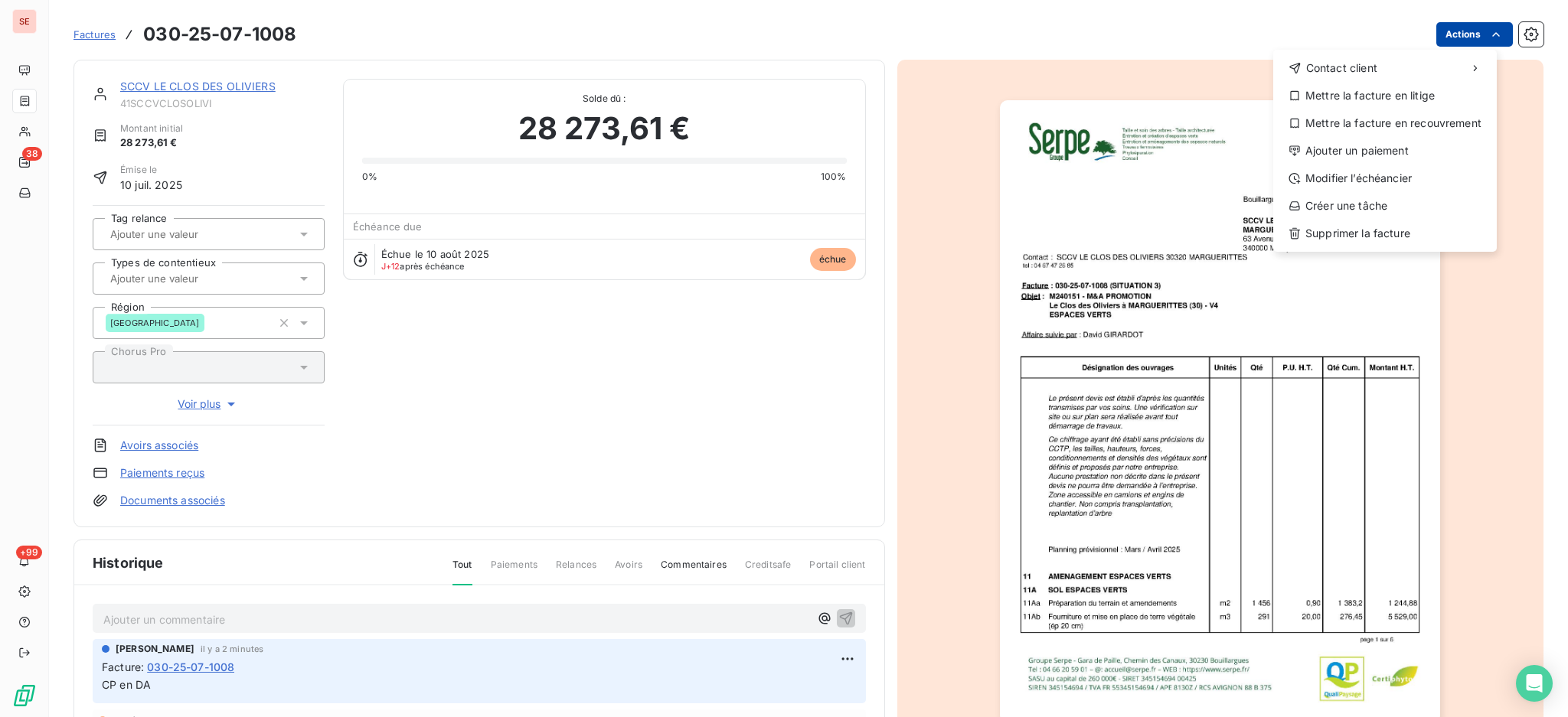
click at [1440, 35] on html "SE 38 +99 Factures [PHONE_NUMBER] Actions Contact client Mettre la facture en l…" at bounding box center [784, 358] width 1568 height 717
click at [1412, 174] on div "Modifier l’échéancier" at bounding box center [1385, 178] width 212 height 25
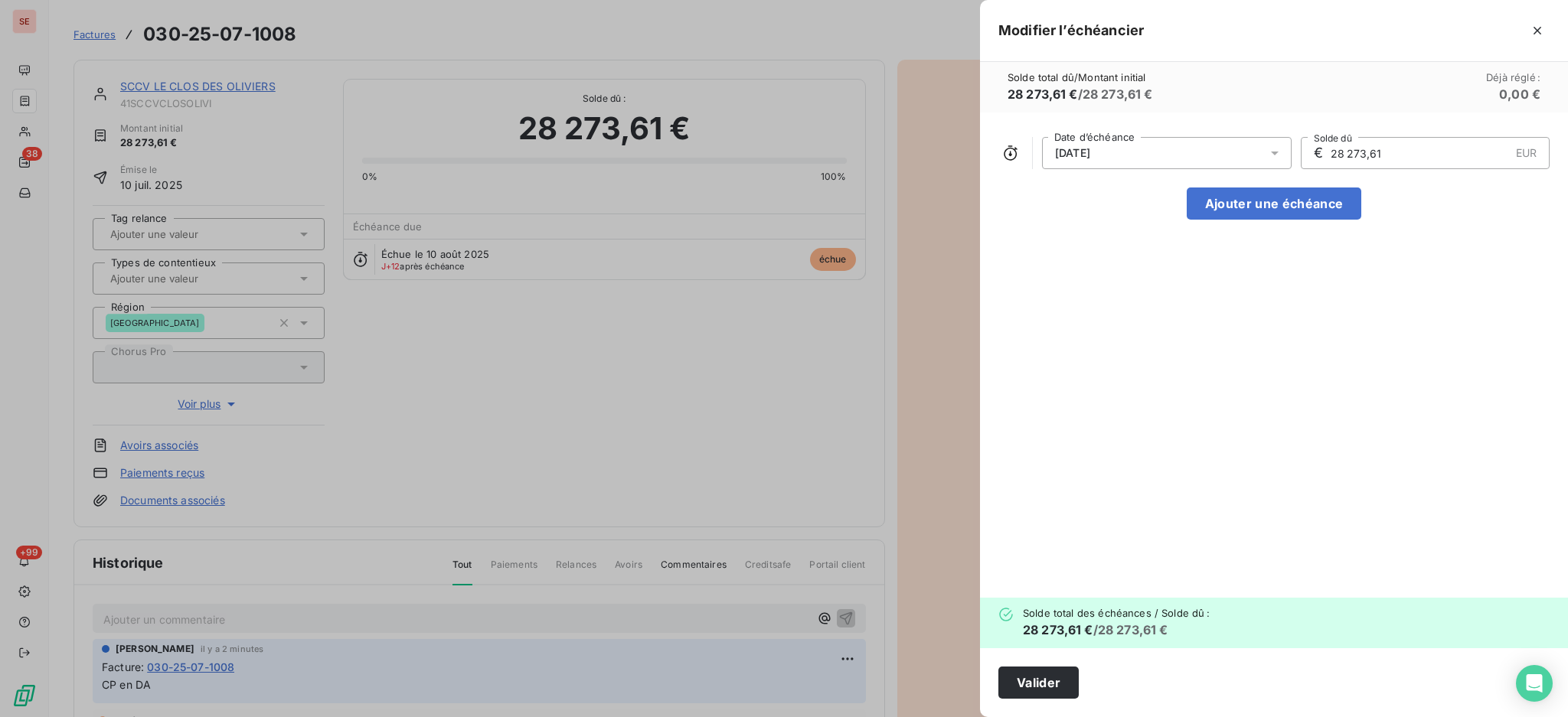
click at [1274, 157] on icon at bounding box center [1274, 152] width 16 height 16
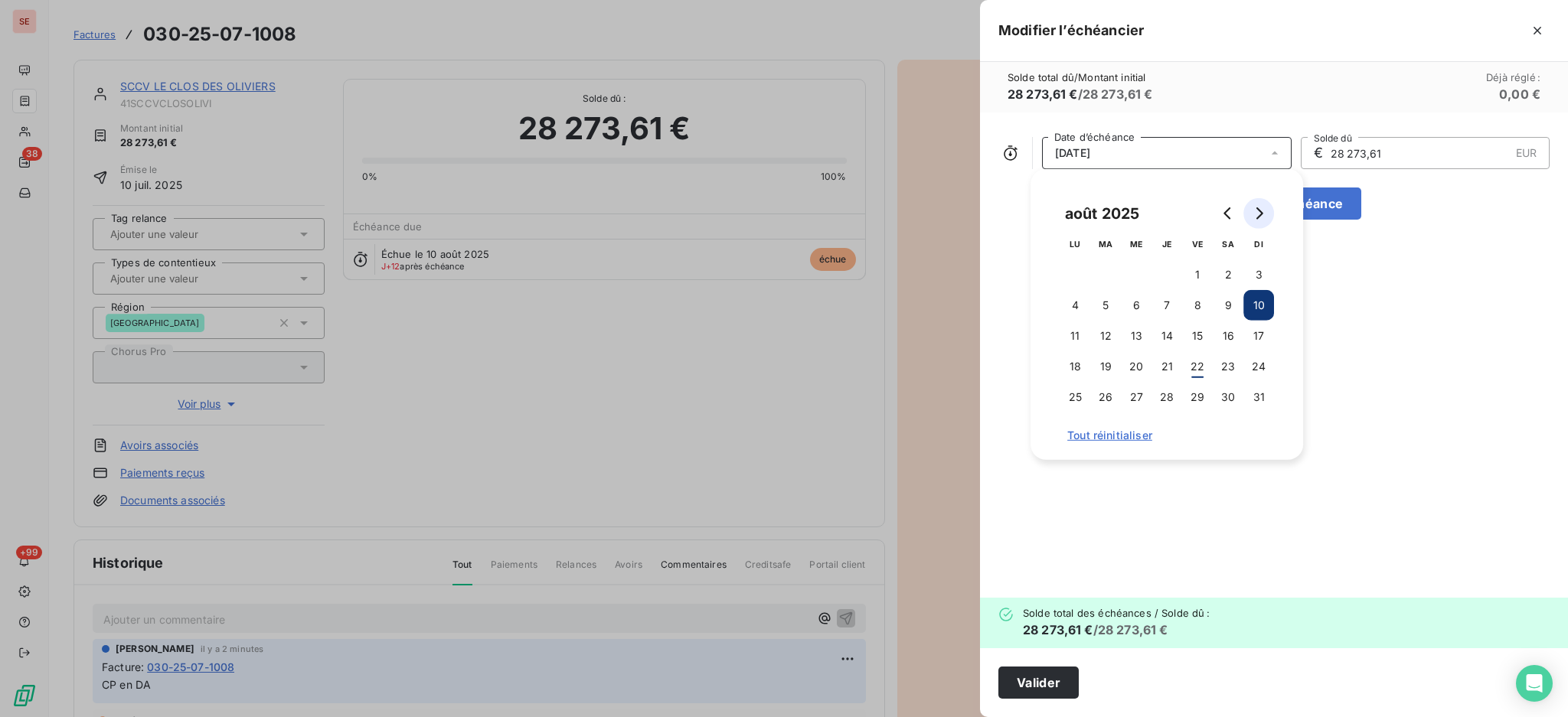
click at [1260, 218] on icon "Go to next month" at bounding box center [1258, 213] width 12 height 12
click at [1069, 332] on button "15" at bounding box center [1075, 337] width 31 height 31
click at [1018, 678] on button "Valider" at bounding box center [1038, 682] width 80 height 32
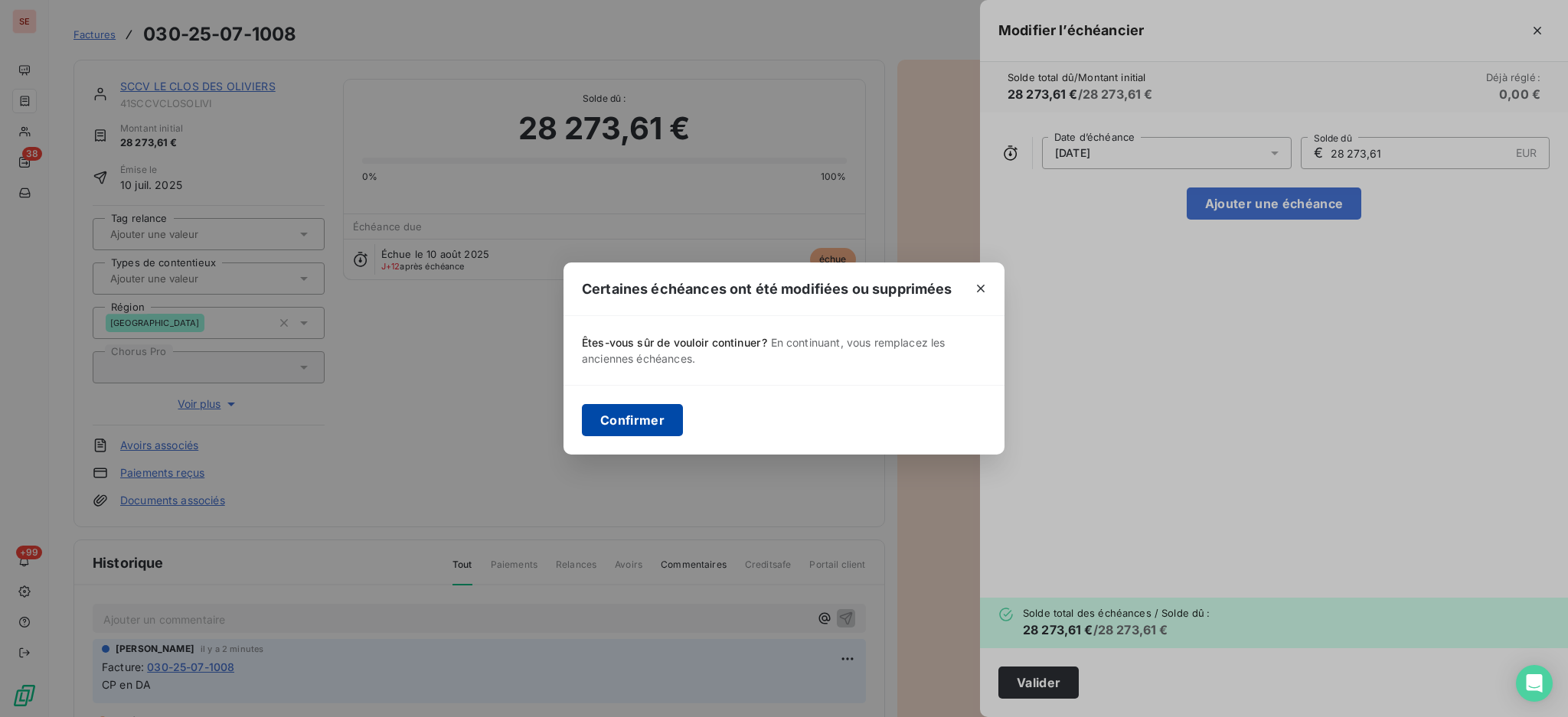
click at [626, 409] on button "Confirmer" at bounding box center [632, 420] width 101 height 32
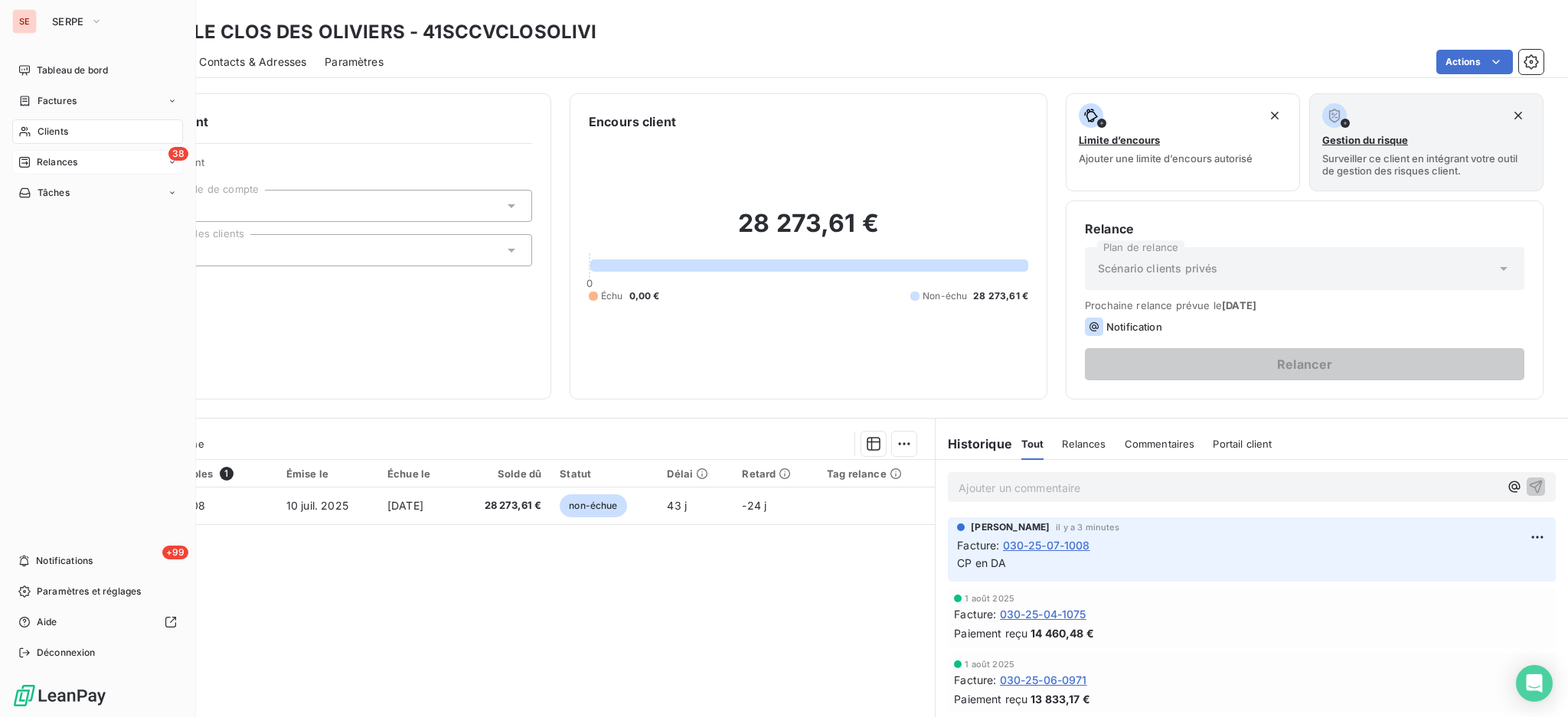
click at [79, 166] on div "38 Relances" at bounding box center [97, 161] width 171 height 25
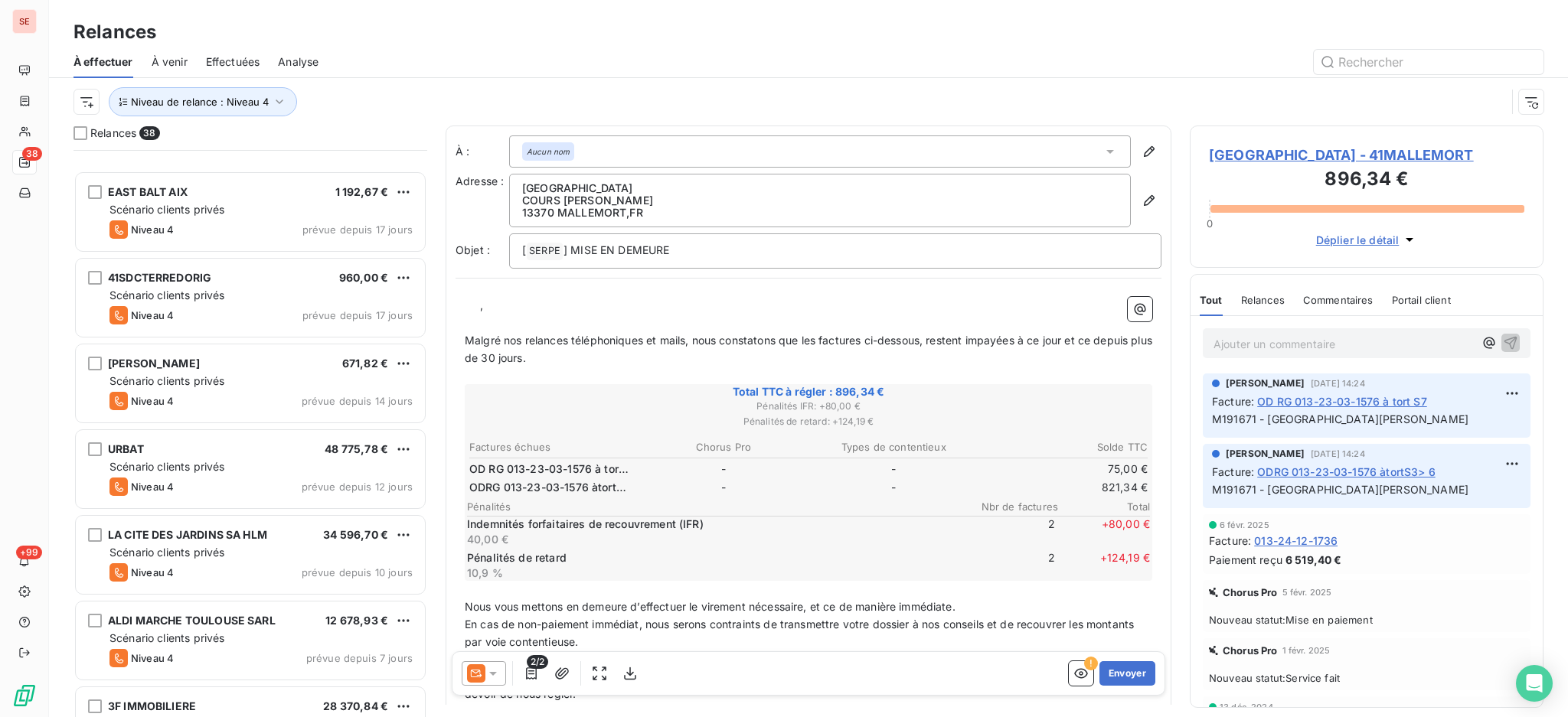
scroll to position [2691, 0]
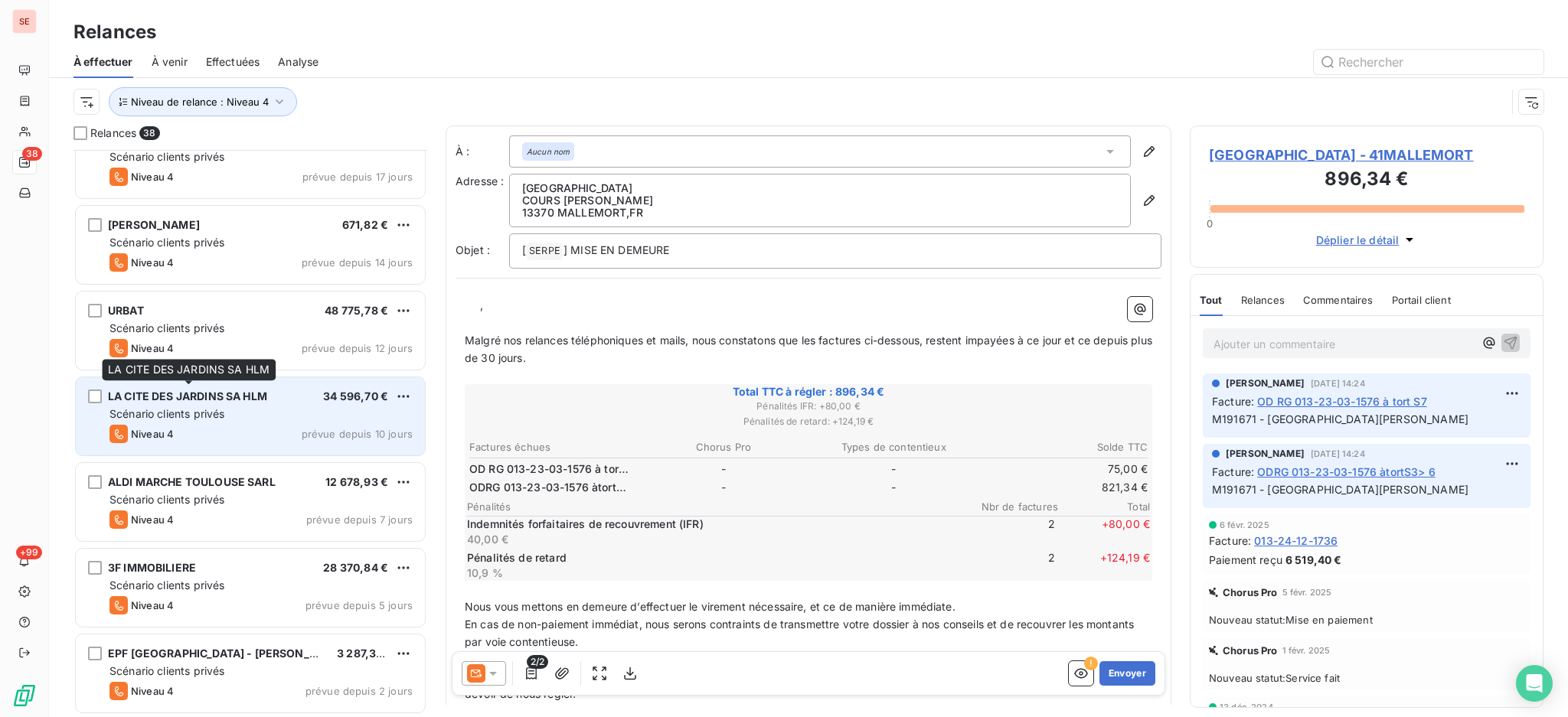
click at [198, 402] on div "LA CITE DES JARDINS SA HLM" at bounding box center [187, 396] width 160 height 16
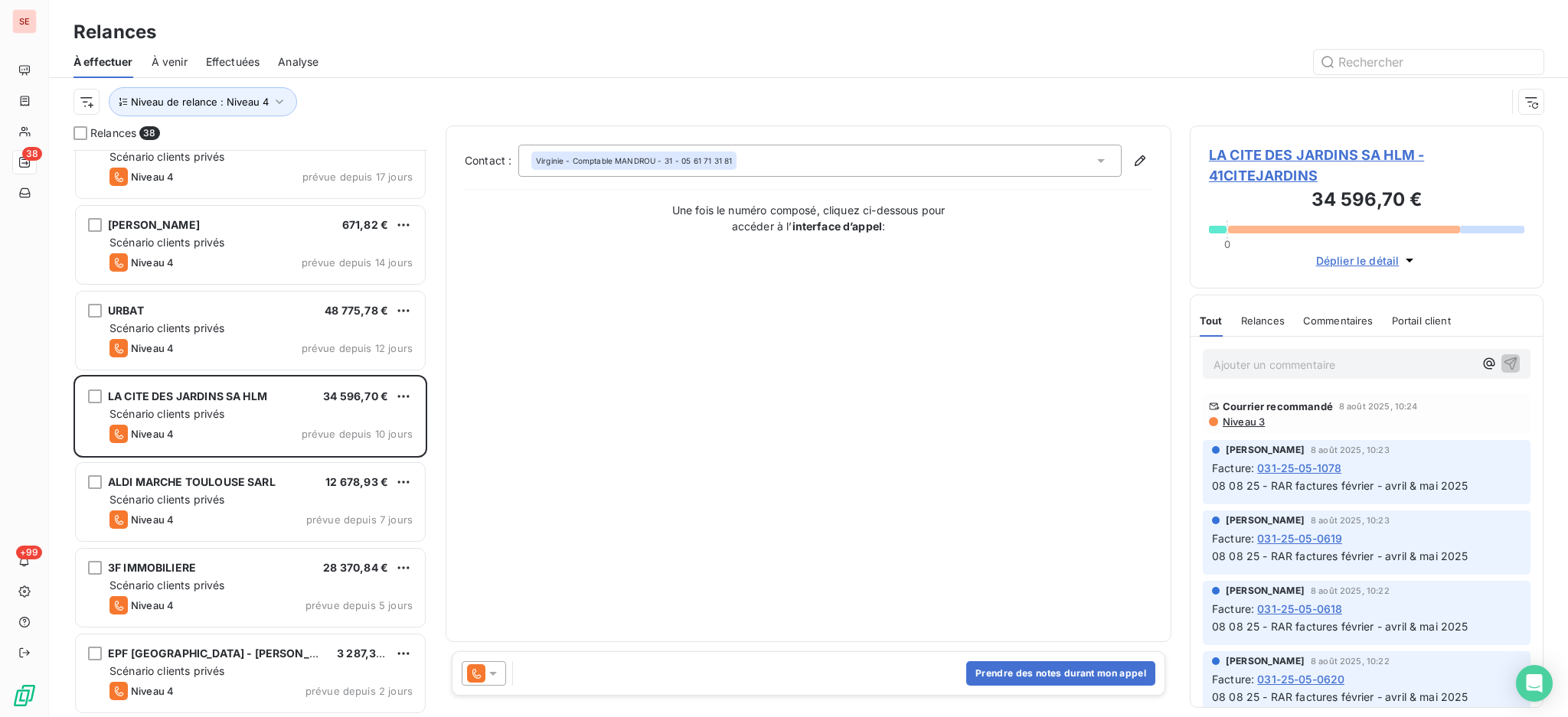
click at [497, 675] on icon at bounding box center [493, 673] width 16 height 16
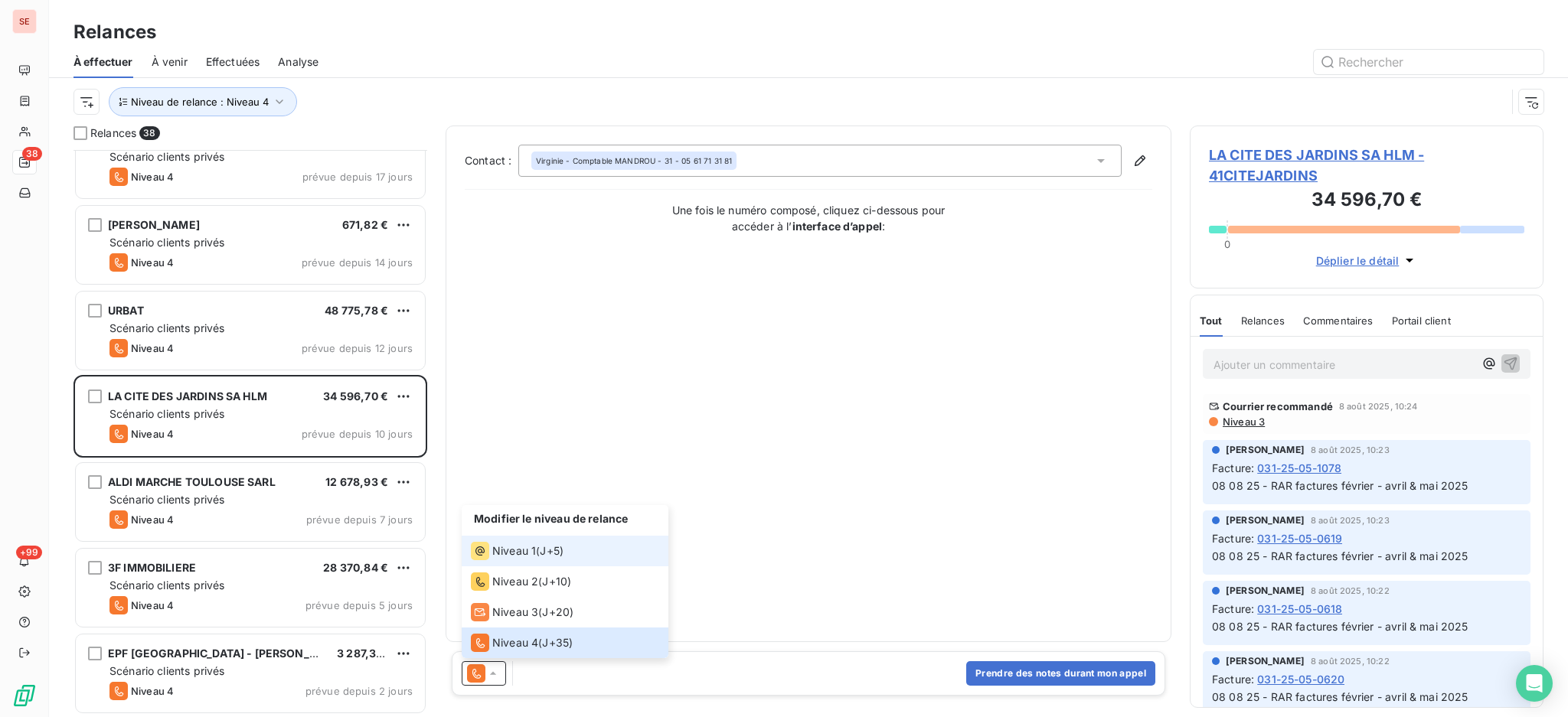
click at [501, 551] on span "Niveau 1" at bounding box center [514, 551] width 44 height 16
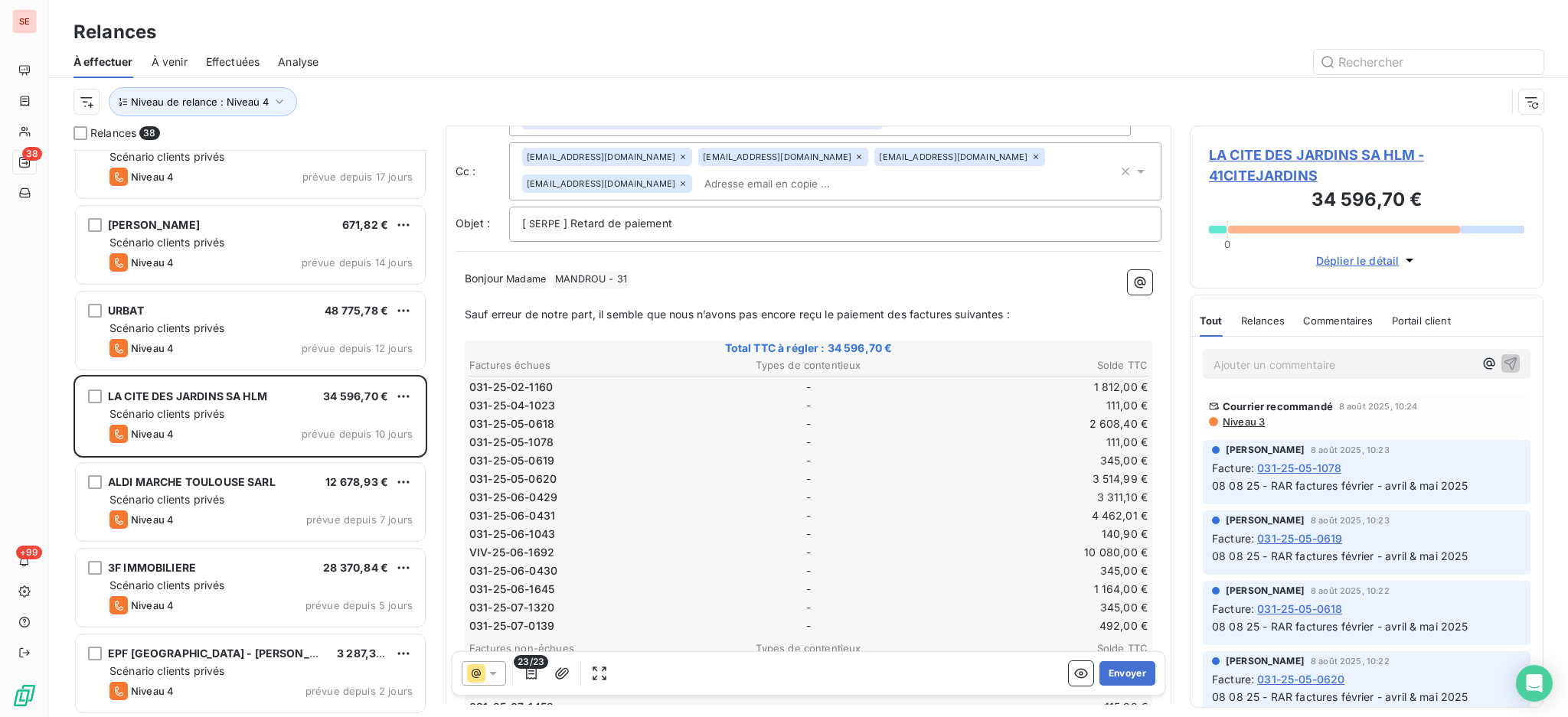
scroll to position [102, 0]
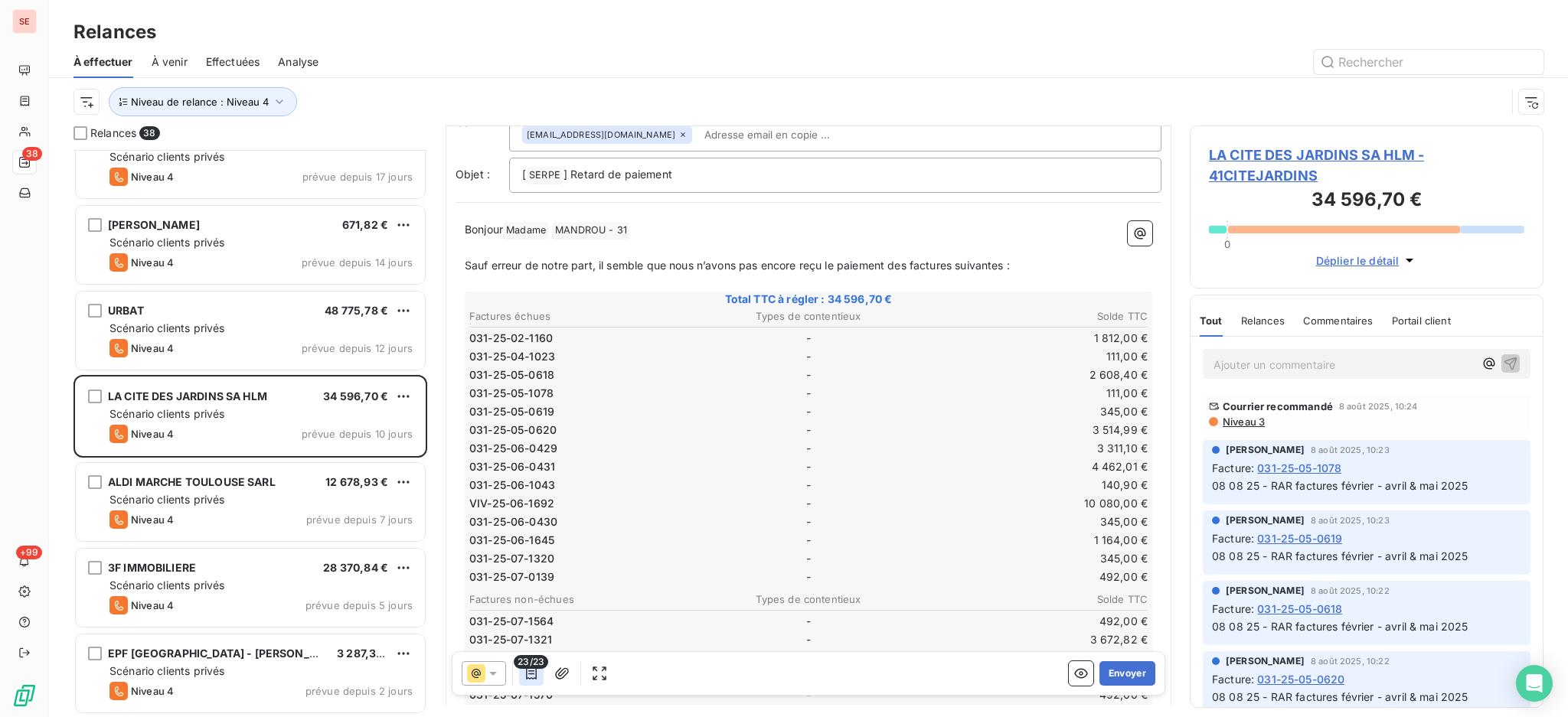
click at [532, 679] on icon "button" at bounding box center [531, 673] width 16 height 16
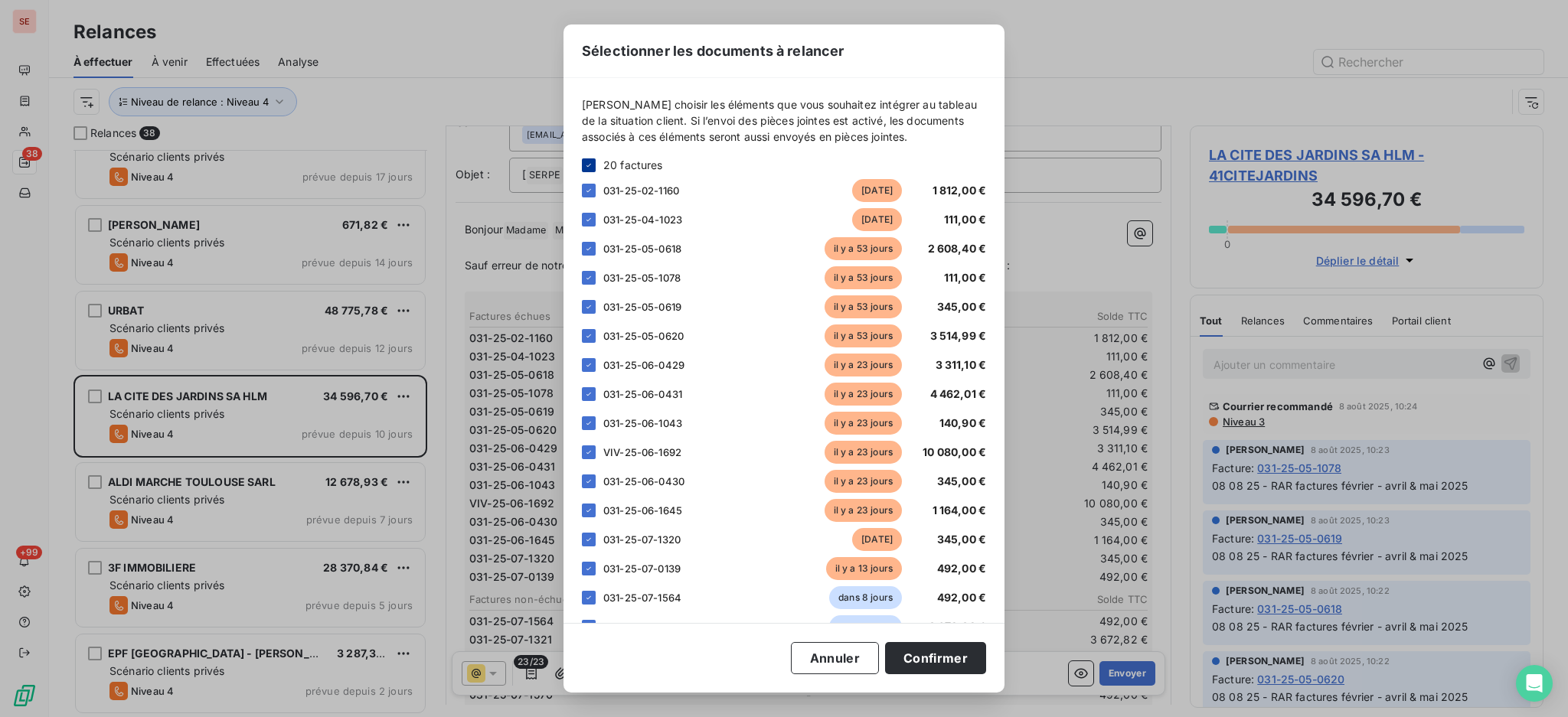
click at [590, 162] on icon at bounding box center [588, 165] width 9 height 9
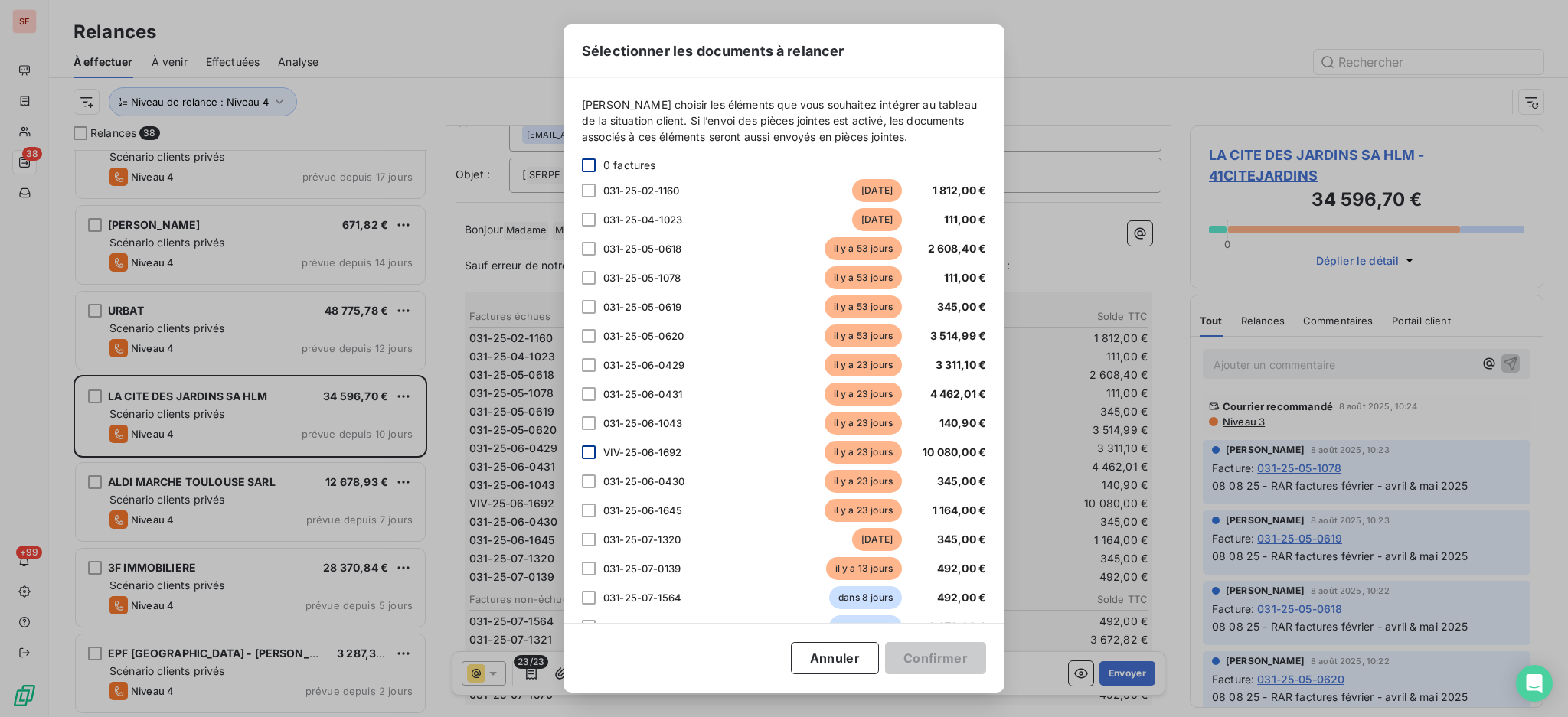
click at [588, 450] on div at bounding box center [588, 452] width 14 height 14
click at [953, 657] on button "Confirmer" at bounding box center [935, 658] width 101 height 32
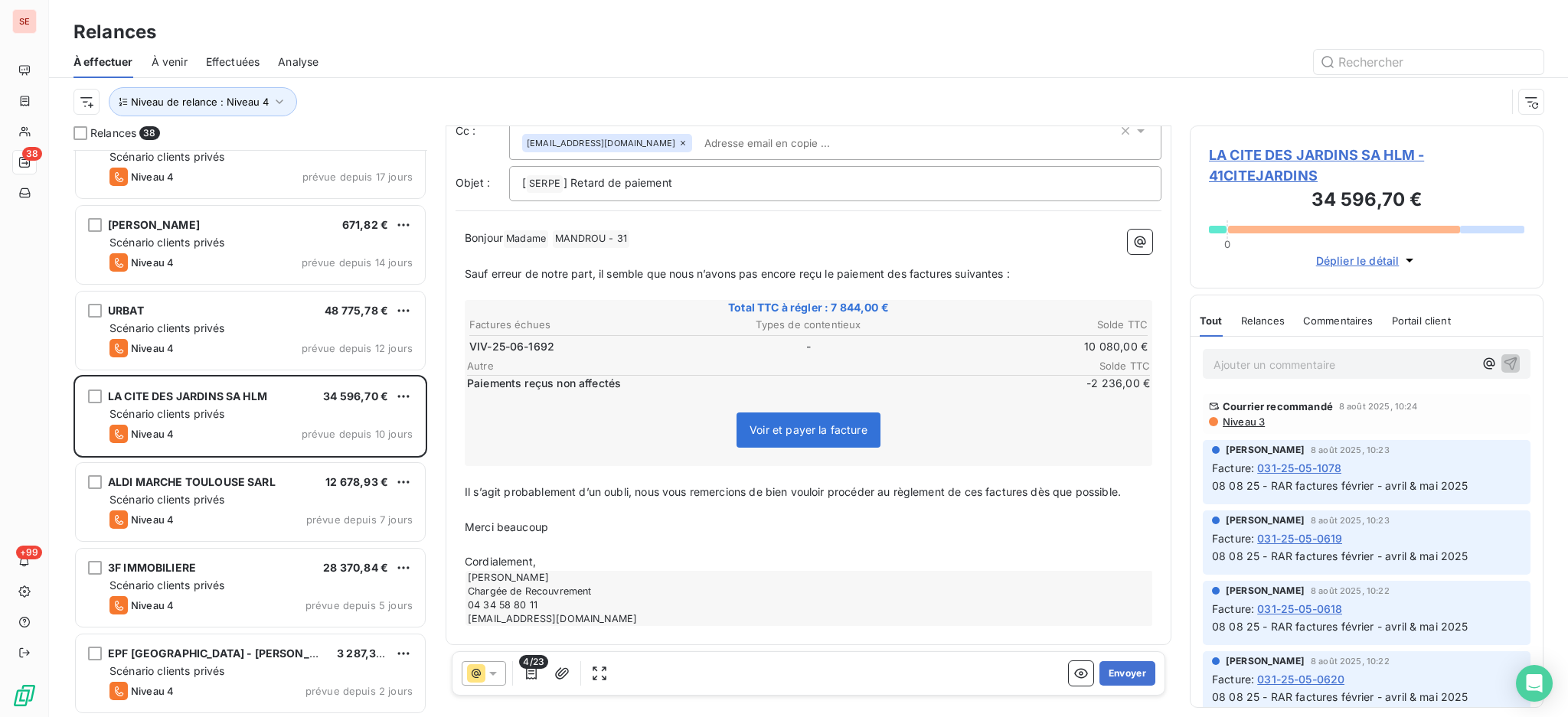
click at [531, 668] on span "4/23" at bounding box center [534, 661] width 29 height 14
click at [535, 678] on icon "button" at bounding box center [531, 673] width 16 height 16
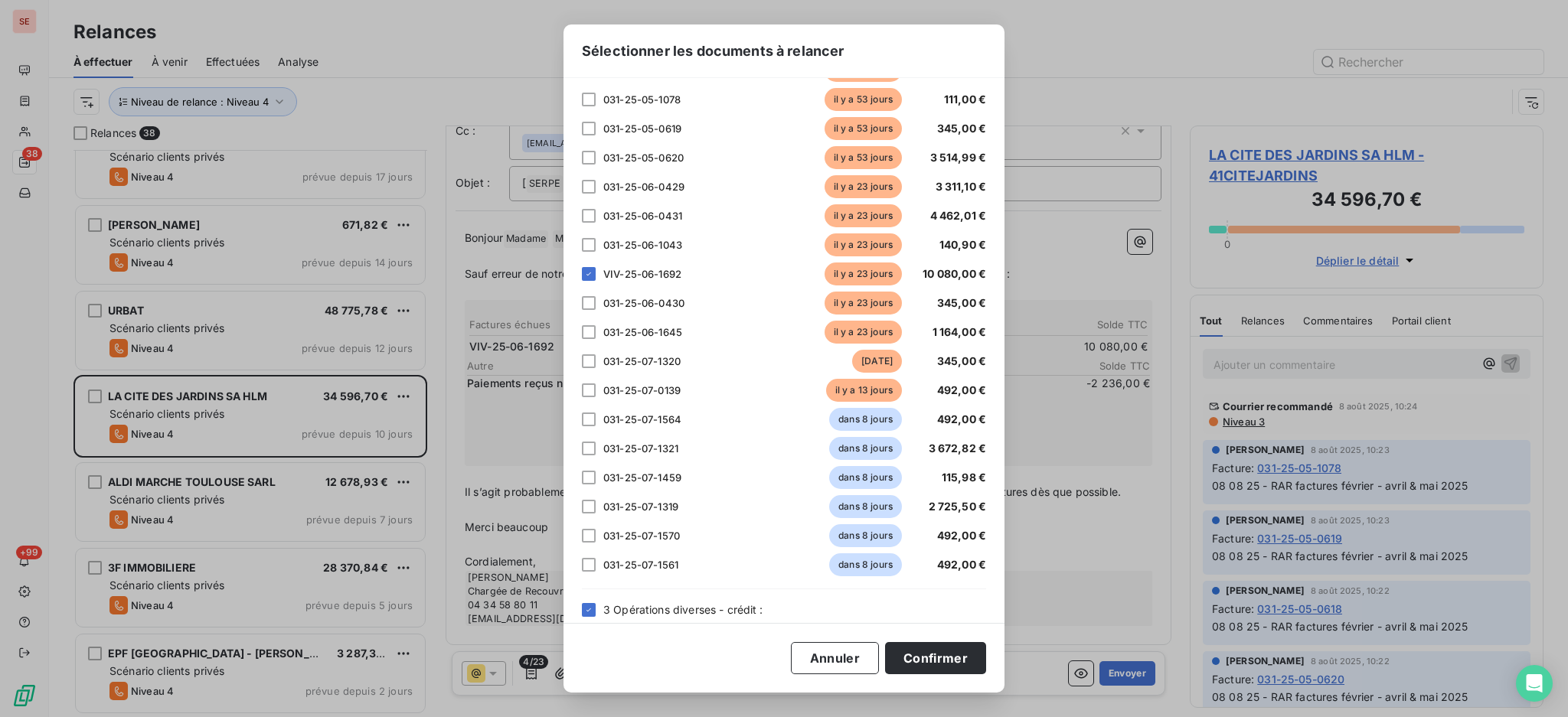
scroll to position [277, 0]
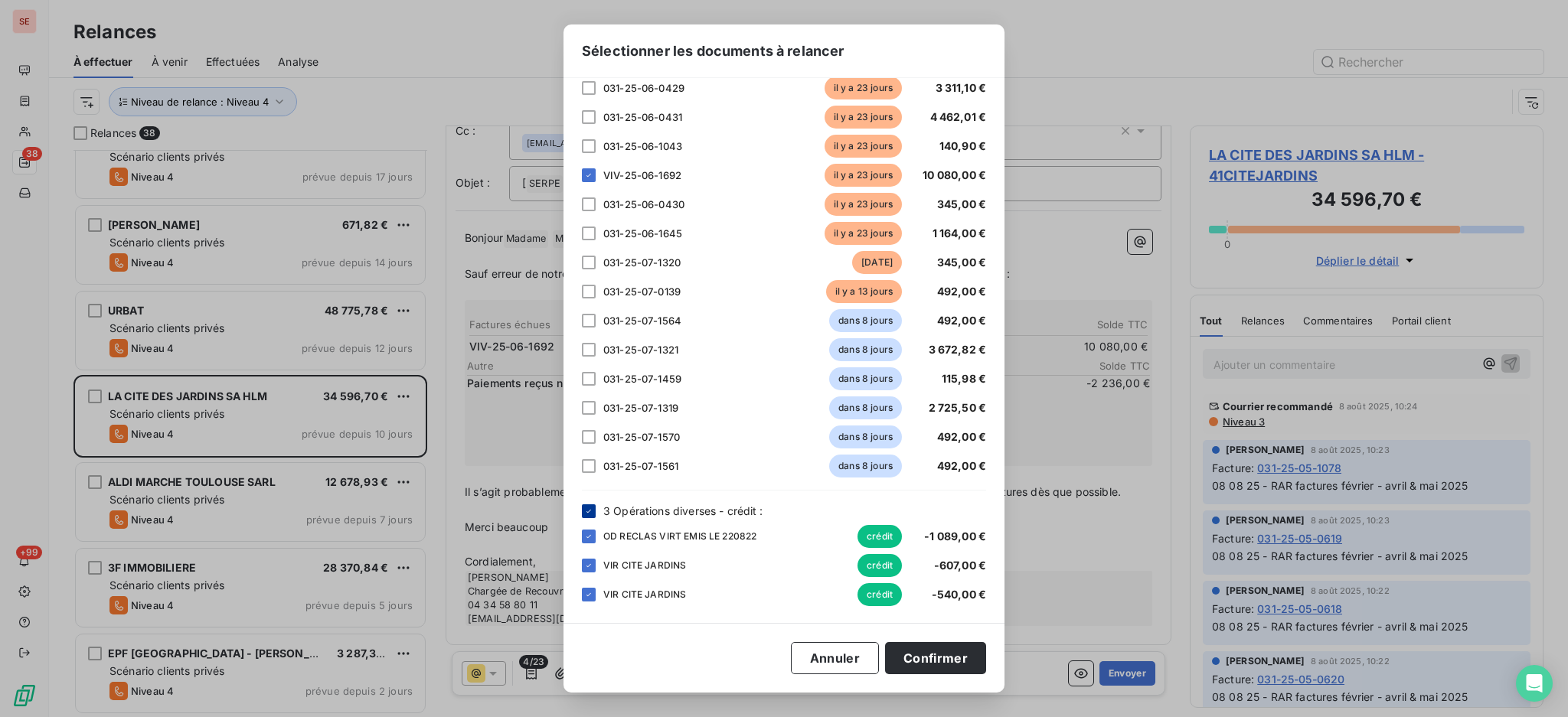
click at [584, 512] on icon at bounding box center [588, 512] width 9 height 9
click at [907, 660] on button "Confirmer" at bounding box center [935, 658] width 101 height 32
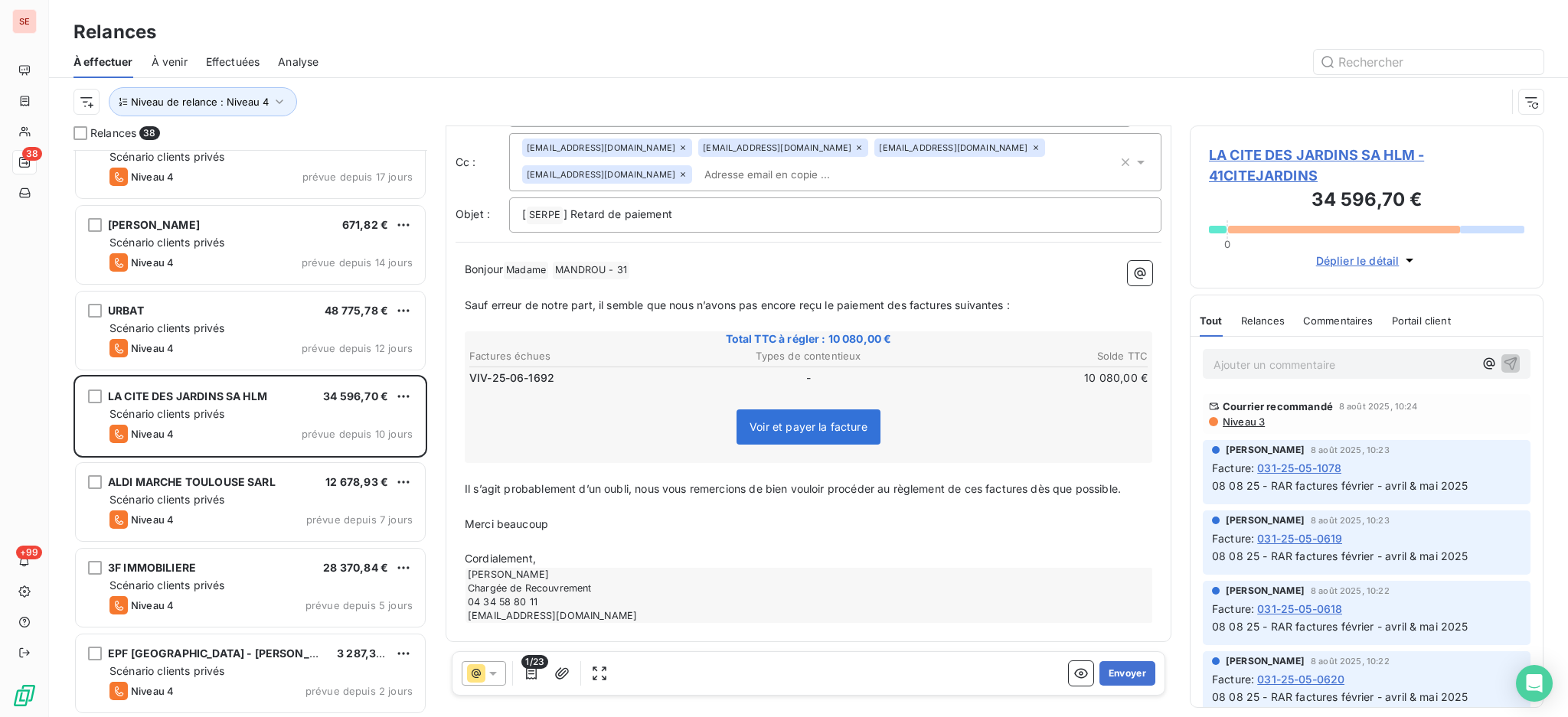
scroll to position [59, 0]
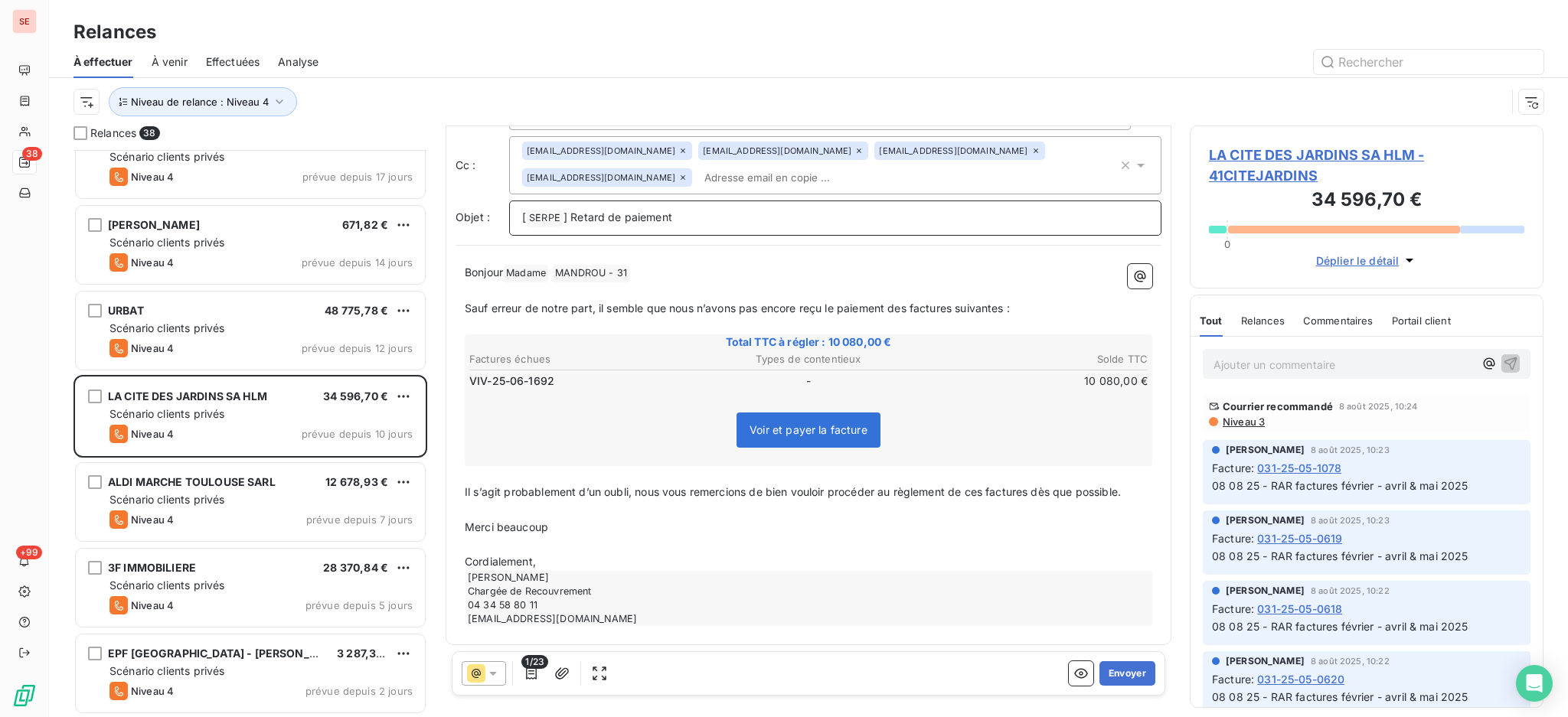
click at [683, 215] on p "[ SERPE ﻿ ] Retard de paiement" at bounding box center [835, 218] width 626 height 18
drag, startPoint x: 1403, startPoint y: 409, endPoint x: 1474, endPoint y: 503, distance: 117.8
click at [1474, 503] on div "Relances 38 EAST BALT AIX 1 192,67 € Scénario clients privés Niveau 4 prévue de…" at bounding box center [808, 421] width 1519 height 592
click at [705, 213] on p "[ SERPE ﻿ ] Retard de paiement" at bounding box center [835, 218] width 626 height 18
click at [731, 223] on p "[ SERPE ﻿ ] Retard de paiement" at bounding box center [835, 218] width 626 height 18
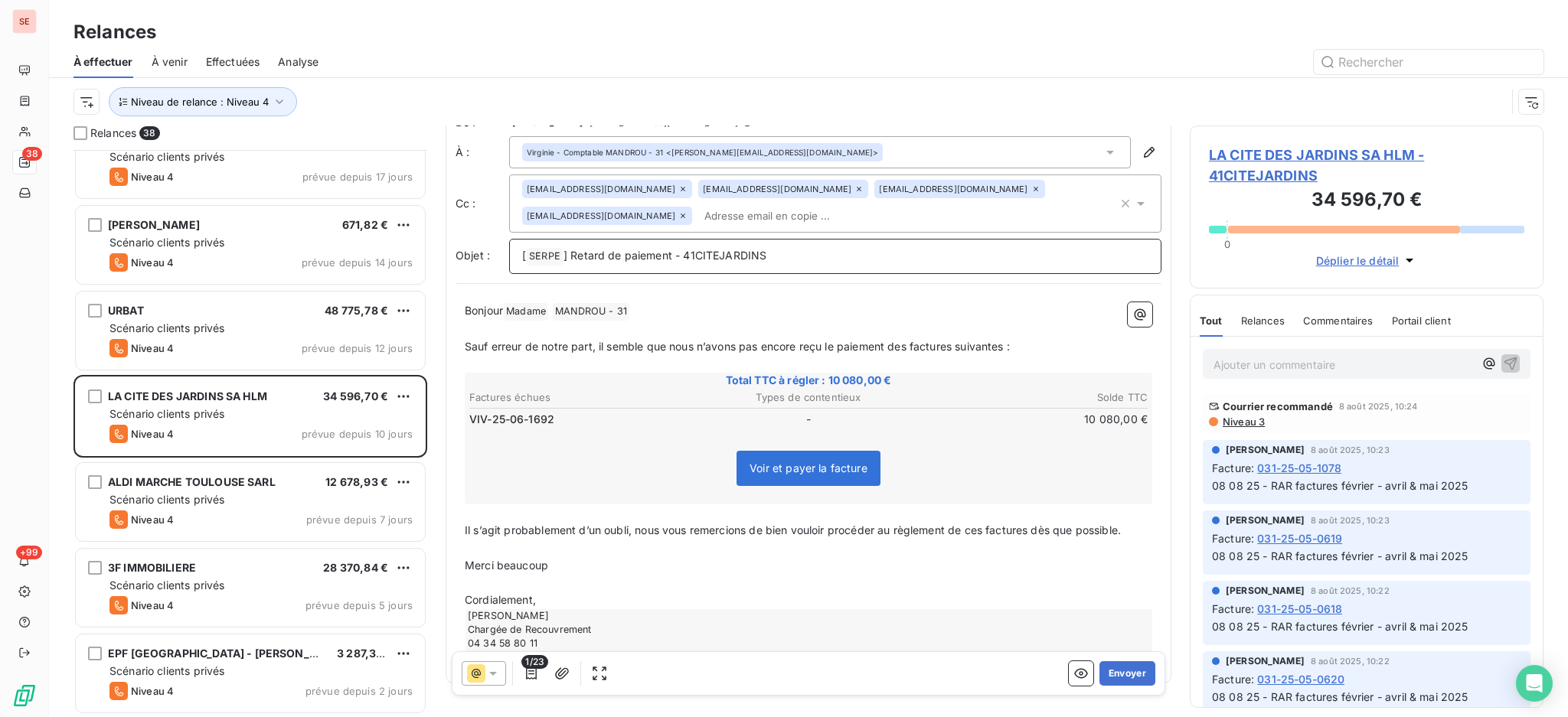
scroll to position [0, 0]
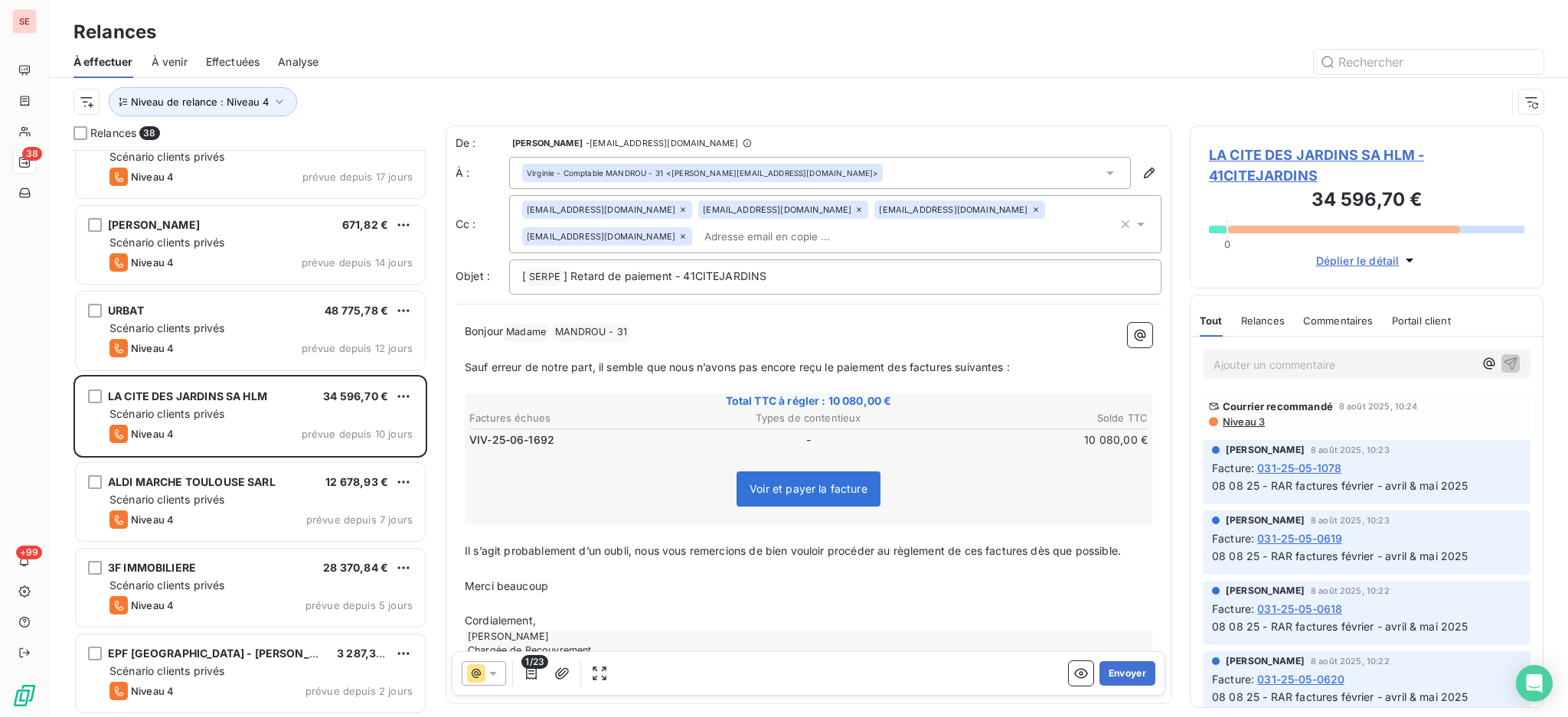
click at [1286, 150] on span "LA CITE DES JARDINS SA HLM - 41CITEJARDINS" at bounding box center [1366, 165] width 316 height 41
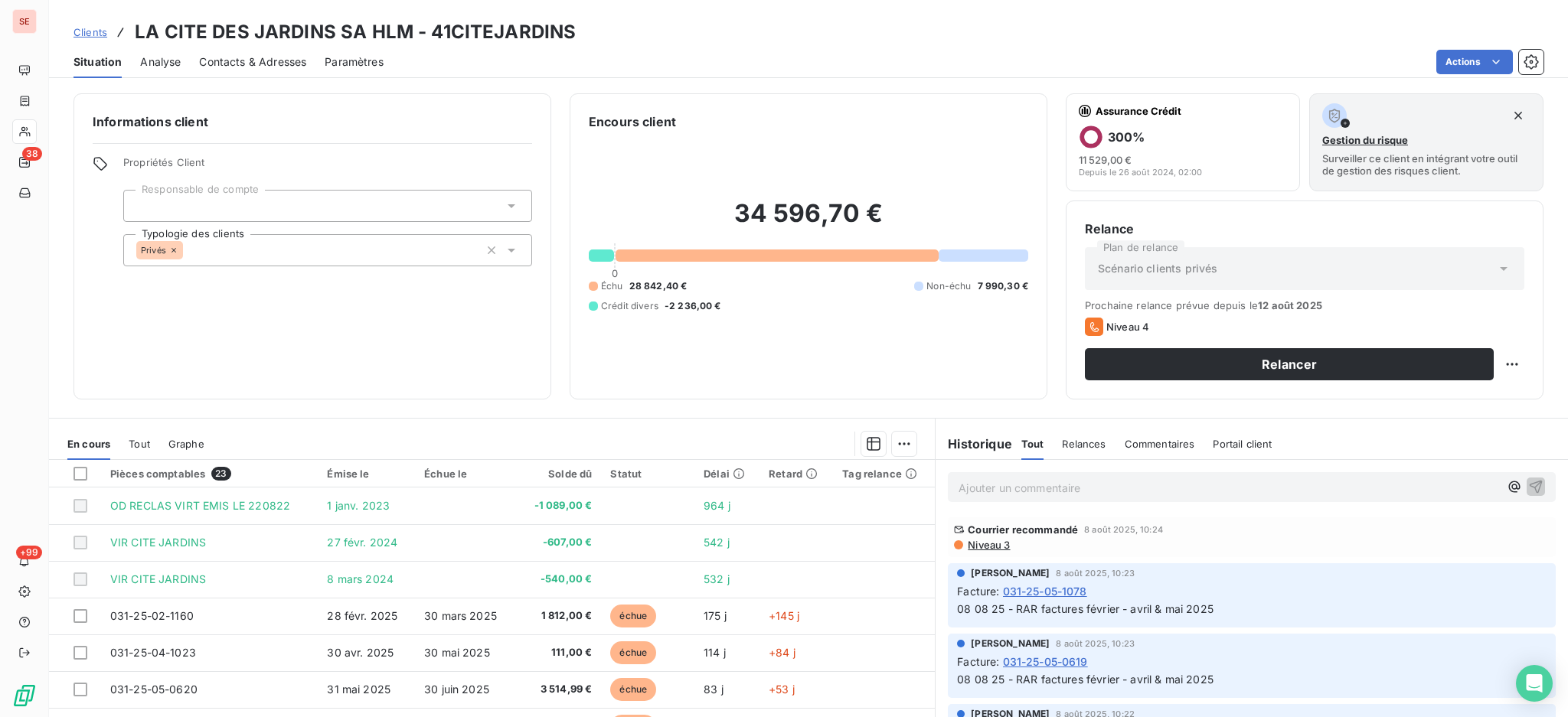
click at [253, 62] on span "Contacts & Adresses" at bounding box center [252, 62] width 107 height 16
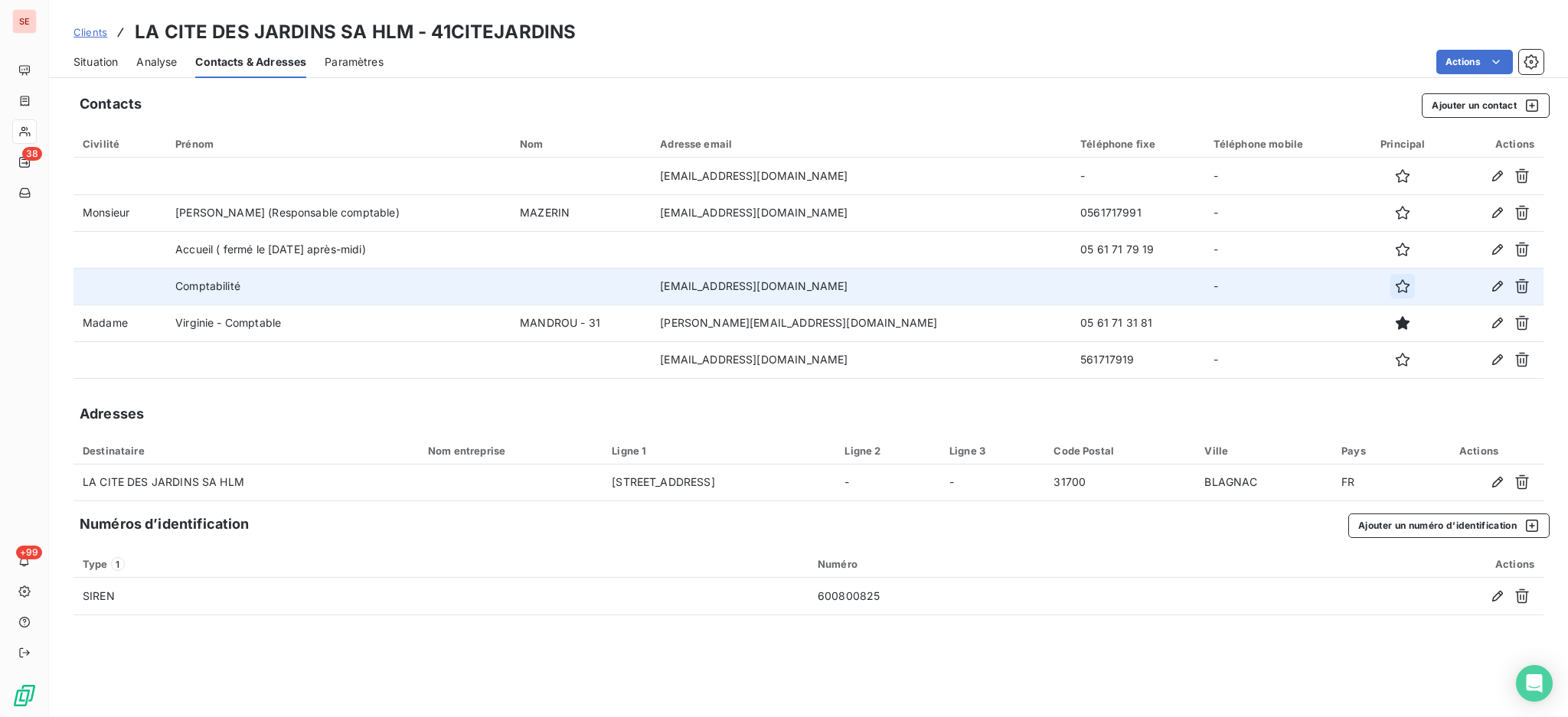
click at [1395, 288] on icon "button" at bounding box center [1402, 286] width 16 height 16
click at [110, 61] on span "Situation" at bounding box center [96, 62] width 45 height 16
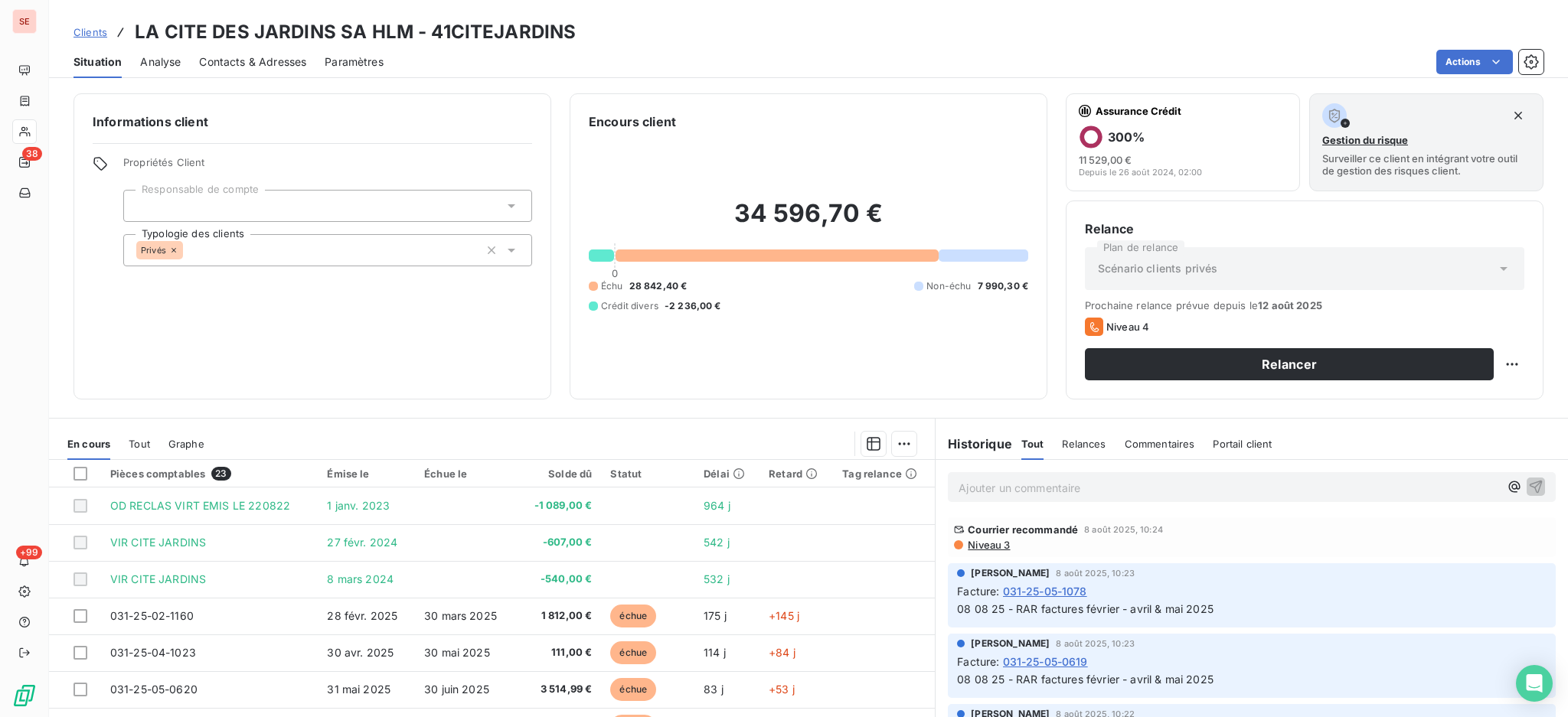
click at [976, 548] on span "Niveau 3" at bounding box center [988, 545] width 44 height 12
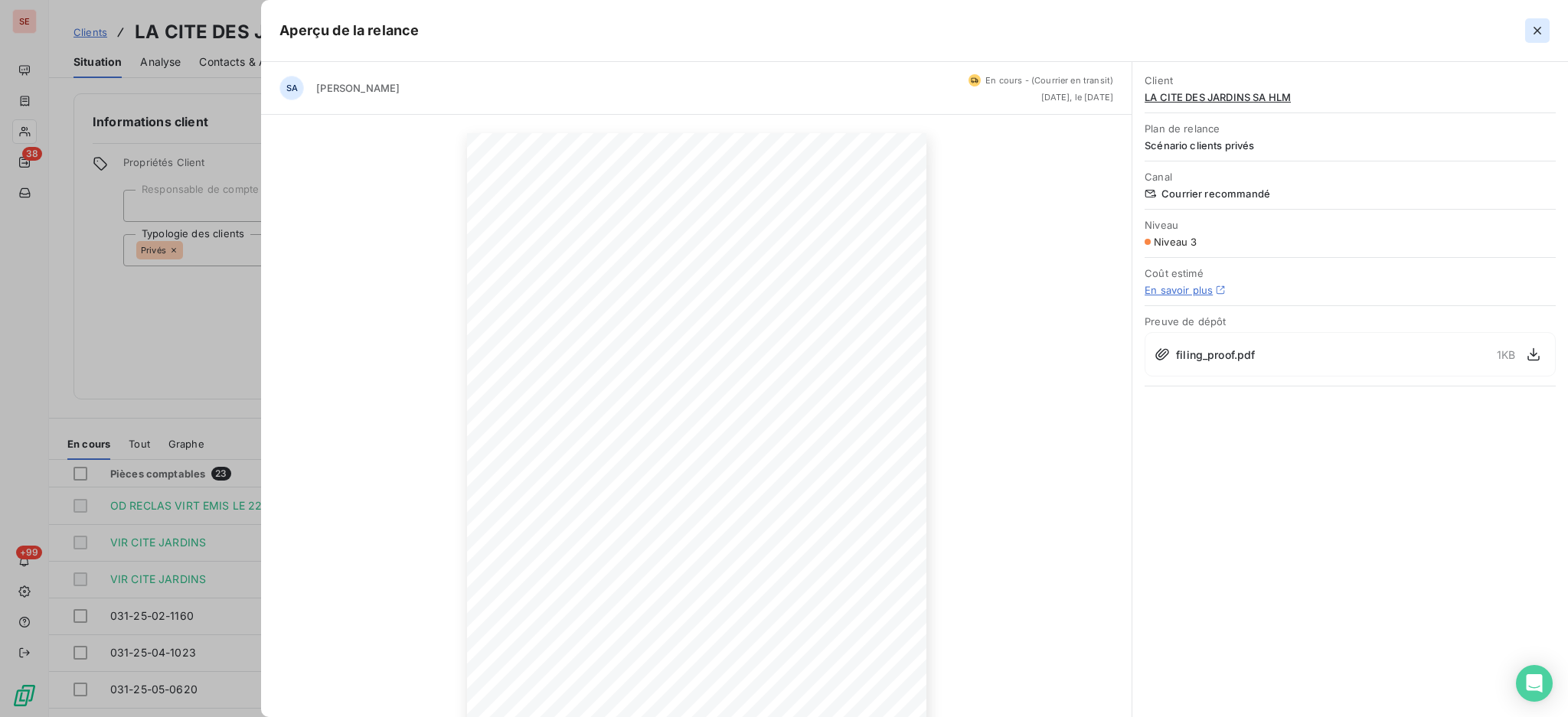
click at [1540, 25] on icon "button" at bounding box center [1537, 30] width 16 height 16
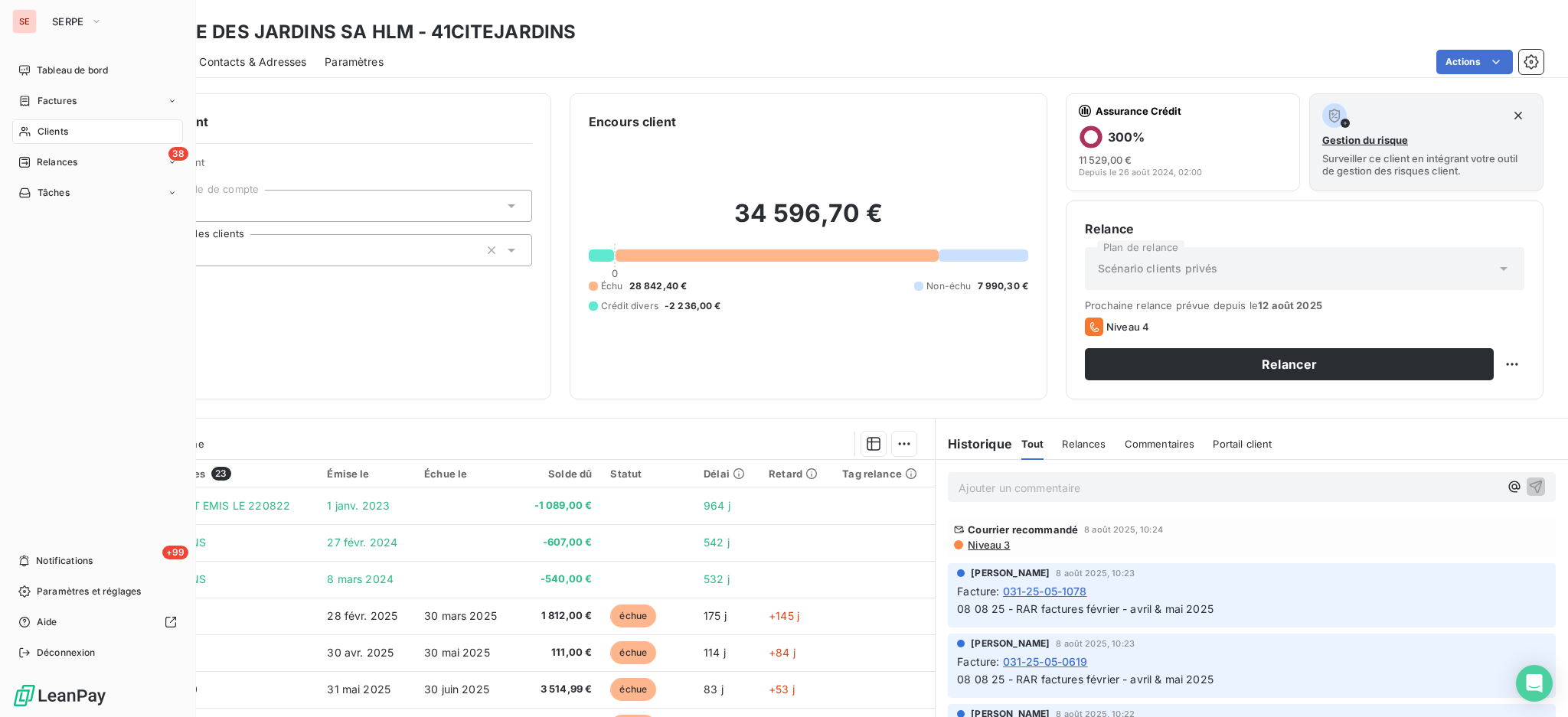
click at [59, 129] on span "Clients" at bounding box center [53, 131] width 31 height 14
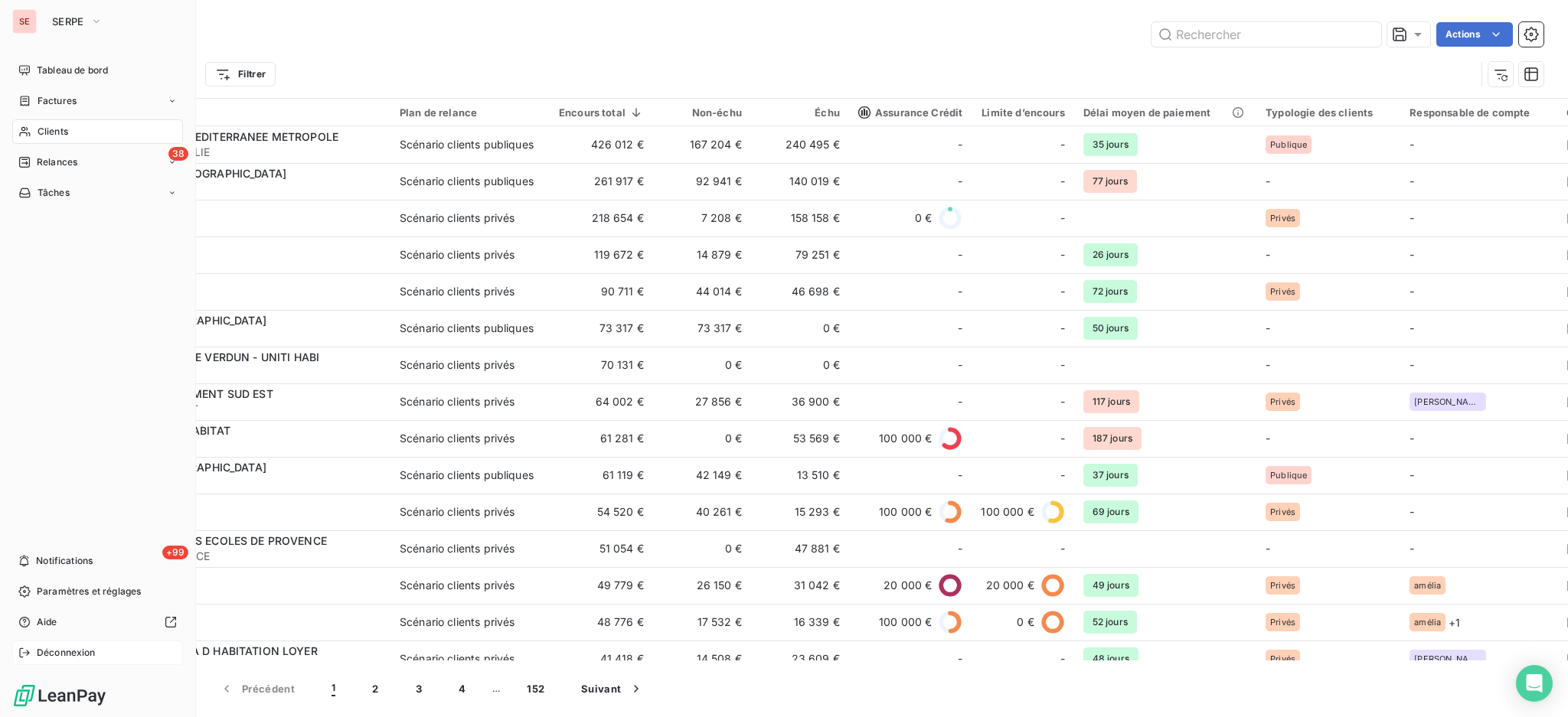
click at [69, 649] on span "Déconnexion" at bounding box center [66, 652] width 59 height 14
